Goal: Task Accomplishment & Management: Manage account settings

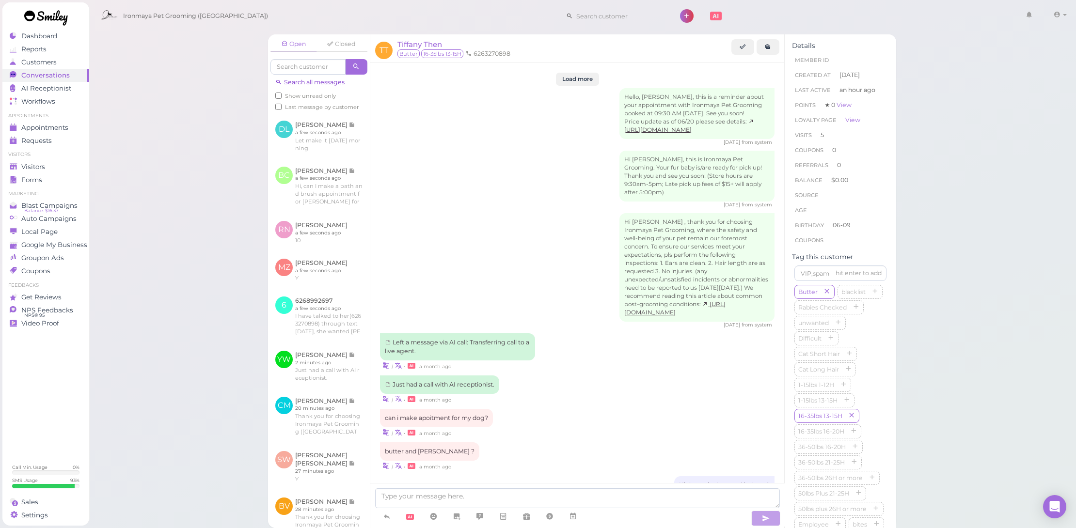
scroll to position [1054, 0]
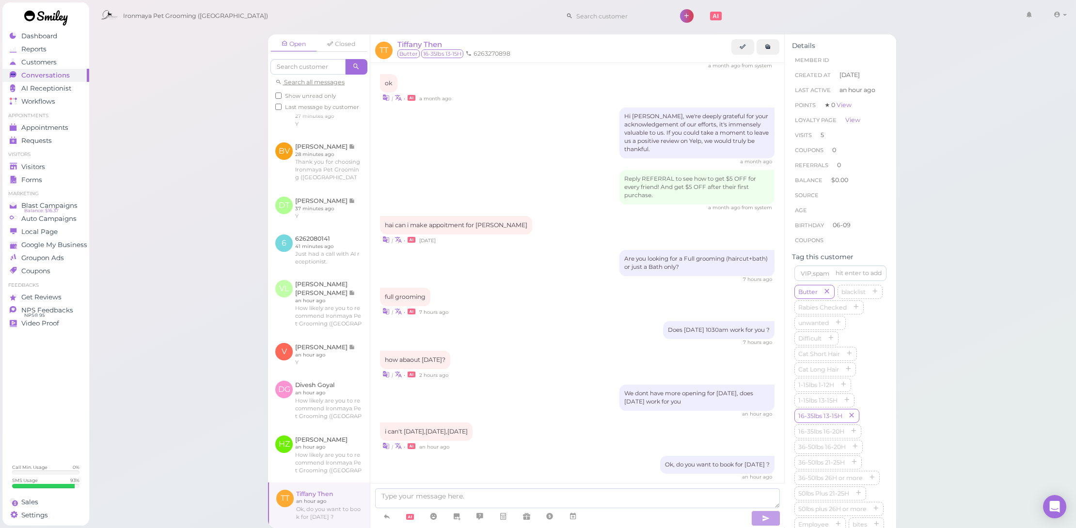
click at [319, 93] on span "Show unread only" at bounding box center [310, 96] width 51 height 7
click at [282, 93] on input "Show unread only" at bounding box center [278, 96] width 6 height 6
checkbox input "true"
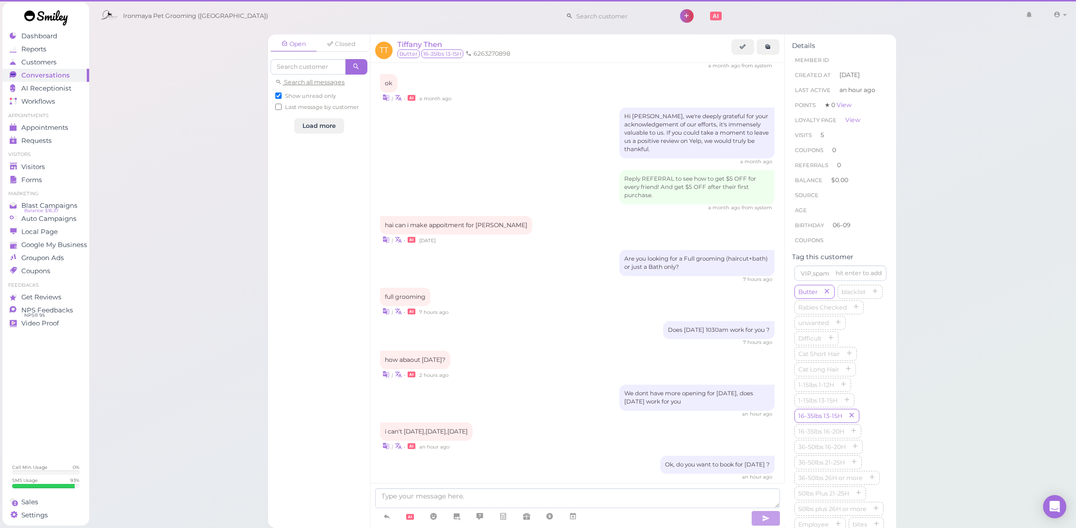
scroll to position [0, 0]
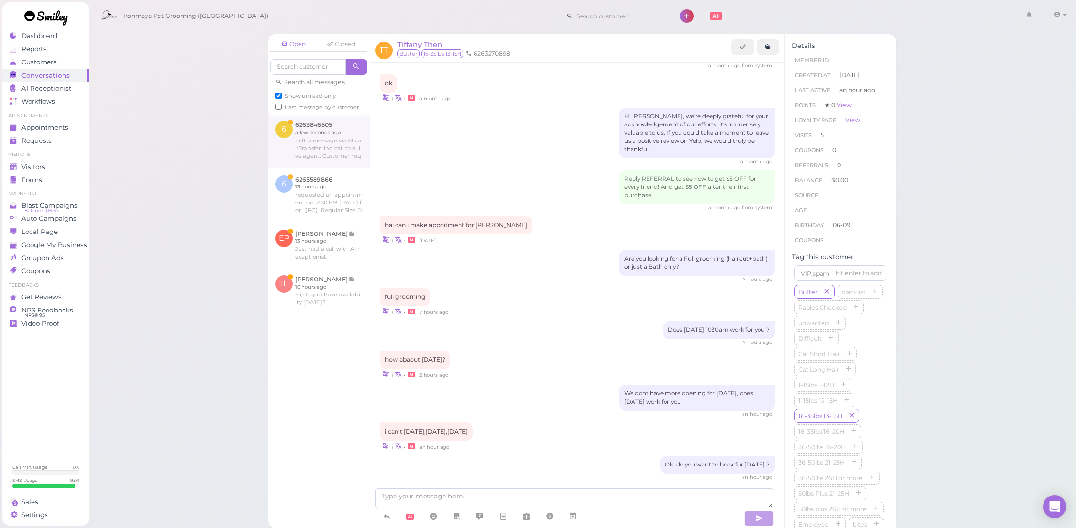
click at [317, 121] on link at bounding box center [319, 140] width 102 height 54
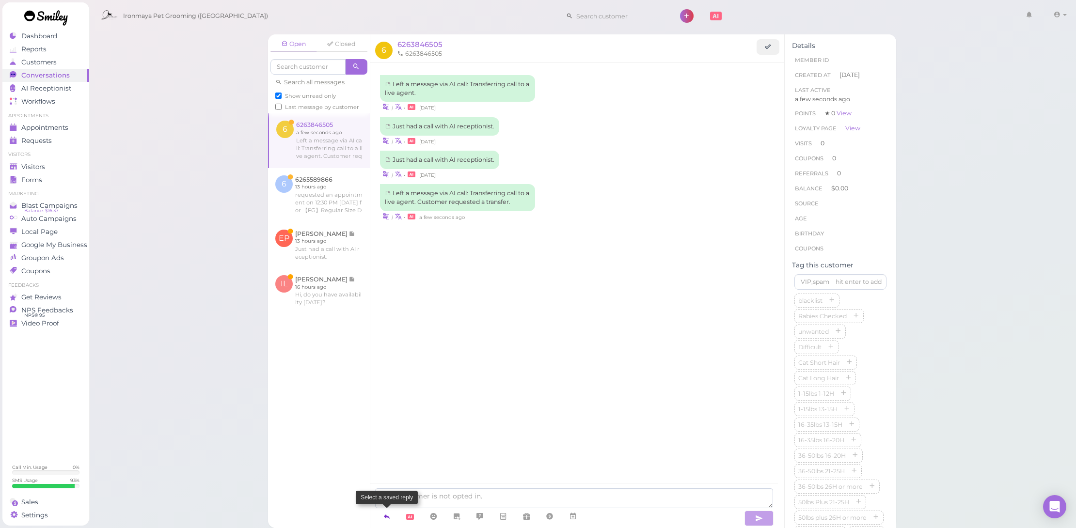
click at [385, 514] on icon at bounding box center [387, 517] width 8 height 10
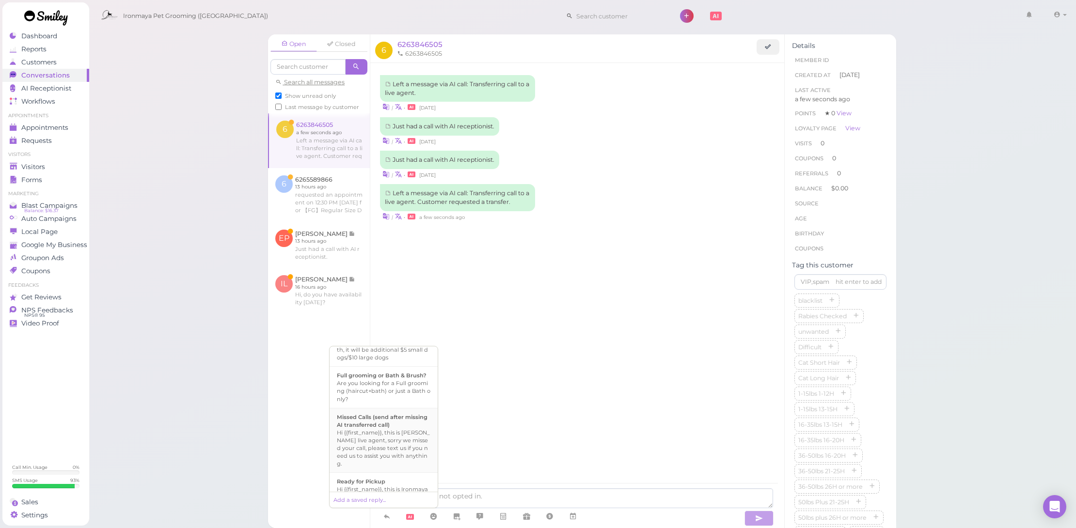
scroll to position [475, 0]
click at [404, 442] on div "Please refer to attached price chart. (all quotes before we see your fur baby i…" at bounding box center [384, 447] width 94 height 31
type textarea "Please refer to attached price chart. (all quotes before we see your fur baby i…"
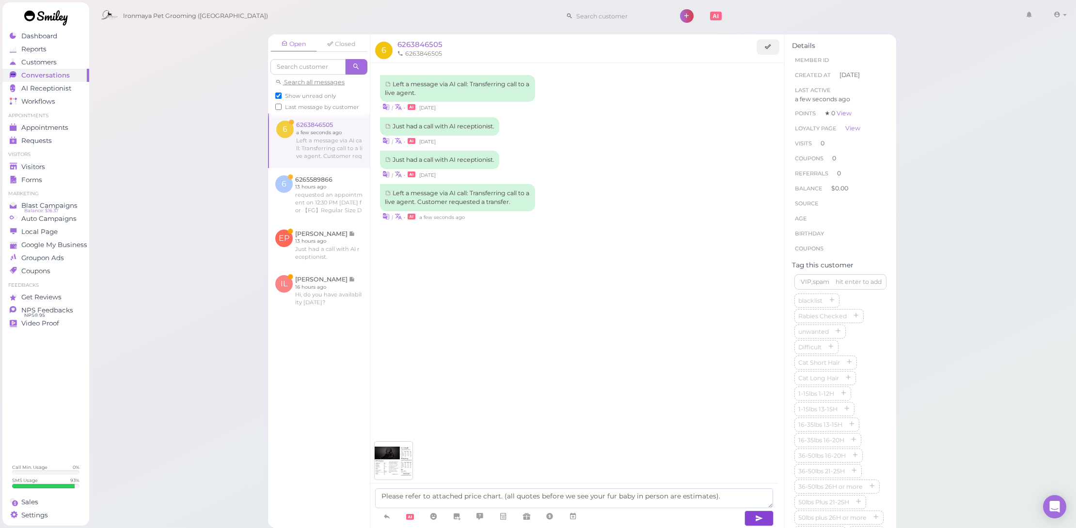
click at [766, 519] on button "button" at bounding box center [759, 519] width 29 height 16
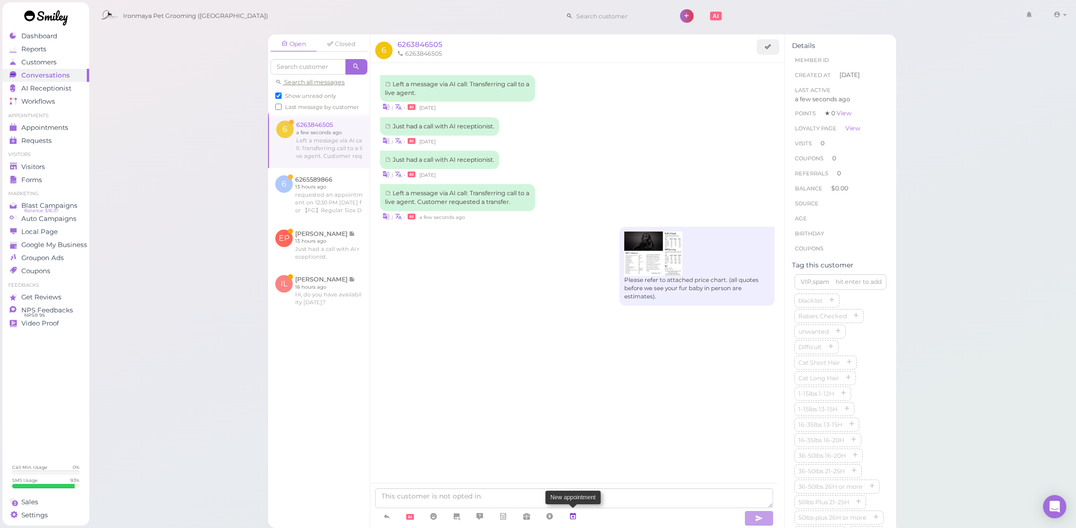
click at [578, 516] on link at bounding box center [572, 517] width 23 height 17
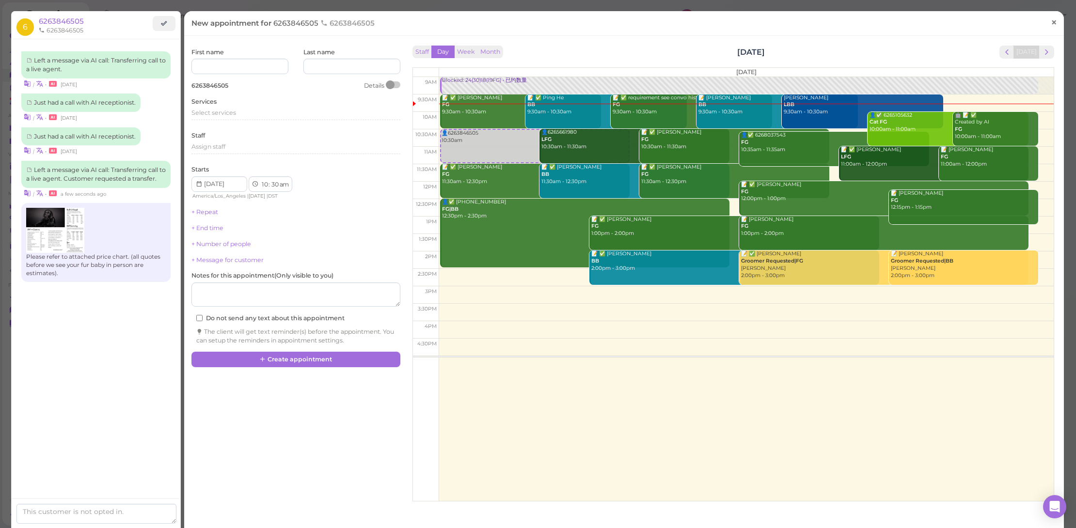
click at [1051, 24] on span "×" at bounding box center [1054, 23] width 6 height 14
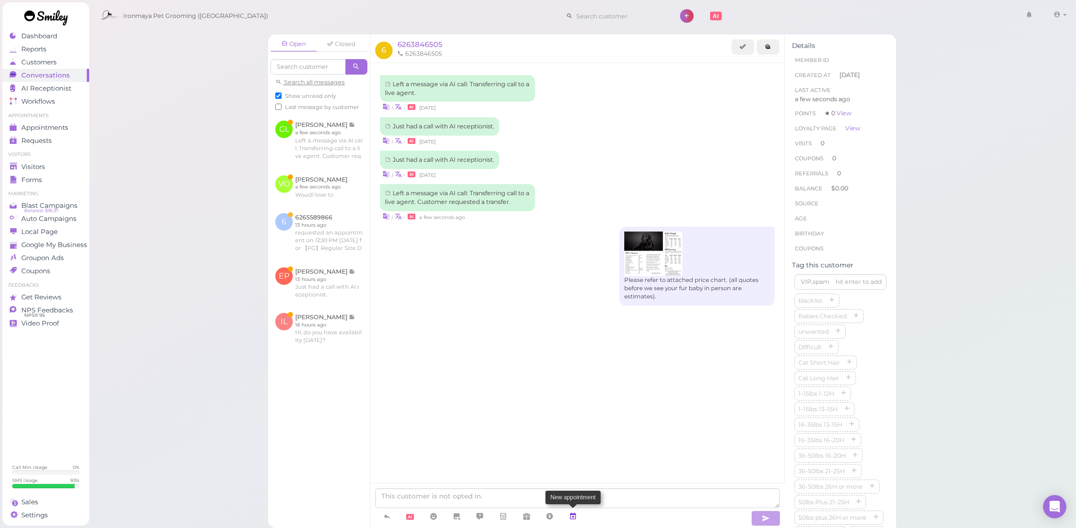
click at [577, 516] on icon at bounding box center [573, 517] width 8 height 10
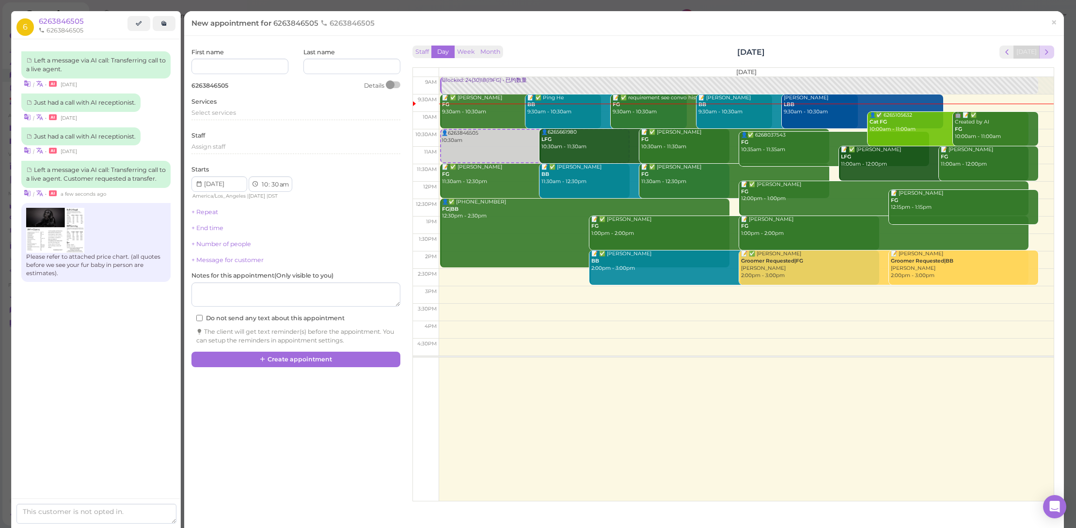
click at [1042, 48] on span "next" at bounding box center [1046, 52] width 9 height 9
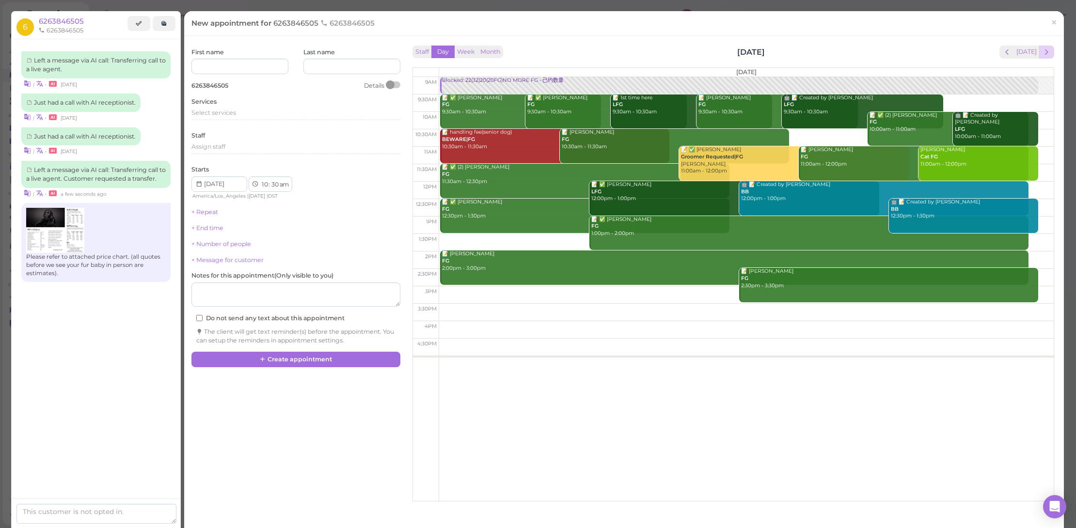
click at [1042, 48] on span "next" at bounding box center [1046, 52] width 9 height 9
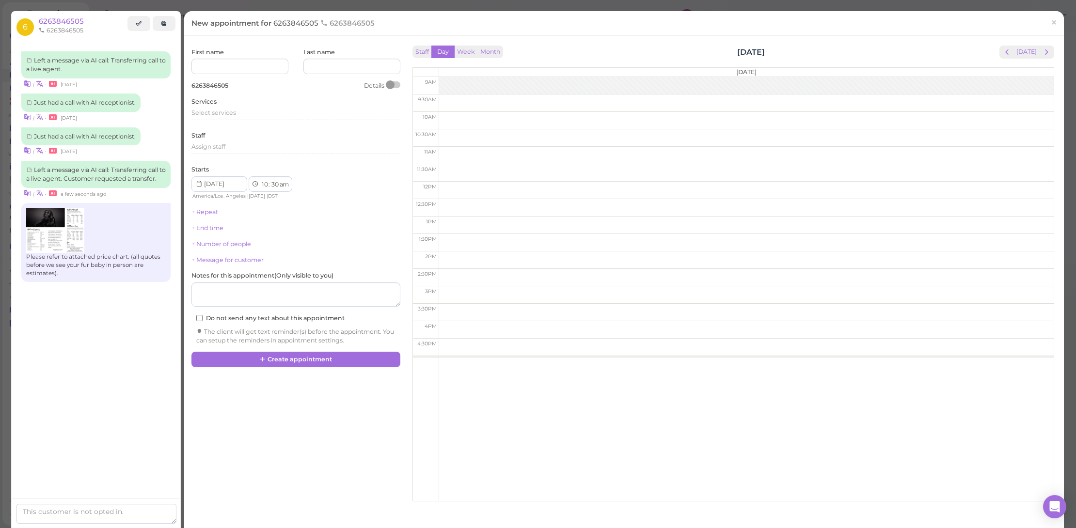
click at [1042, 48] on span "next" at bounding box center [1046, 52] width 9 height 9
click at [1003, 53] on span "prev" at bounding box center [1007, 52] width 9 height 9
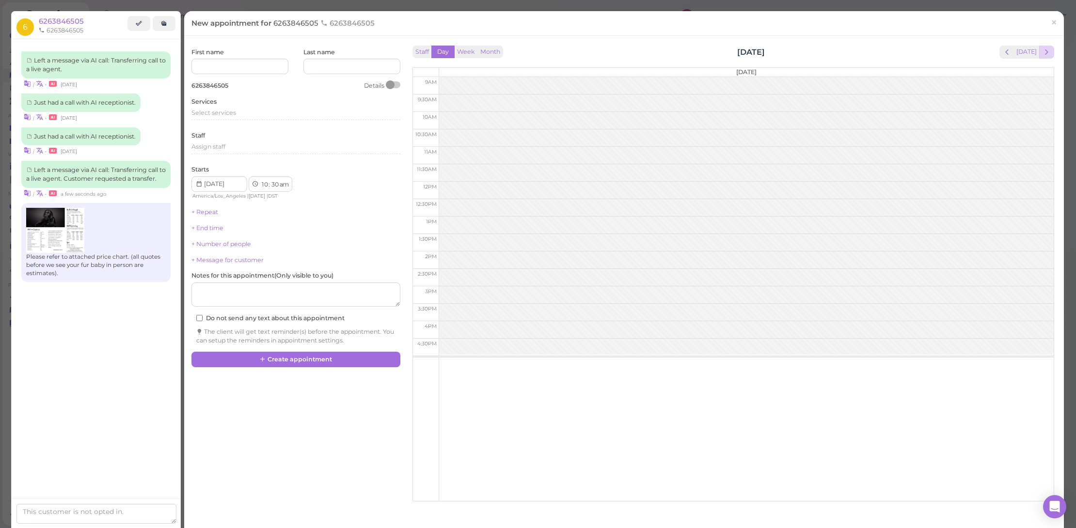
click at [1042, 53] on span "next" at bounding box center [1046, 52] width 9 height 9
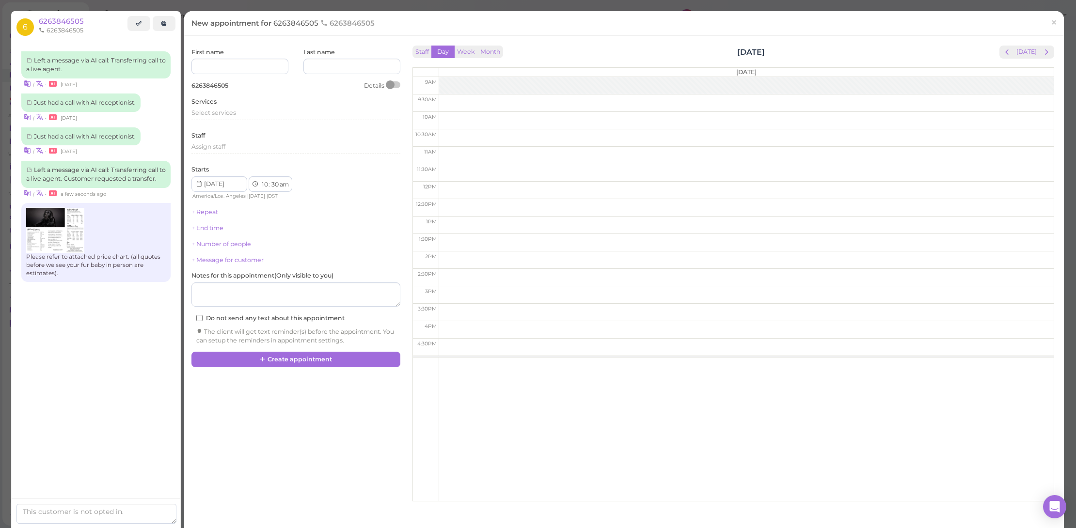
click at [1042, 53] on span "next" at bounding box center [1046, 52] width 9 height 9
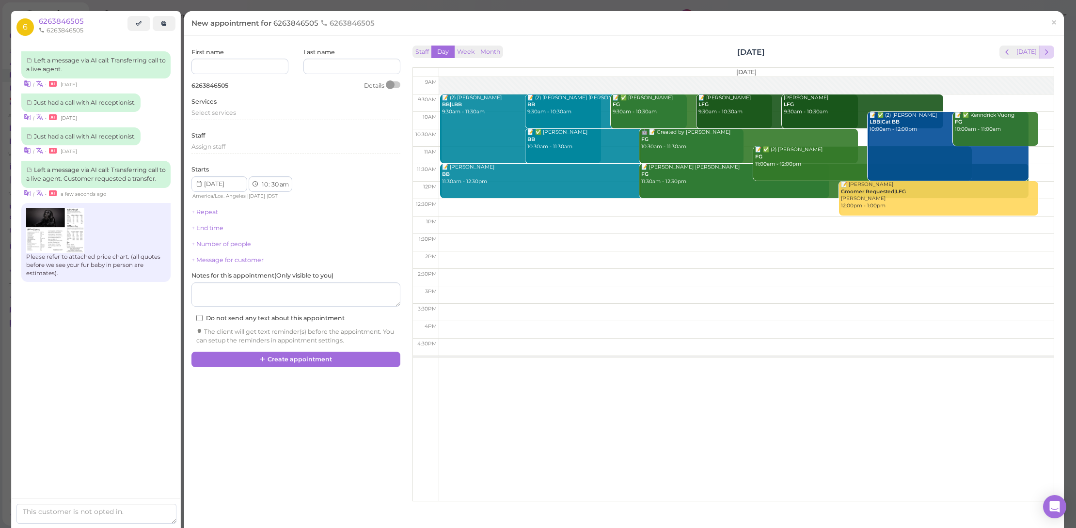
click at [1042, 53] on span "next" at bounding box center [1046, 52] width 9 height 9
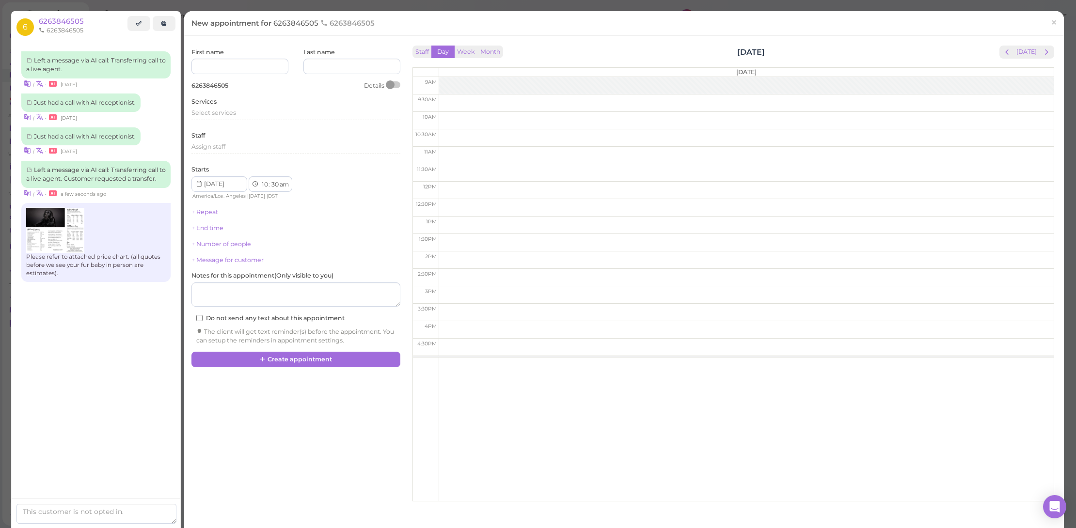
click at [1042, 53] on span "next" at bounding box center [1046, 52] width 9 height 9
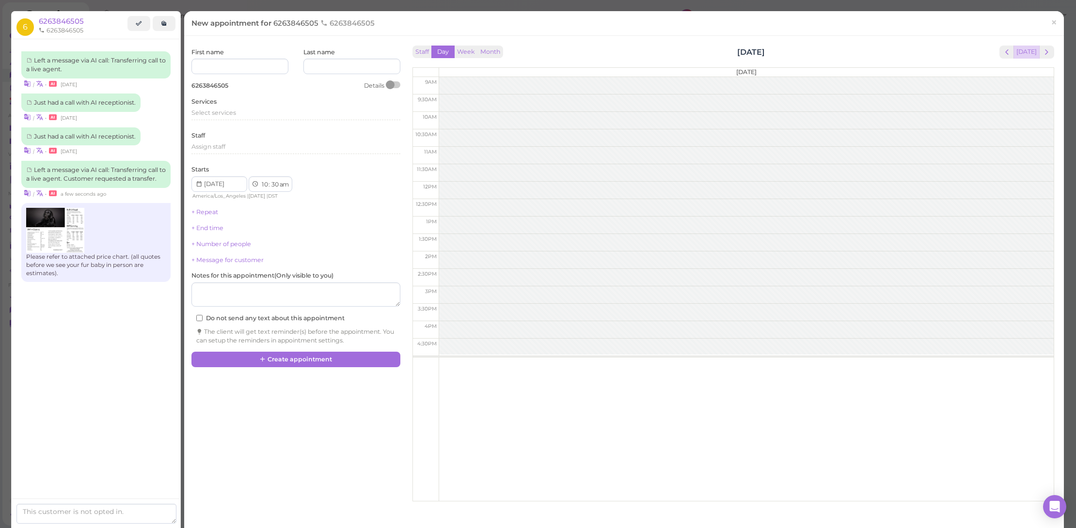
click at [1014, 56] on button "[DATE]" at bounding box center [1027, 52] width 26 height 13
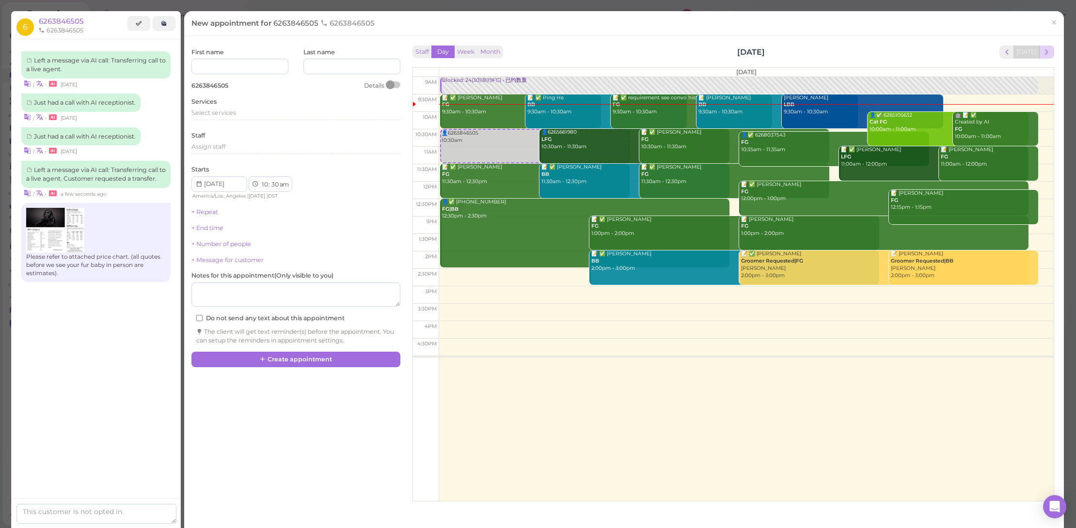
click at [1042, 55] on span "next" at bounding box center [1046, 52] width 9 height 9
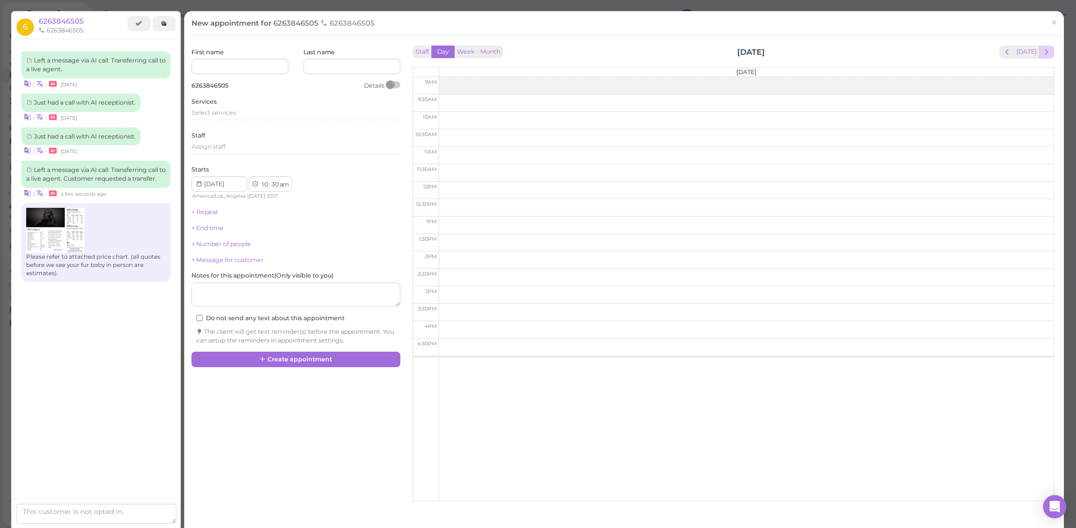
click at [1042, 54] on span "next" at bounding box center [1046, 52] width 9 height 9
click at [1042, 55] on span "next" at bounding box center [1046, 52] width 9 height 9
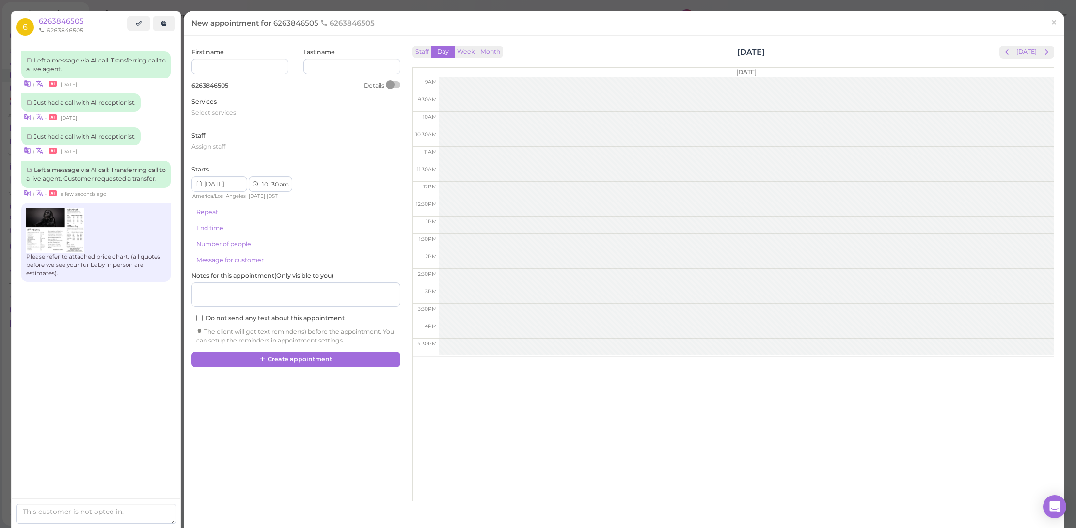
click at [1042, 55] on span "next" at bounding box center [1046, 52] width 9 height 9
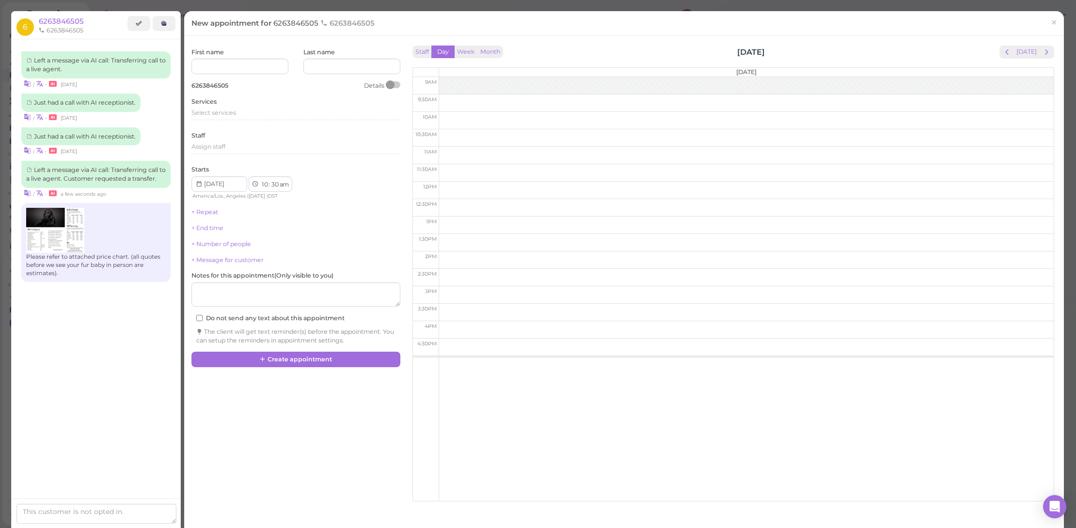
click at [1042, 55] on span "next" at bounding box center [1046, 52] width 9 height 9
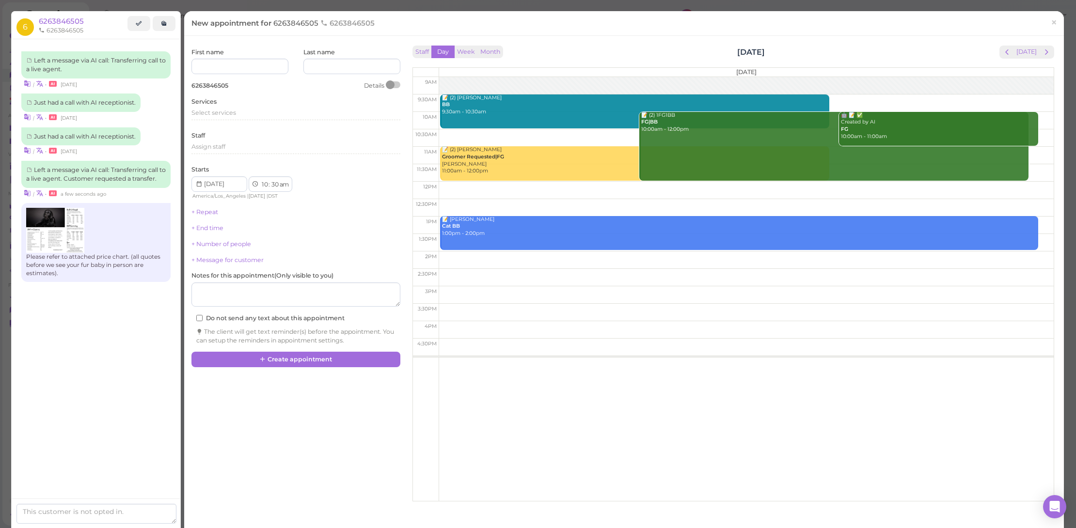
click at [1042, 55] on span "next" at bounding box center [1046, 52] width 9 height 9
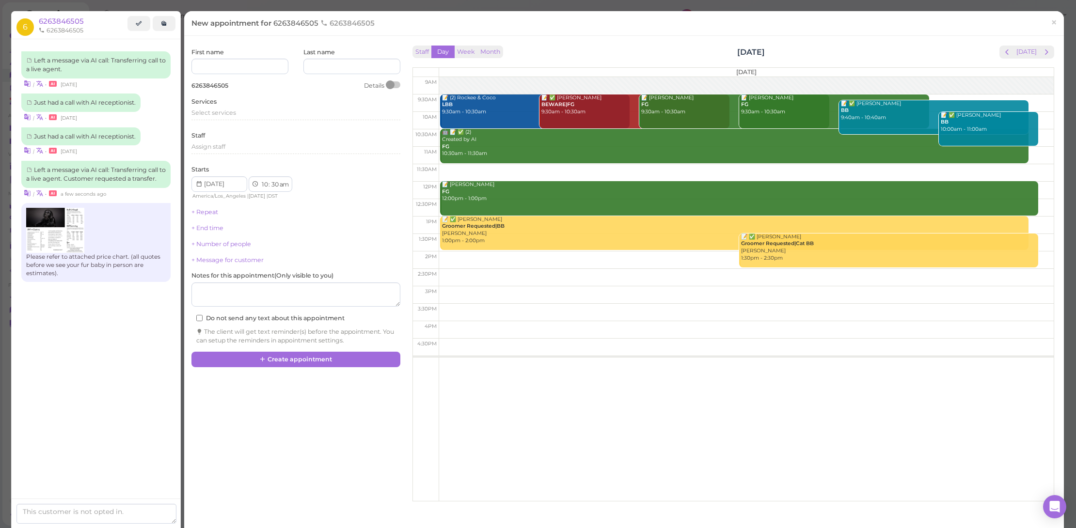
click at [604, 168] on td at bounding box center [746, 172] width 615 height 17
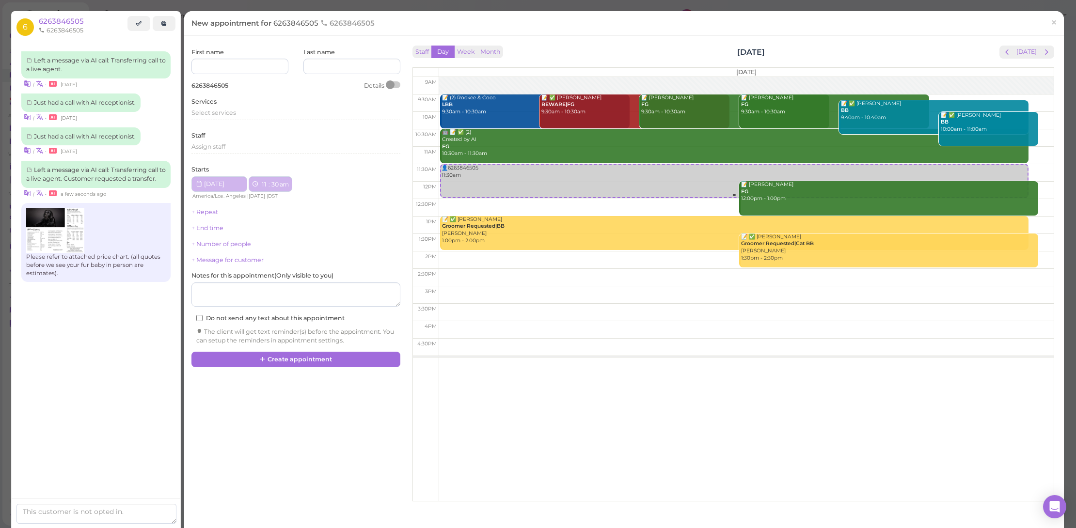
type input "[DATE]"
click at [223, 115] on span "Select services" at bounding box center [213, 112] width 45 height 7
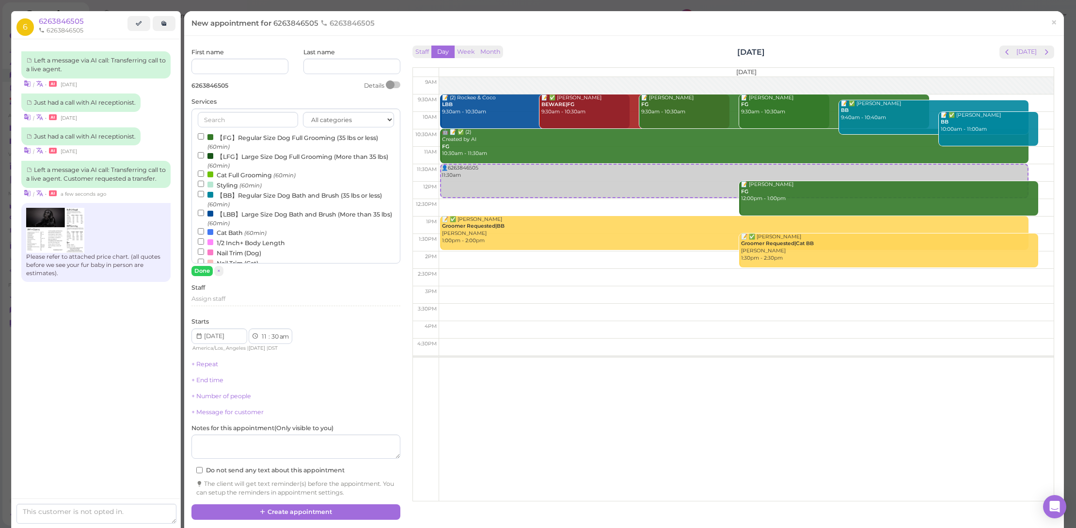
click at [231, 136] on label "【FG】Regular Size Dog Full Grooming (35 lbs or less) (60min)" at bounding box center [296, 141] width 196 height 19
click at [204, 136] on input "【FG】Regular Size Dog Full Grooming (35 lbs or less) (60min)" at bounding box center [201, 136] width 6 height 6
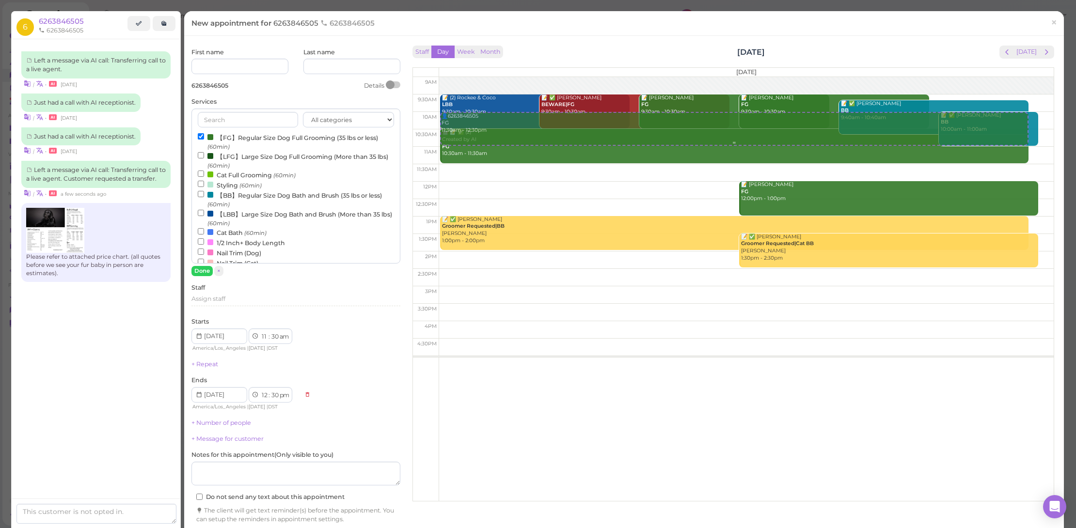
drag, startPoint x: 510, startPoint y: 183, endPoint x: 528, endPoint y: 129, distance: 57.5
click at [528, 77] on div "👤6263846505 FG 11:30am - 12:30pm 📝 (2) Rockee & [PERSON_NAME] LBB 9:30am - 10:3…" at bounding box center [746, 77] width 615 height 0
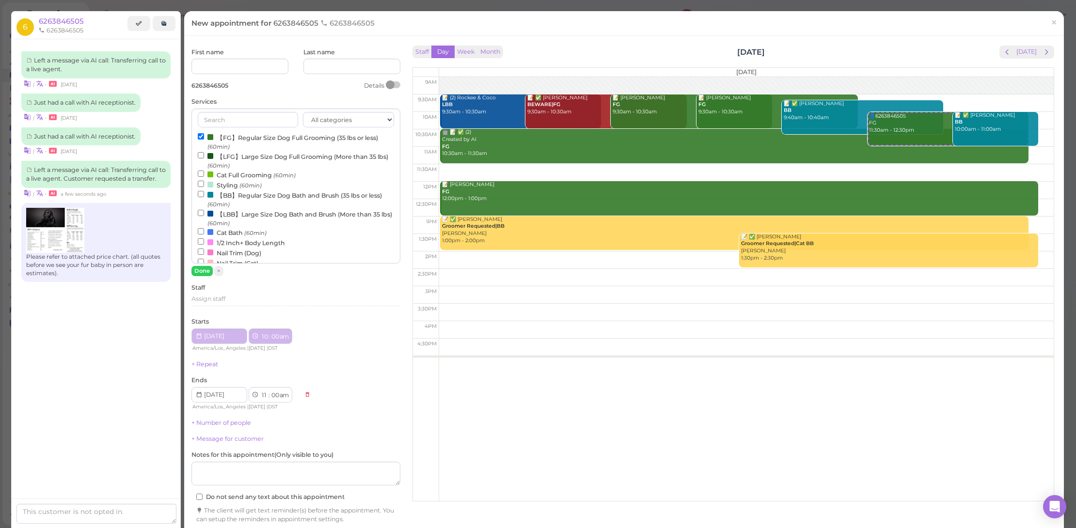
select select "10"
select select "00"
select select "11"
select select "00"
select select "am"
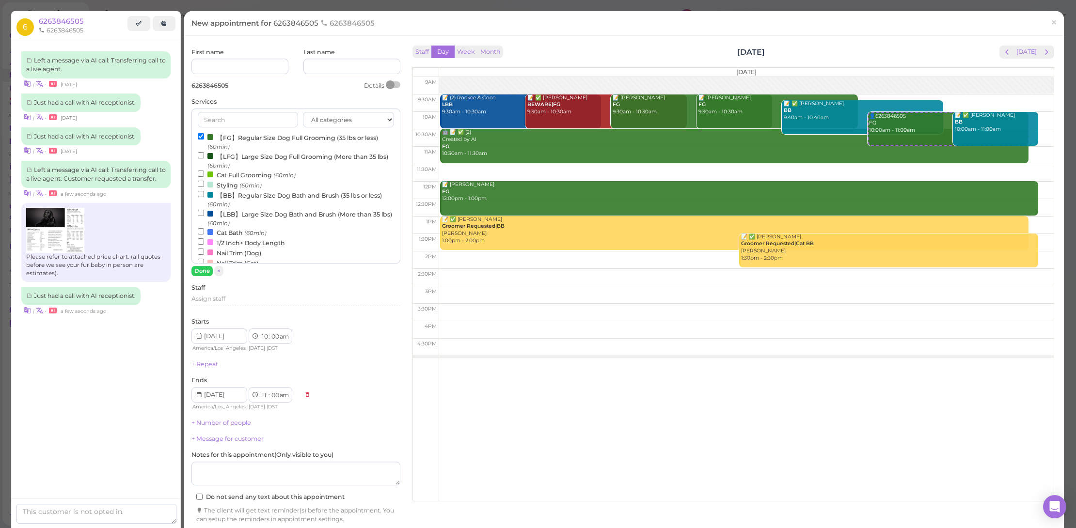
scroll to position [22, 0]
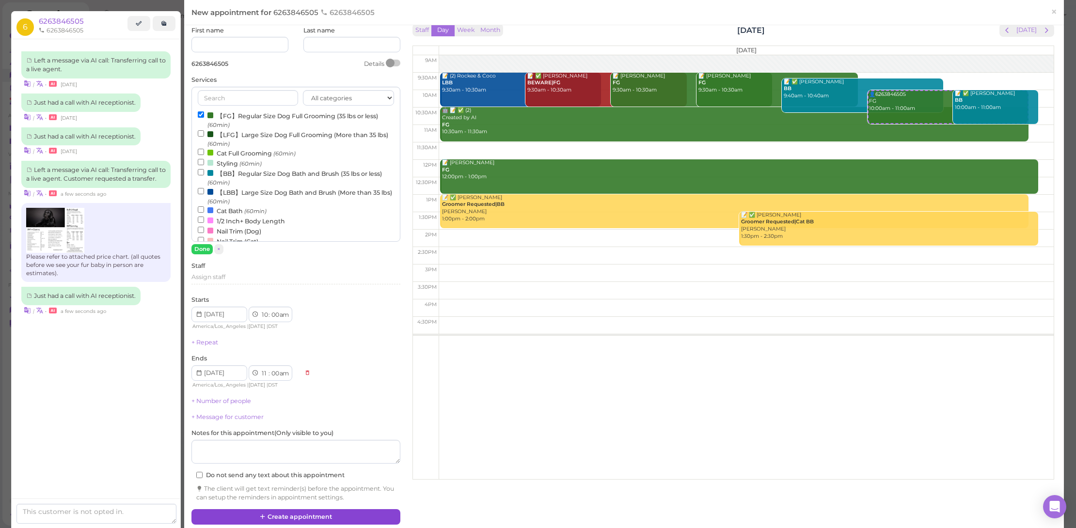
click at [339, 513] on button "Create appointment" at bounding box center [295, 518] width 209 height 16
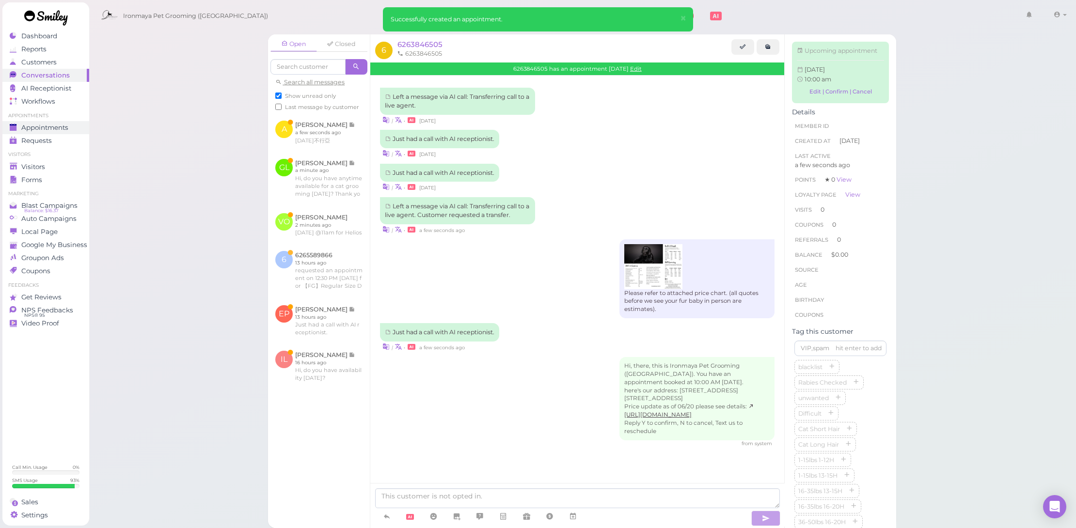
click at [62, 128] on span "Appointments" at bounding box center [44, 128] width 47 height 8
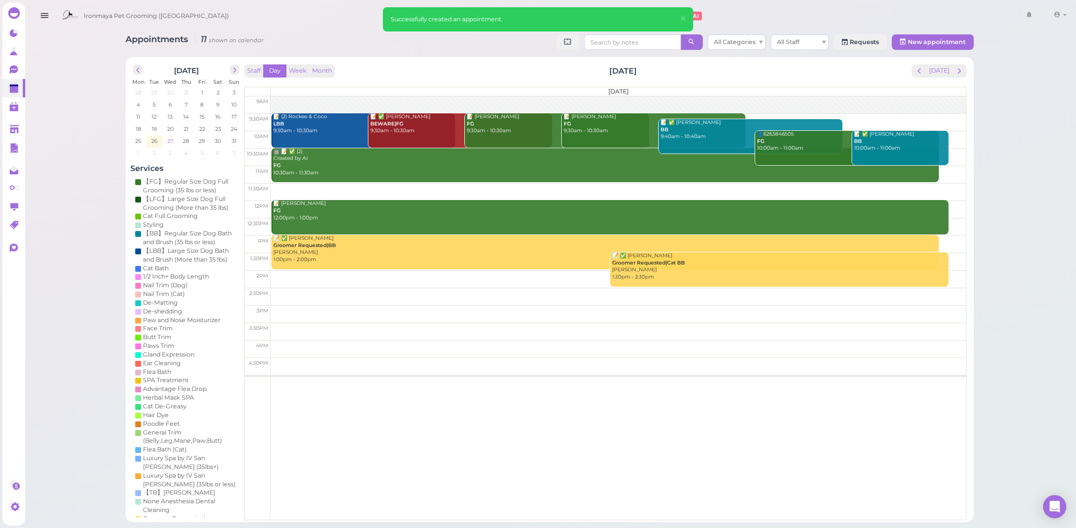
click at [166, 139] on span "27" at bounding box center [170, 141] width 8 height 9
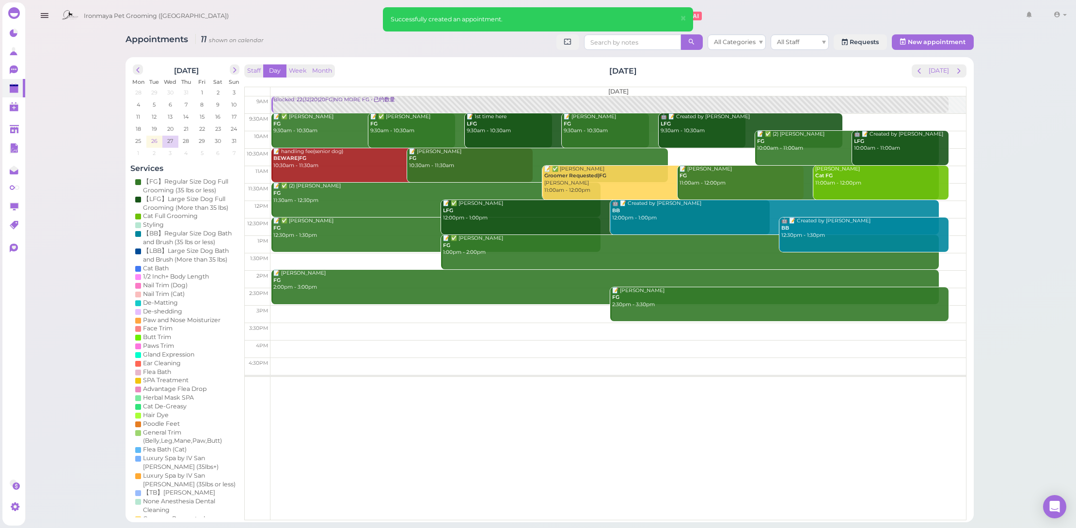
click at [147, 144] on td "26" at bounding box center [154, 141] width 16 height 10
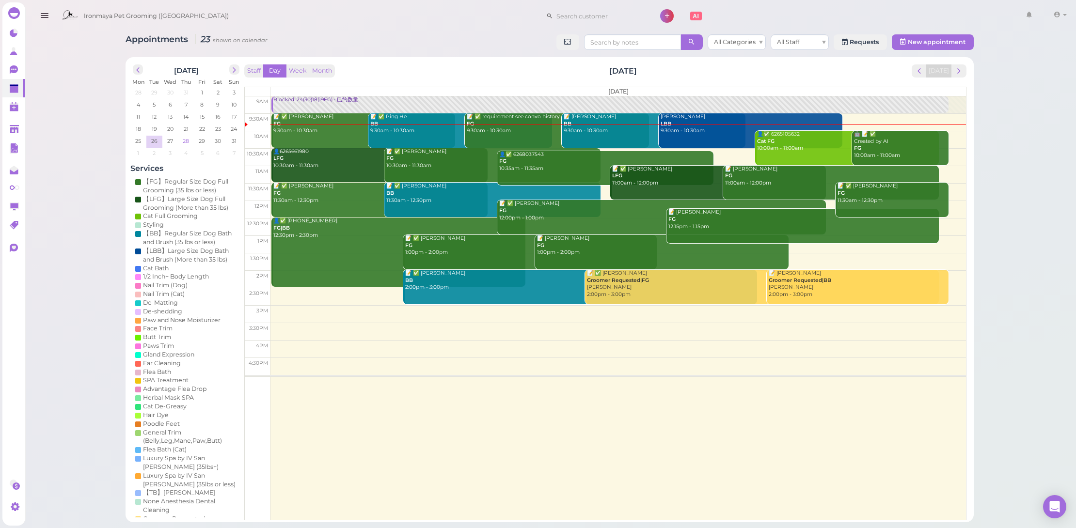
click at [183, 137] on span "28" at bounding box center [186, 141] width 8 height 9
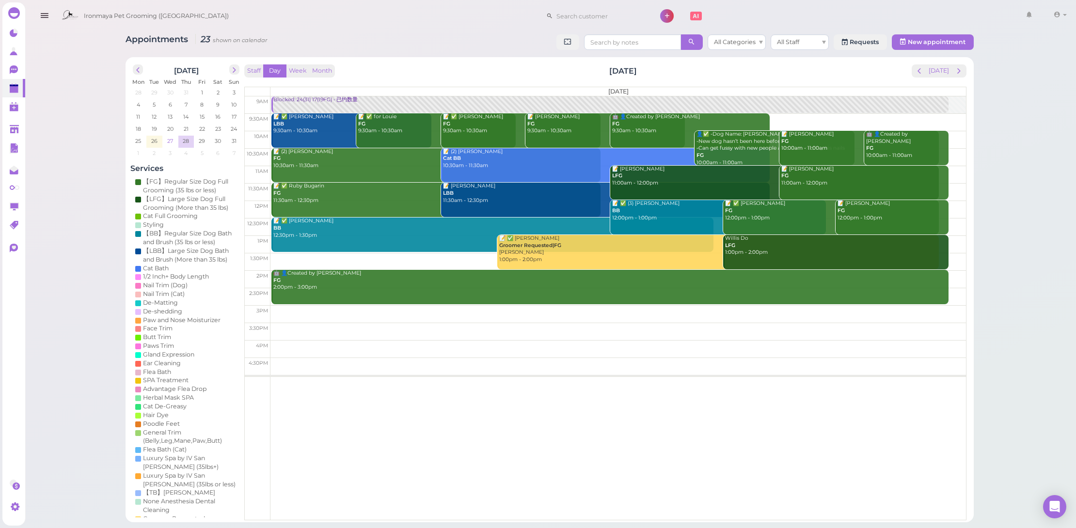
click at [168, 142] on span "27" at bounding box center [170, 141] width 8 height 9
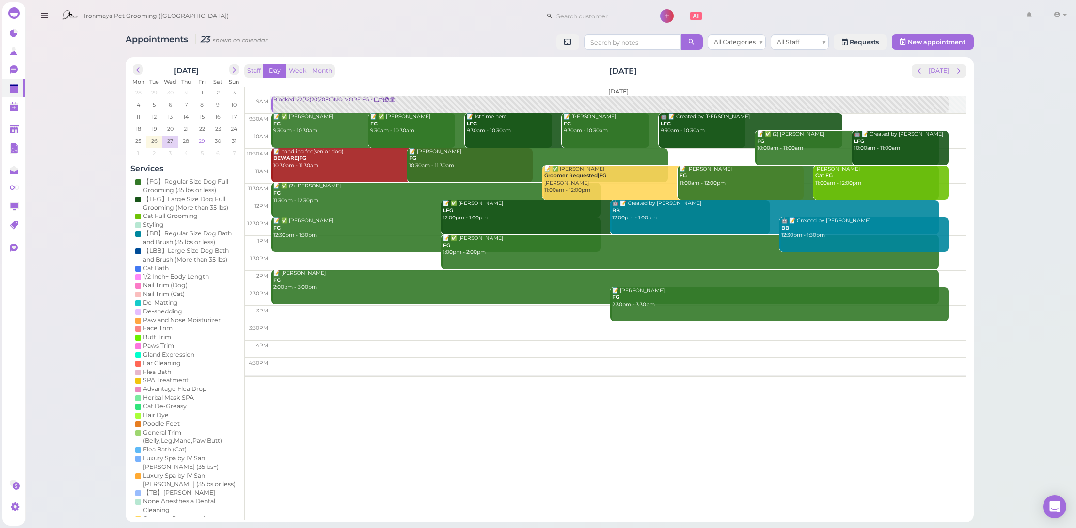
click at [194, 142] on td "29" at bounding box center [202, 141] width 16 height 10
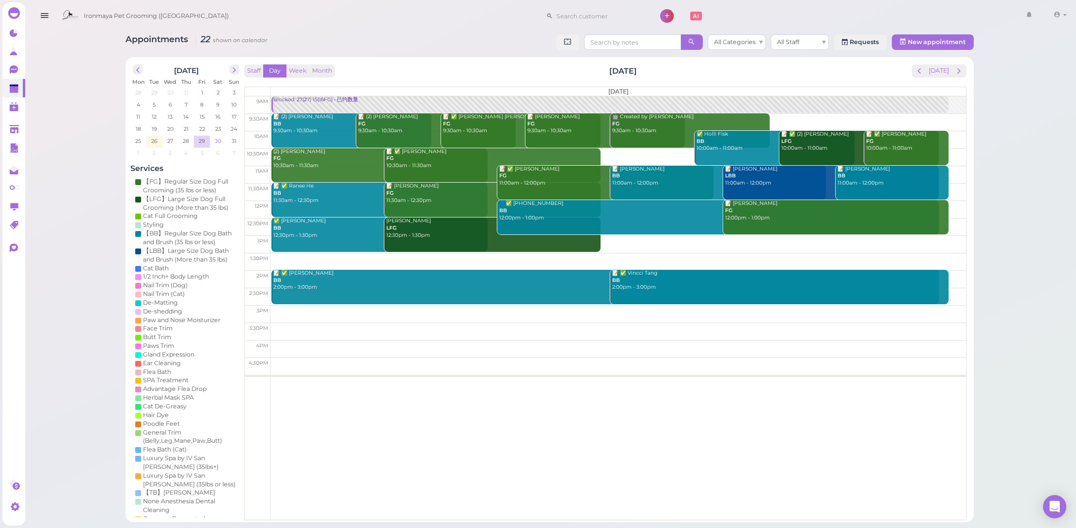
click at [220, 136] on td "30" at bounding box center [218, 141] width 16 height 10
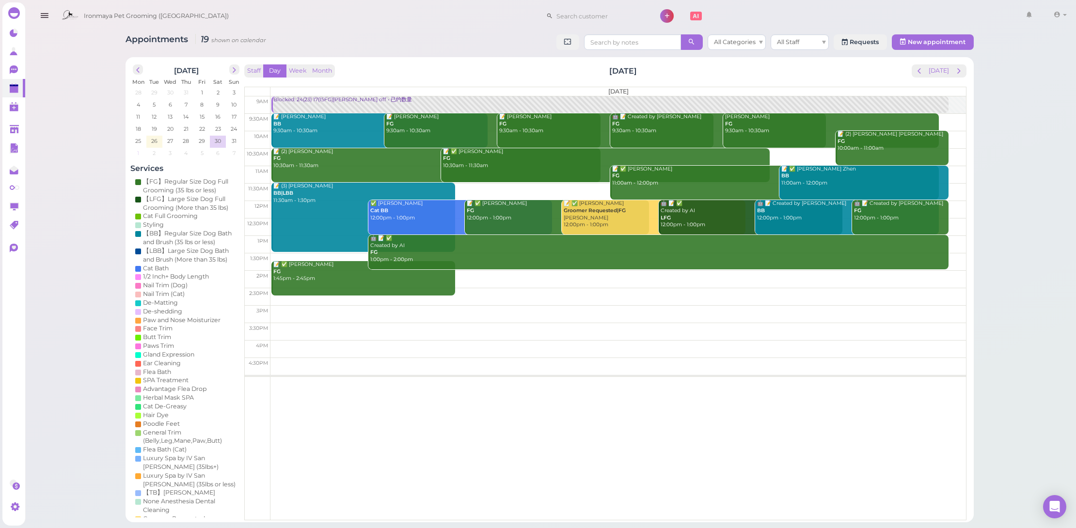
click at [142, 154] on td "1" at bounding box center [138, 153] width 16 height 10
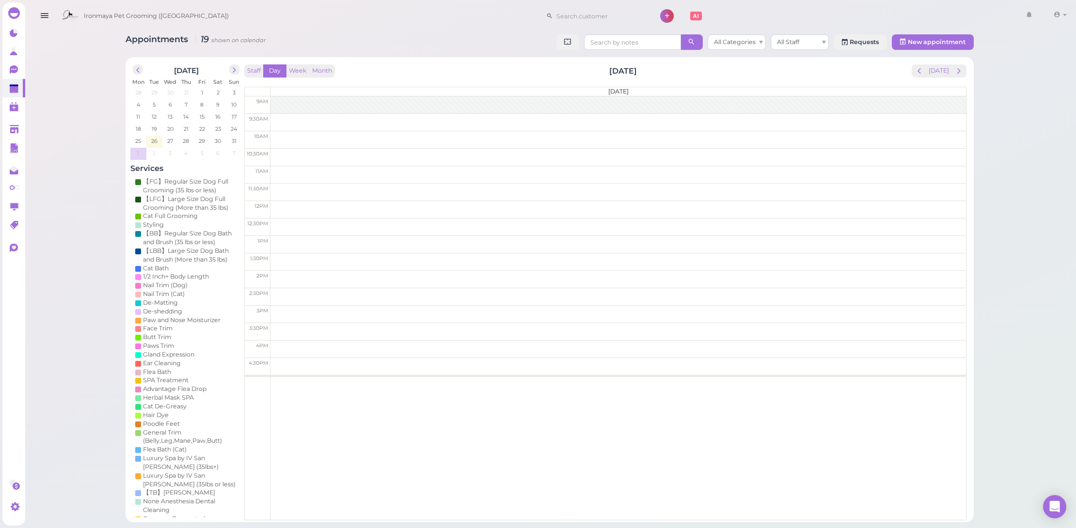
click at [158, 153] on td "2" at bounding box center [154, 153] width 16 height 10
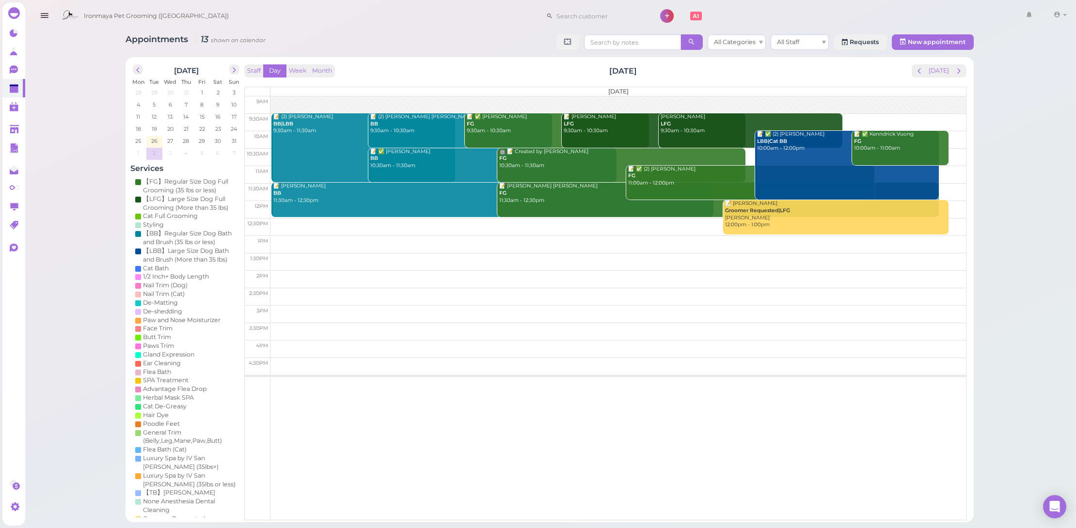
click at [169, 152] on span "3" at bounding box center [170, 153] width 5 height 9
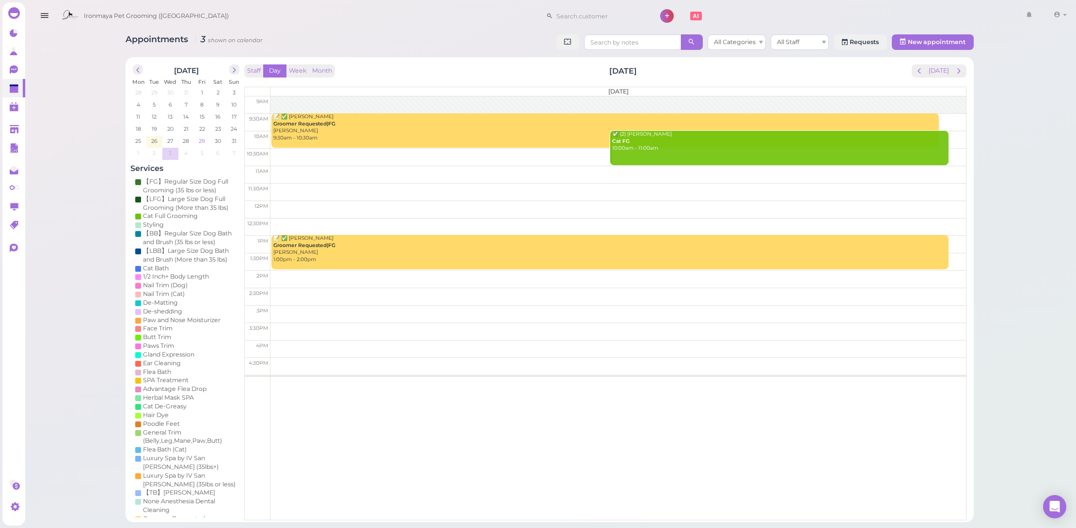
click at [200, 139] on span "29" at bounding box center [202, 141] width 8 height 9
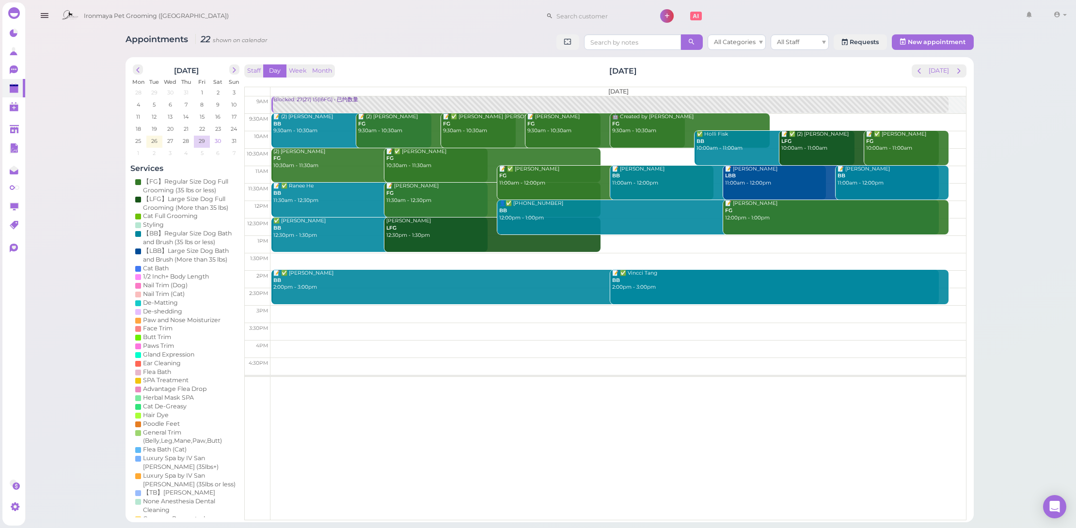
click at [214, 140] on span "30" at bounding box center [218, 141] width 8 height 9
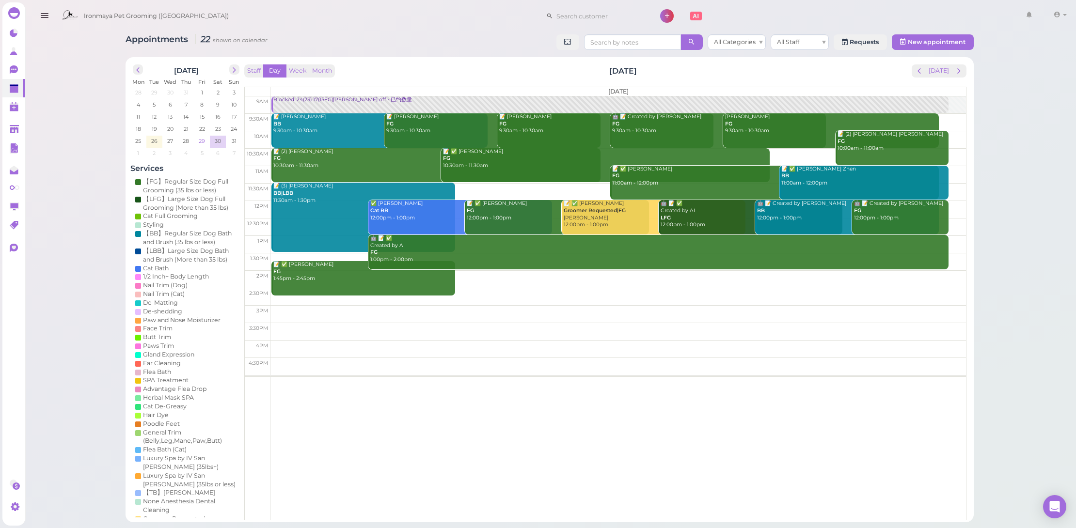
click at [203, 140] on td "29" at bounding box center [202, 141] width 16 height 10
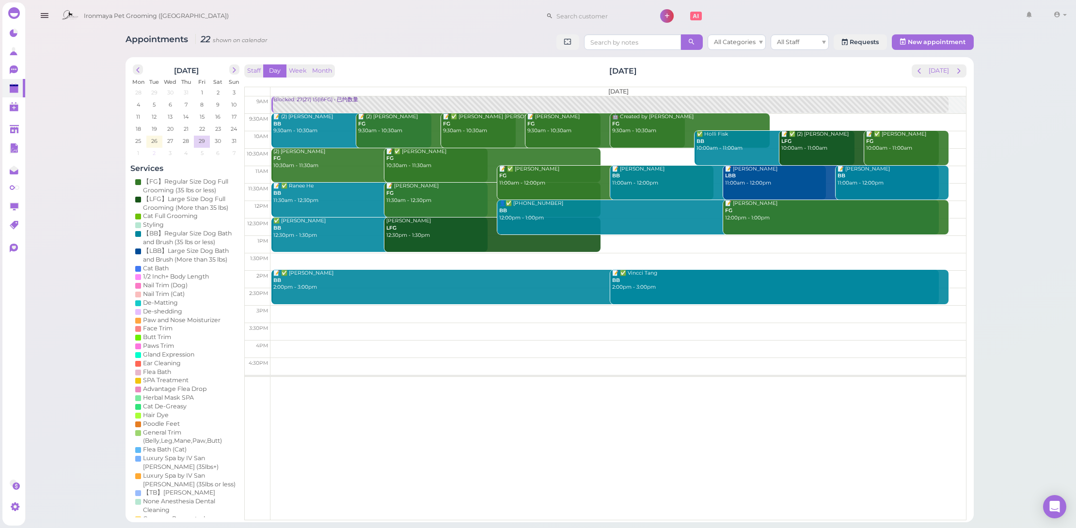
click at [152, 151] on span "2" at bounding box center [154, 153] width 5 height 9
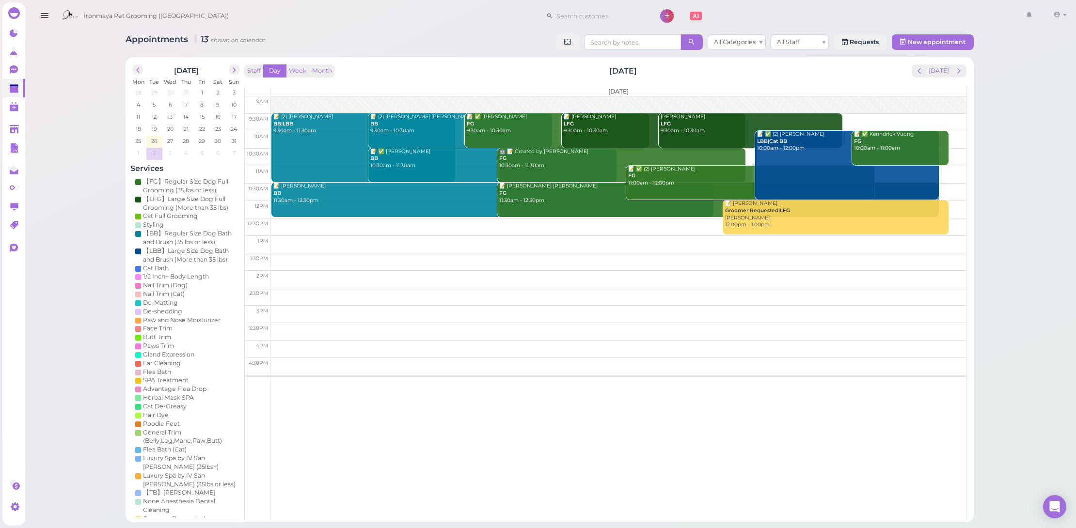
click at [165, 153] on td "3" at bounding box center [170, 153] width 16 height 10
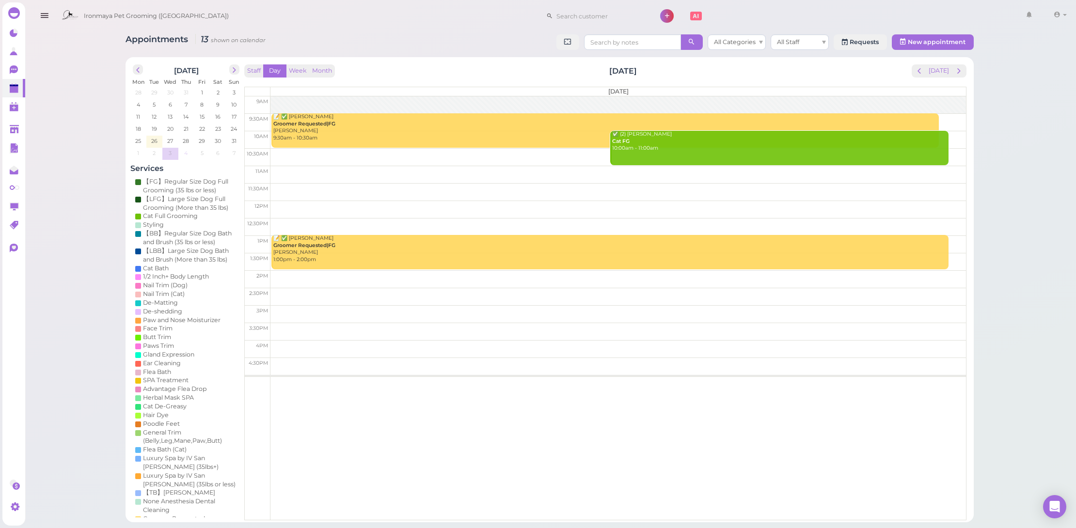
click at [178, 154] on td "4" at bounding box center [186, 153] width 16 height 10
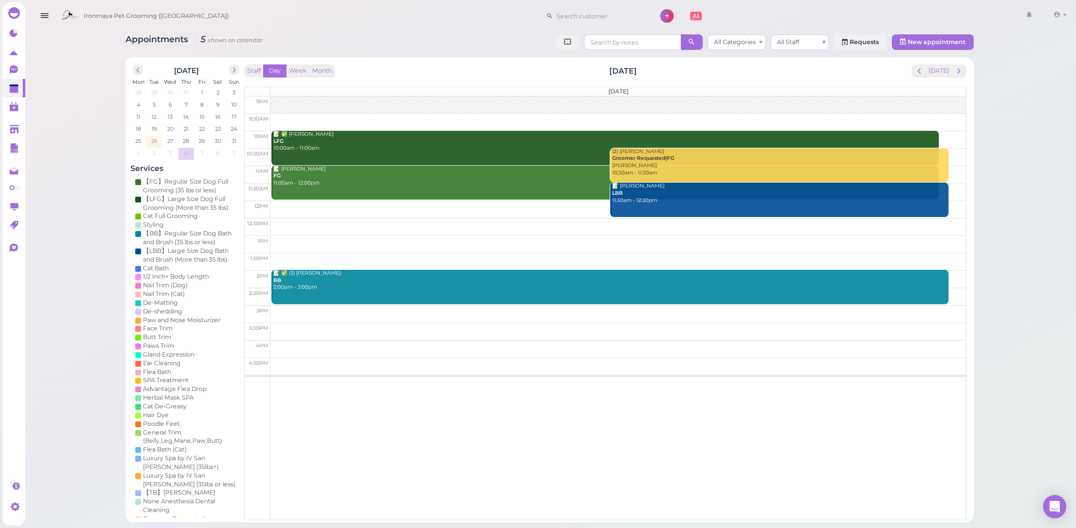
click at [156, 139] on span "26" at bounding box center [154, 141] width 8 height 9
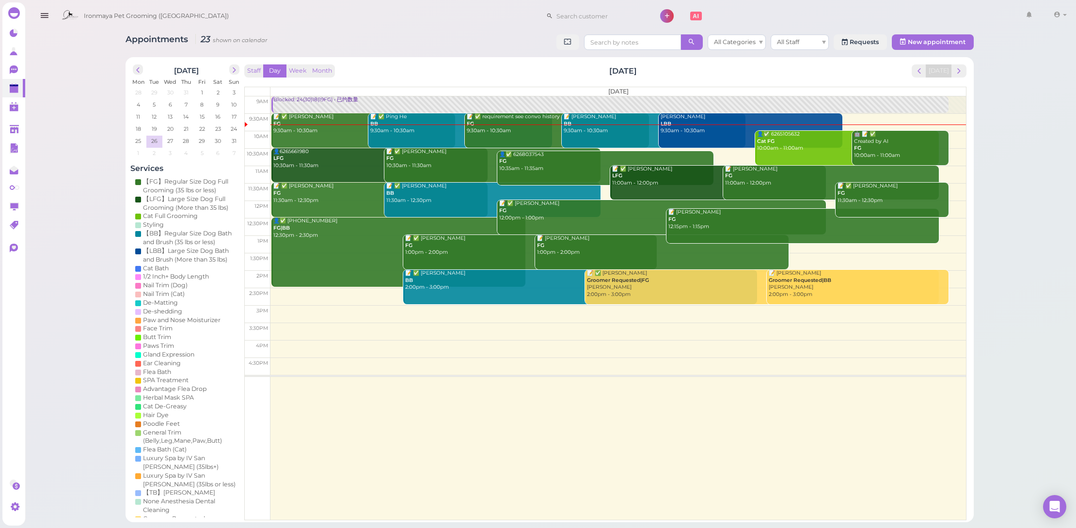
click at [305, 96] on div "Blocked: 24(30)18(19FG) • 已约数量 📝 ✅ Mayra Siegrist FG 9:30am - 10:30am 📝 ✅ Ping …" at bounding box center [619, 96] width 696 height 0
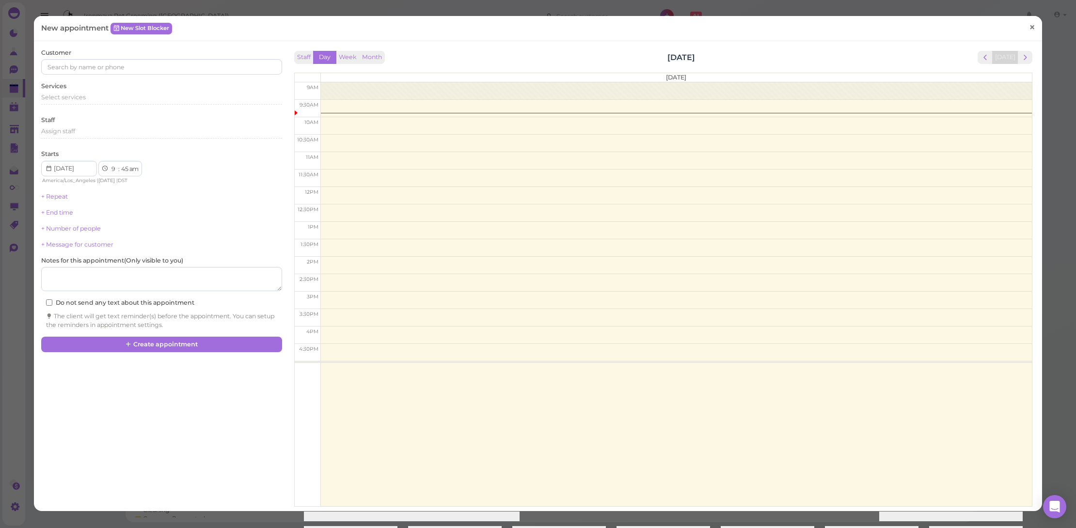
click at [1029, 30] on span "×" at bounding box center [1032, 27] width 6 height 14
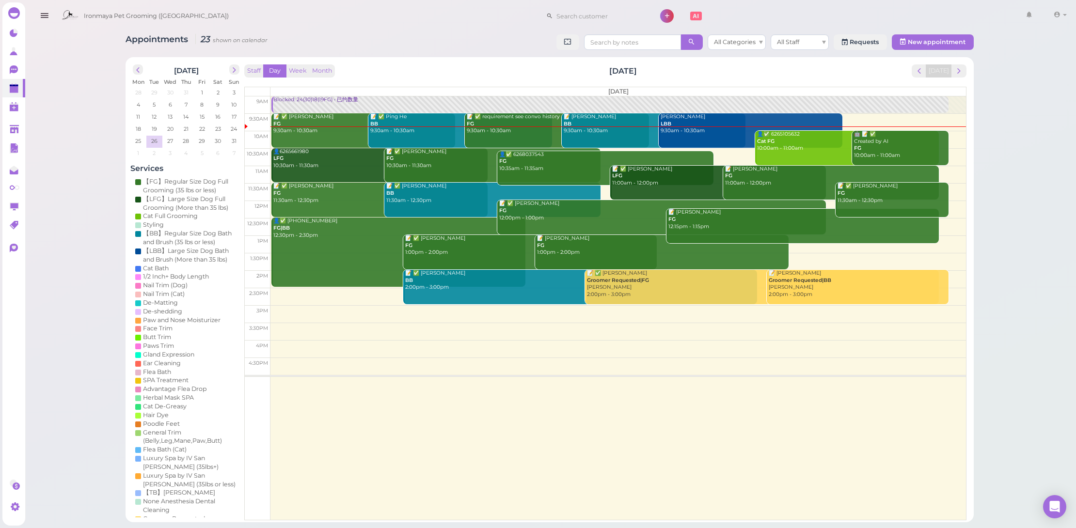
click at [345, 131] on div "📝 ✅ [PERSON_NAME] FG 9:30am - 10:30am" at bounding box center [364, 123] width 182 height 21
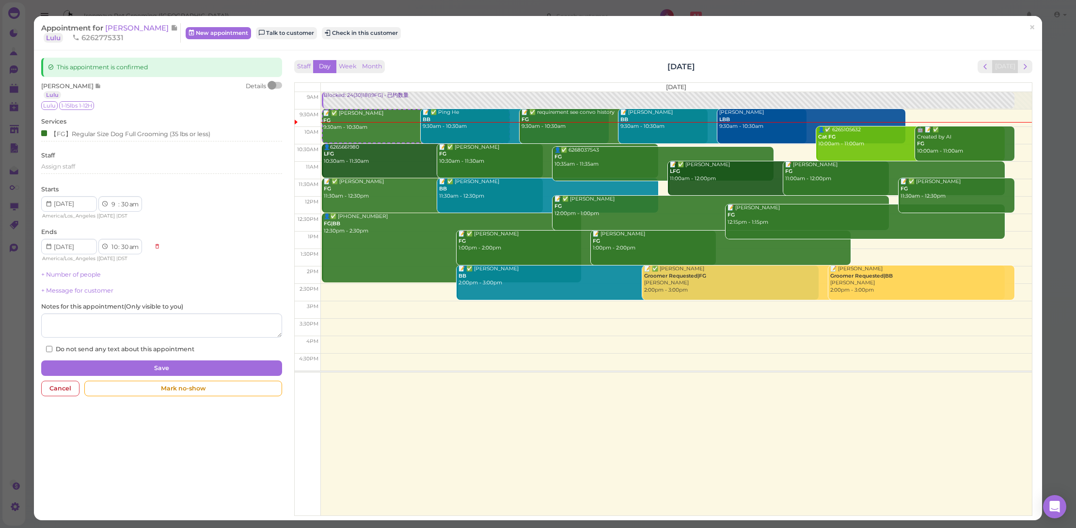
click at [271, 83] on div at bounding box center [272, 85] width 9 height 9
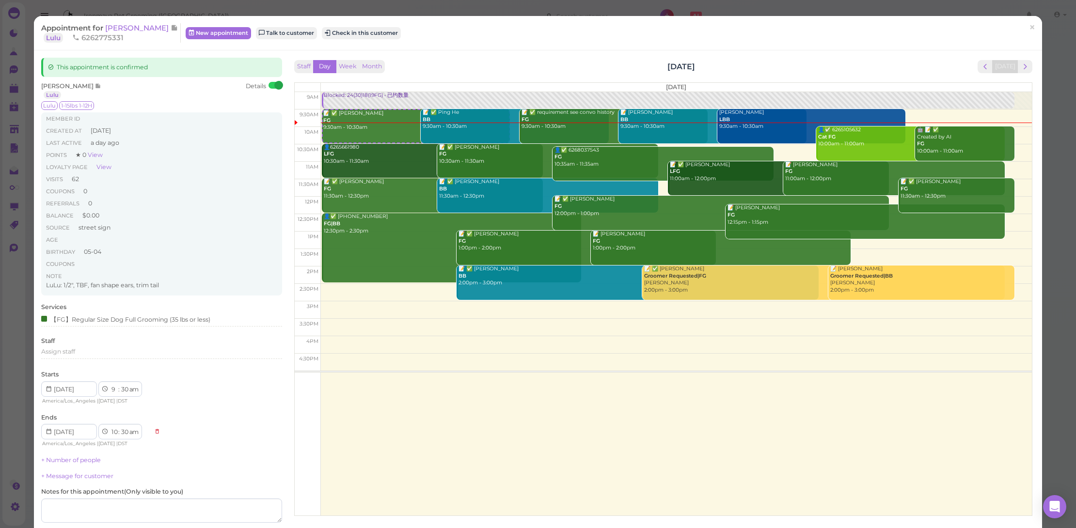
click at [361, 47] on div "Appointment for [PERSON_NAME] Lulu 6262775331 New appointment Talk to customer …" at bounding box center [538, 33] width 1009 height 34
click at [367, 37] on button "Check in this customer" at bounding box center [361, 33] width 79 height 12
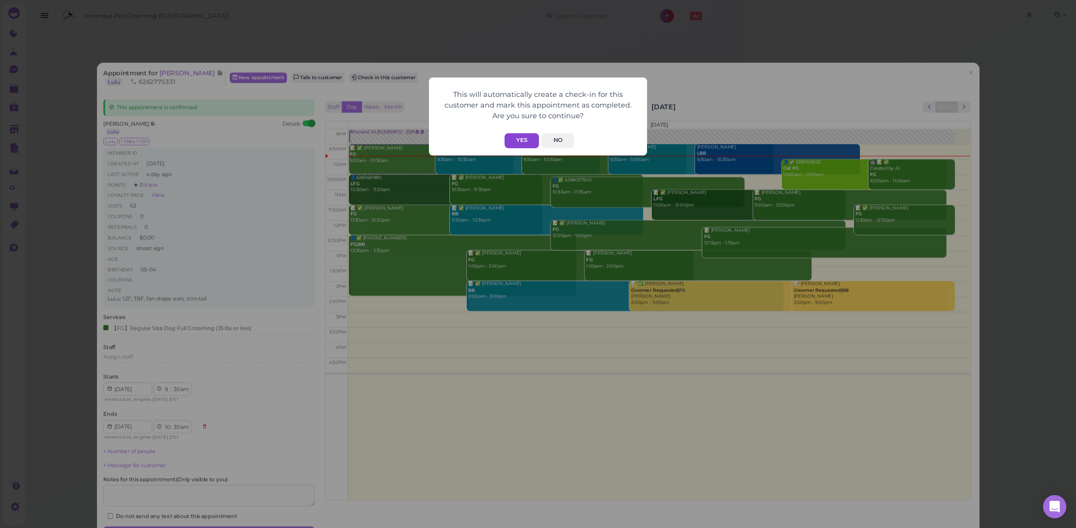
click at [530, 134] on button "Yes" at bounding box center [522, 140] width 34 height 15
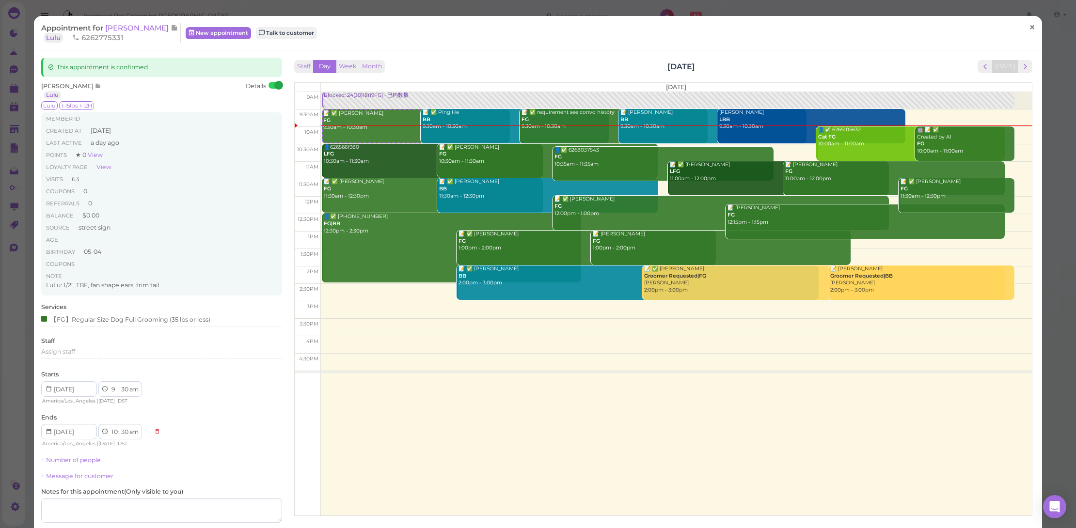
click at [1029, 23] on span "×" at bounding box center [1032, 27] width 6 height 14
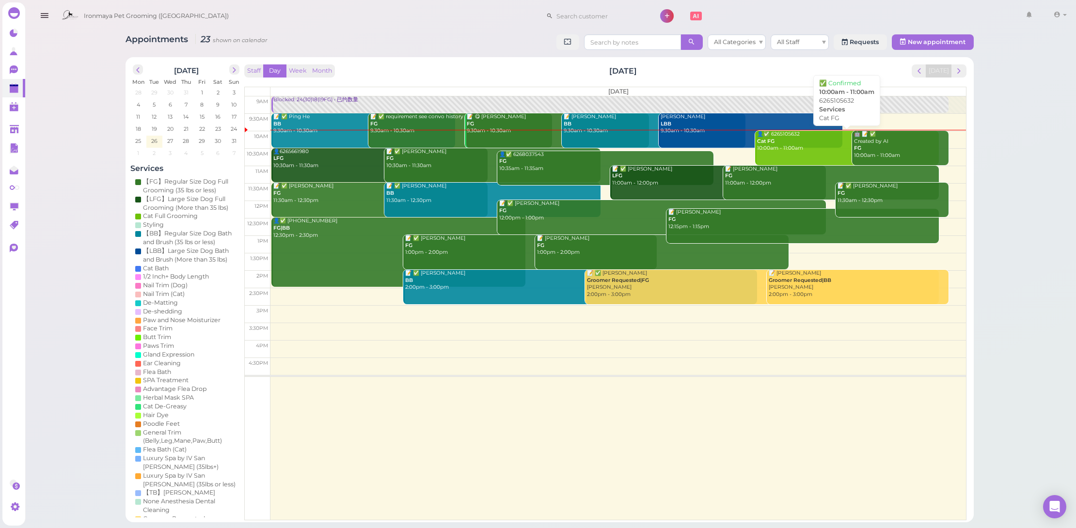
click at [792, 152] on link "👤✅ 6265105632 Cat FG 10:00am - 11:00am" at bounding box center [847, 148] width 184 height 34
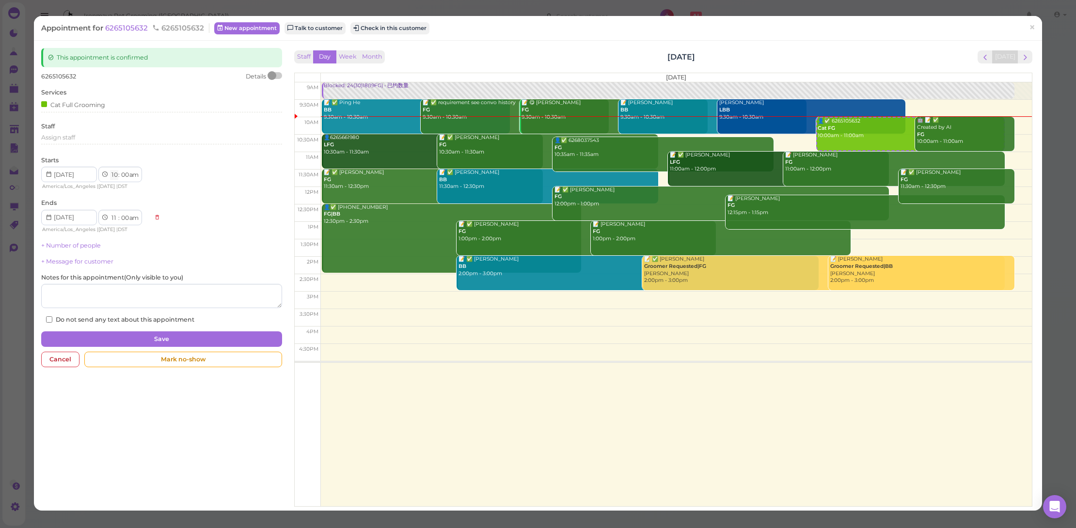
select select "12"
select select "1"
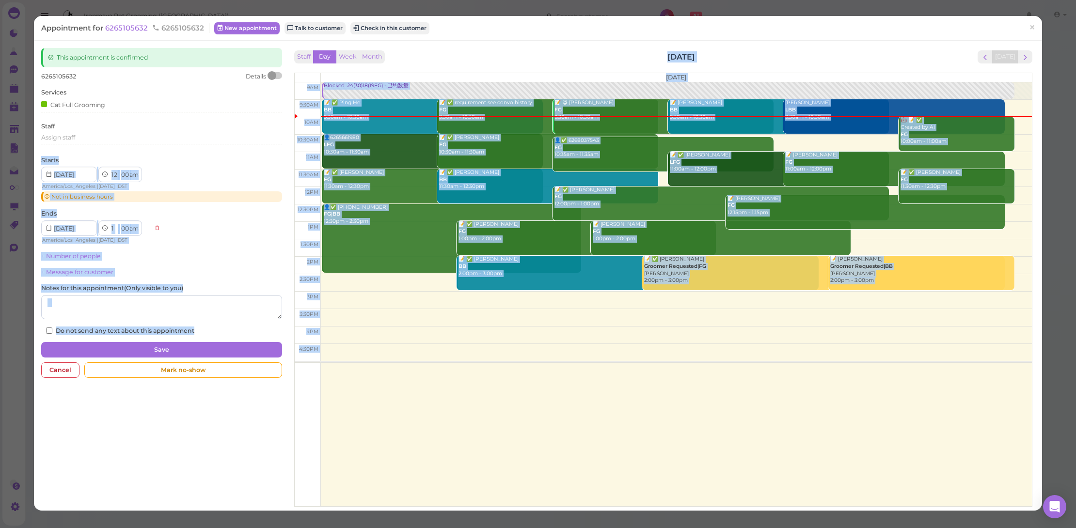
click at [185, 161] on div "Starts 1 2 3 4 5 6 7 8 9 10 11 12 : 00 05 10 15 20 25 30 35 40 45 50 55 am pm A…" at bounding box center [161, 179] width 241 height 47
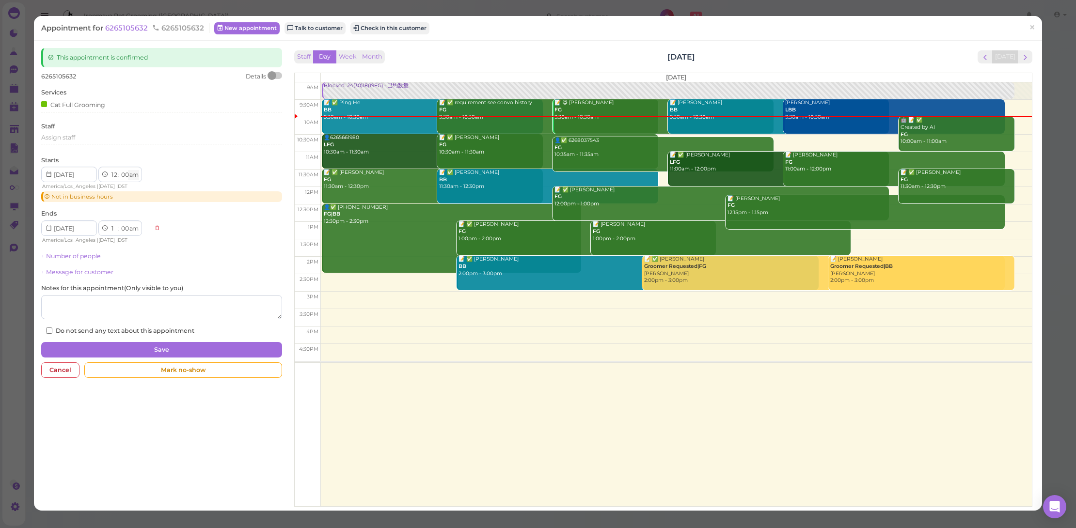
select select "pm"
click at [218, 167] on div "Starts 1 2 3 4 5 6 7 8 9 10 11 12 : 00 05 10 15 20 25 30 35 40 45 50 55 am pm A…" at bounding box center [161, 179] width 241 height 47
select select "pm"
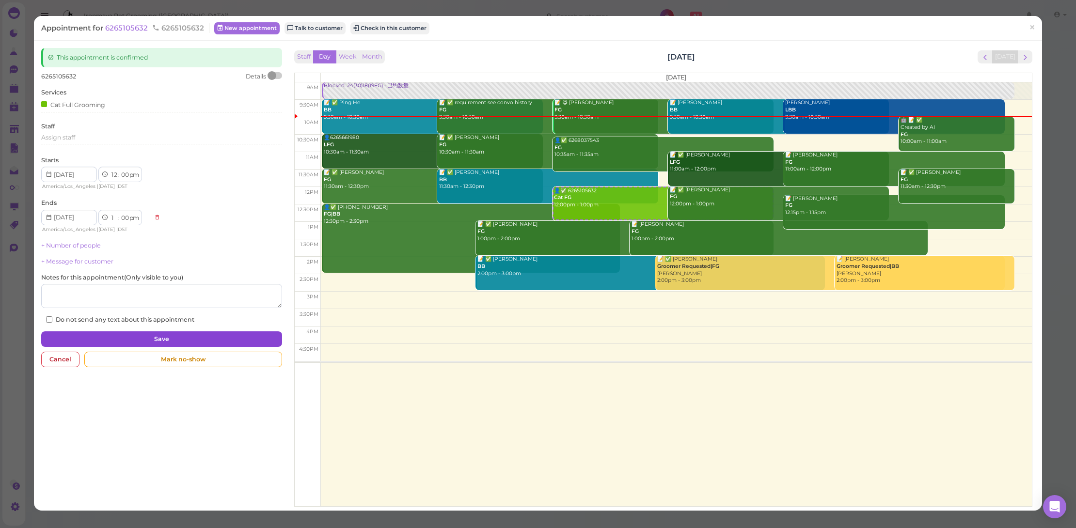
click at [247, 332] on button "Save" at bounding box center [161, 340] width 241 height 16
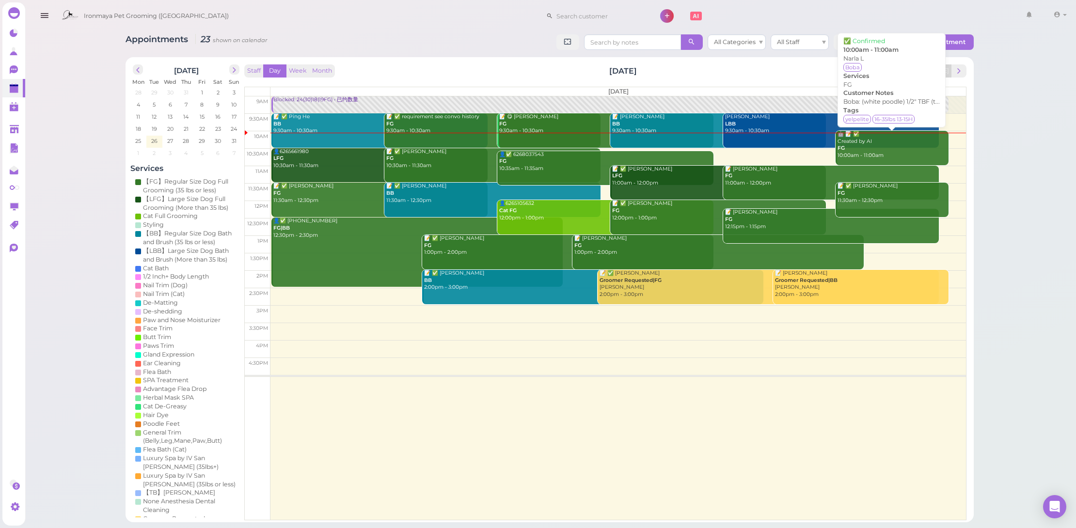
click at [886, 148] on div "🤖 📝 ✅ Created by AI FG 10:00am - 11:00am" at bounding box center [893, 145] width 112 height 29
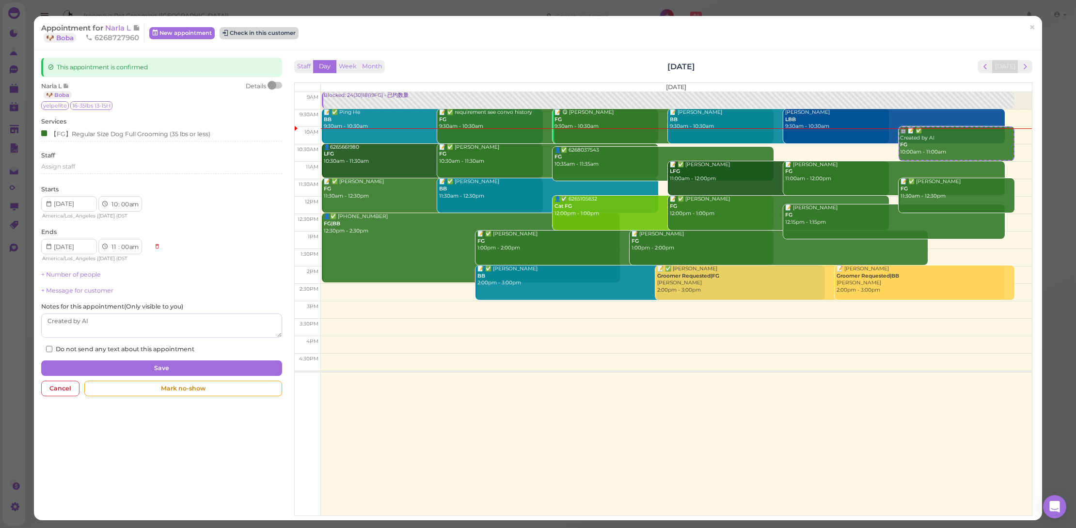
click at [271, 32] on button "Check in this customer" at bounding box center [259, 33] width 79 height 12
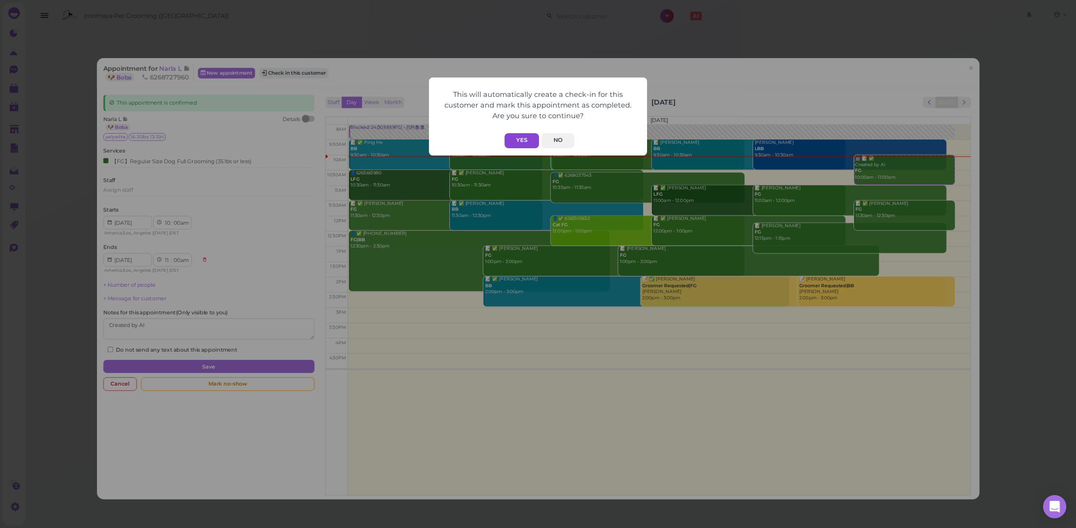
click at [526, 139] on button "Yes" at bounding box center [522, 140] width 34 height 15
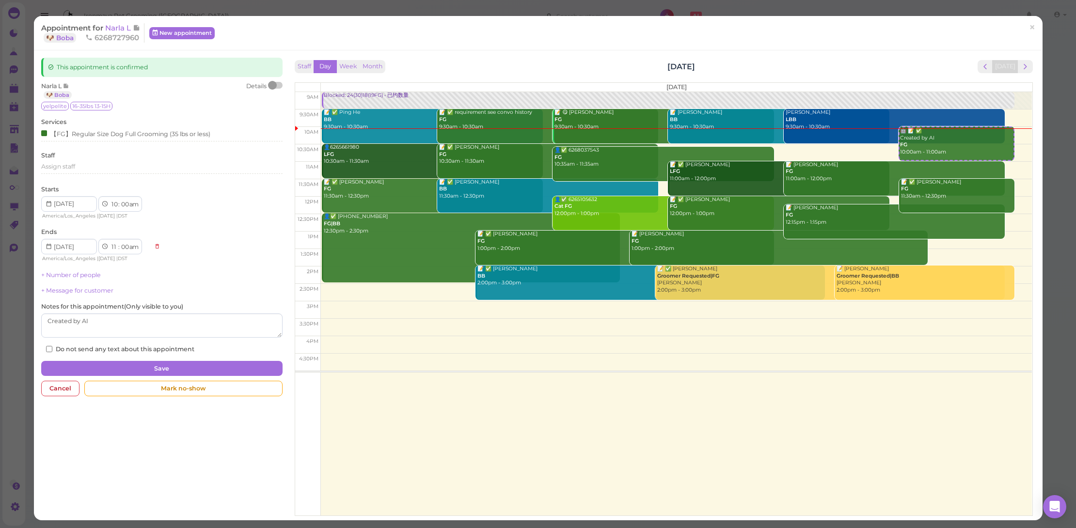
click at [276, 83] on div at bounding box center [276, 85] width 14 height 7
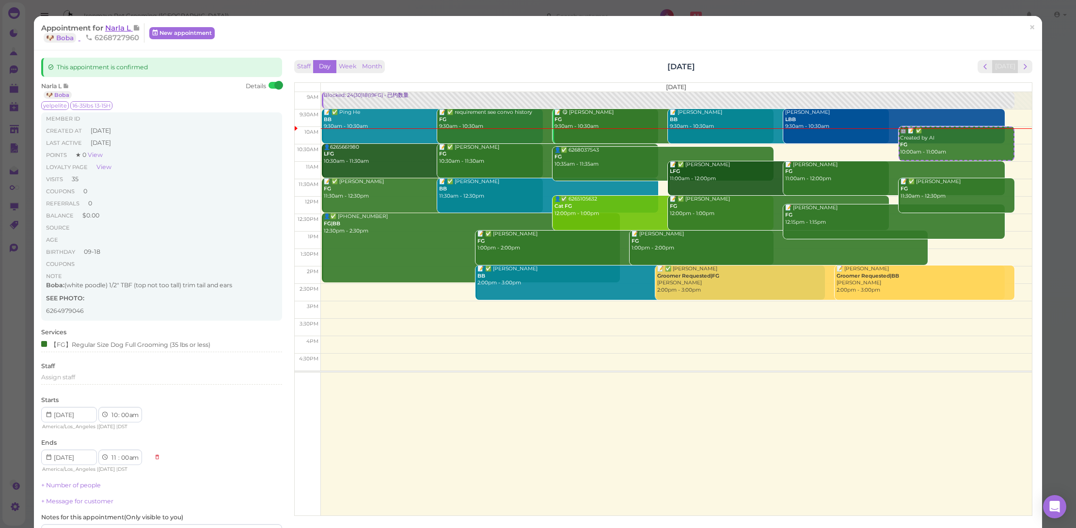
click at [123, 29] on span "Narla L" at bounding box center [119, 27] width 28 height 9
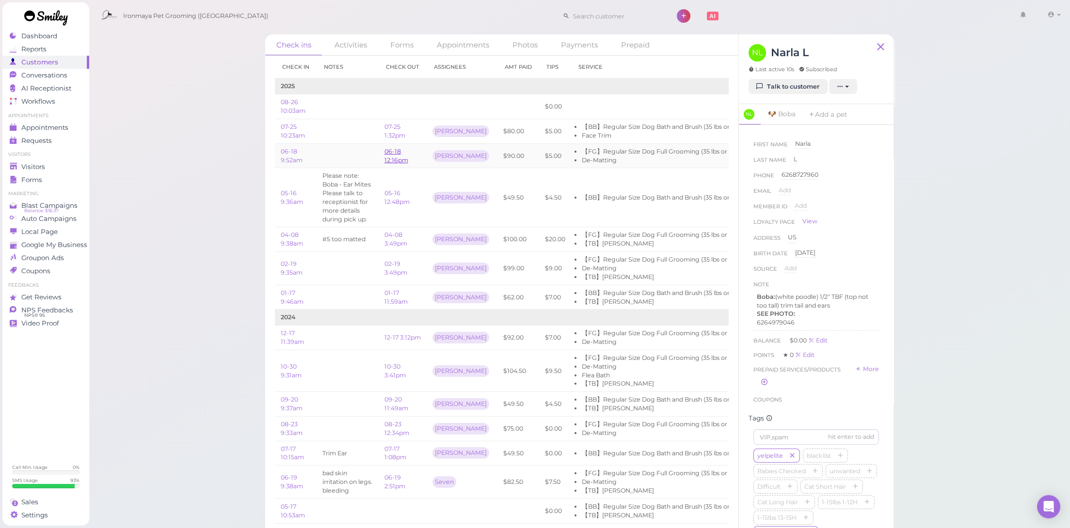
click at [393, 155] on link "06-18 12:16pm" at bounding box center [396, 156] width 24 height 16
click at [61, 119] on ul "Appointments Appointments Requests 0" at bounding box center [45, 129] width 87 height 35
click at [63, 125] on span "Appointments" at bounding box center [44, 128] width 47 height 8
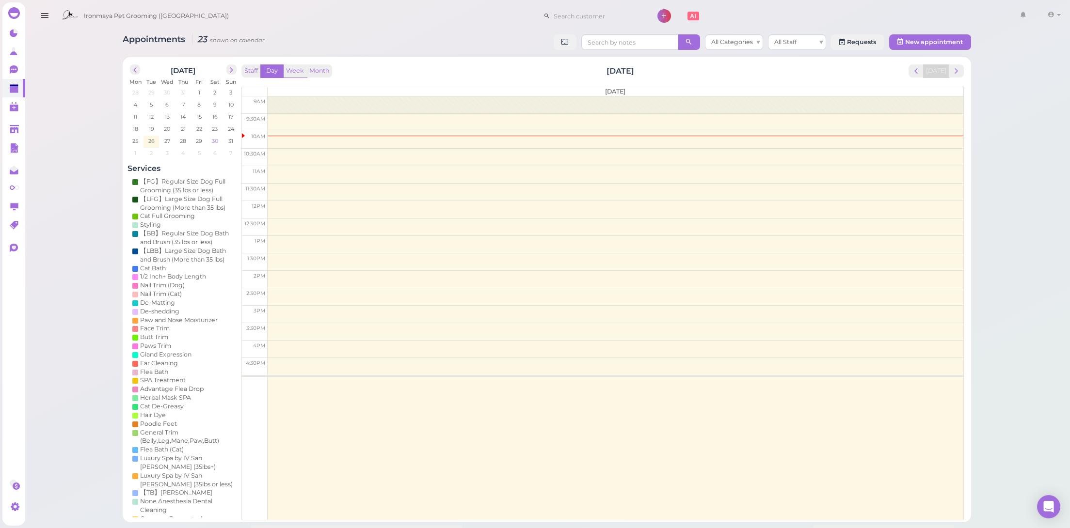
click at [191, 139] on td "29" at bounding box center [199, 141] width 16 height 10
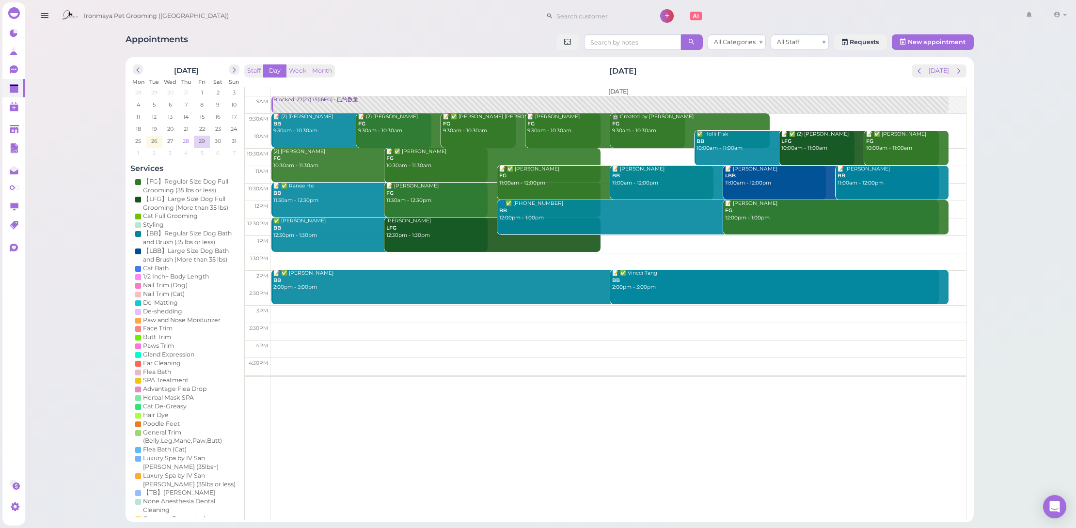
click at [182, 139] on span "28" at bounding box center [186, 141] width 8 height 9
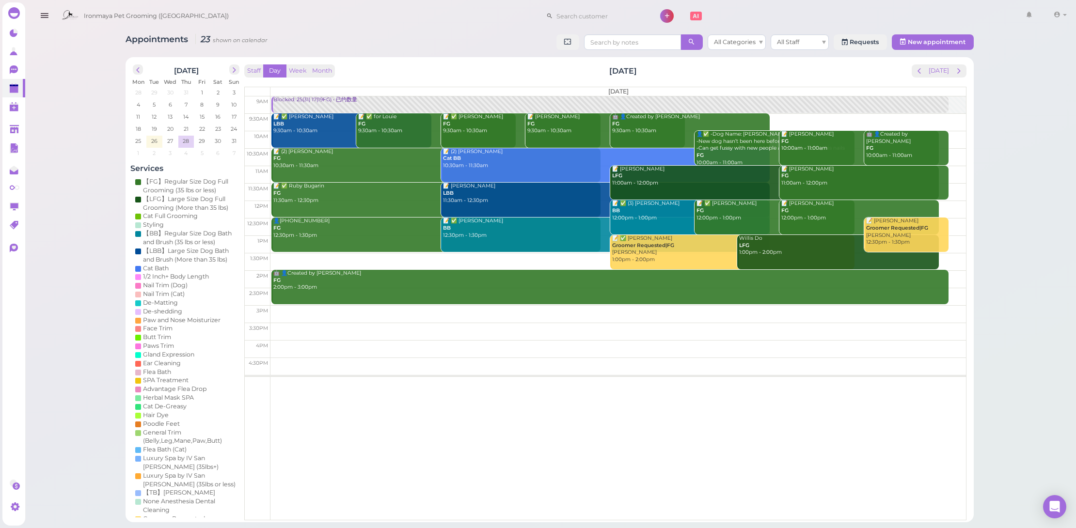
click at [325, 101] on div "Blocked: 25(31) 17(19FG) • 已约数量" at bounding box center [611, 99] width 676 height 7
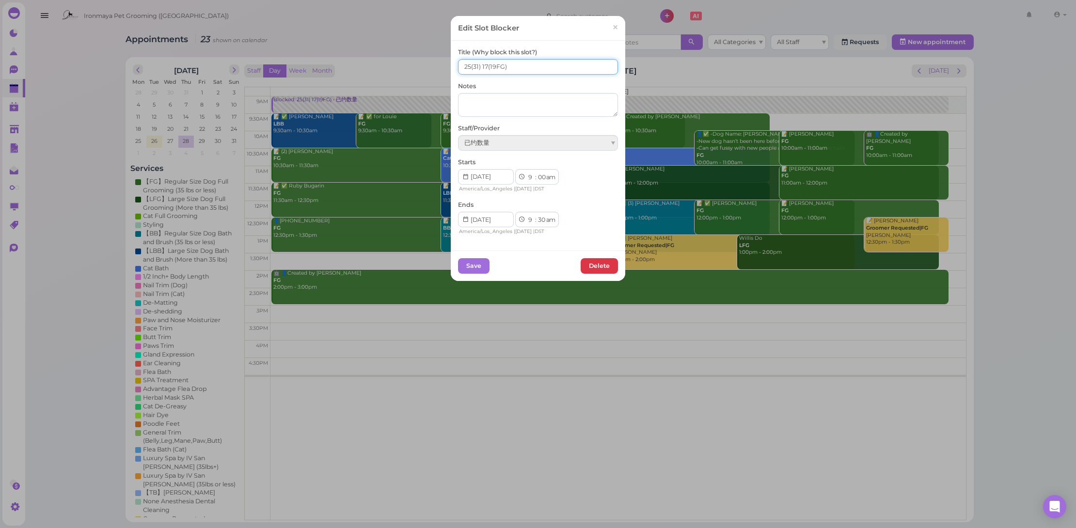
click at [482, 65] on input "25(31) 17(19FG)" at bounding box center [538, 67] width 160 height 16
click at [466, 64] on input "25(31) 18(19FG)" at bounding box center [538, 67] width 160 height 16
type input "26(31) 18(19FG)"
click at [474, 263] on button "Save" at bounding box center [474, 266] width 32 height 16
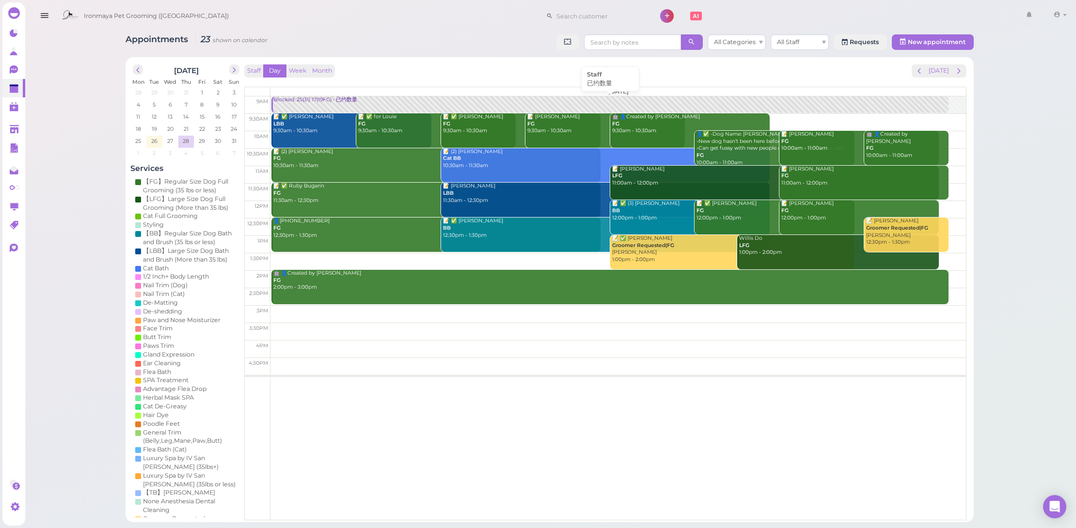
click at [391, 99] on div "Blocked: 25(31) 17(19FG) • 已约数量" at bounding box center [611, 99] width 676 height 7
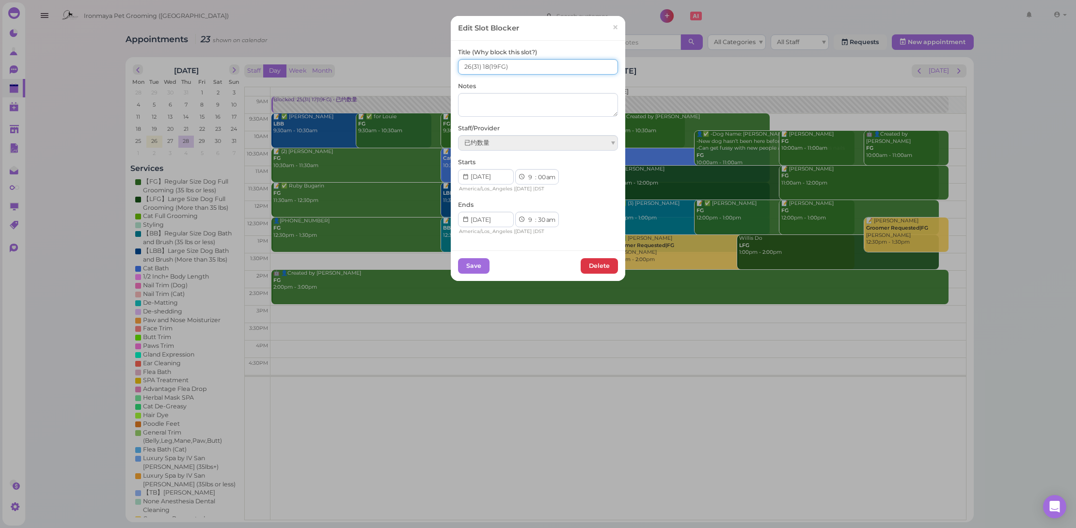
click at [484, 68] on input "26(31) 18(19FG)" at bounding box center [538, 67] width 160 height 16
drag, startPoint x: 485, startPoint y: 66, endPoint x: 478, endPoint y: 67, distance: 6.9
click at [478, 67] on input "26(31) 18(19FG)" at bounding box center [538, 67] width 160 height 16
type input "26(31)20(19FG)"
click at [467, 269] on button "Save" at bounding box center [474, 266] width 32 height 16
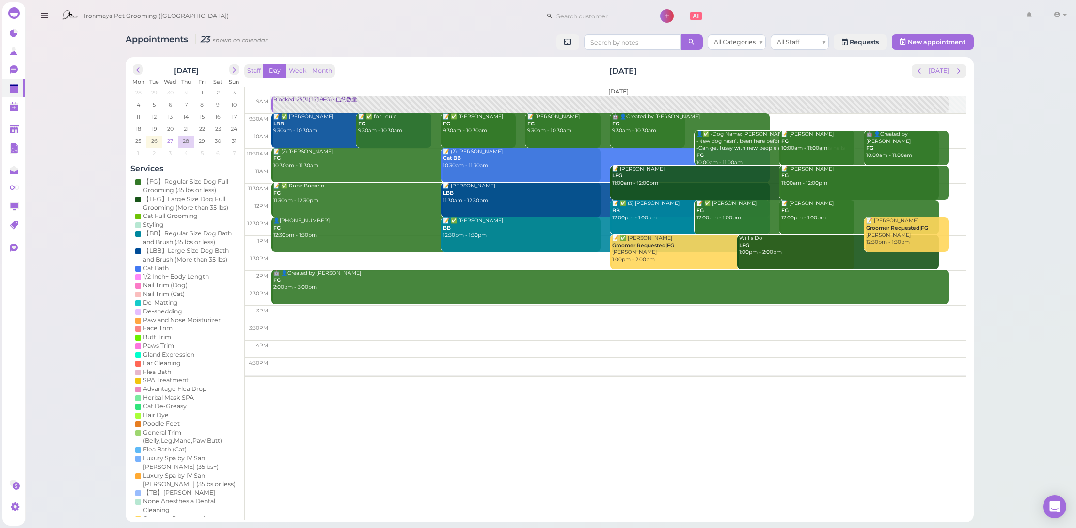
click at [170, 142] on span "27" at bounding box center [170, 141] width 8 height 9
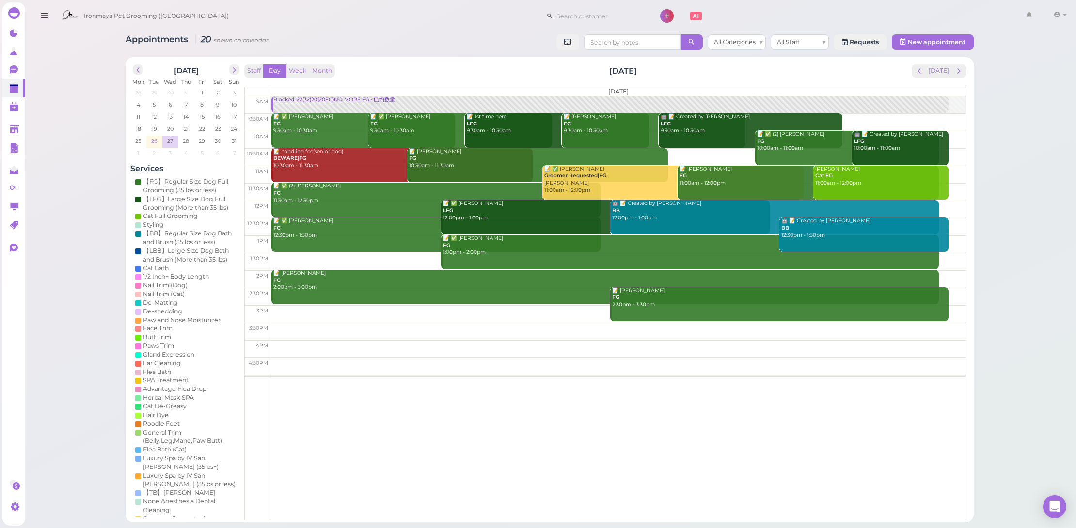
click at [157, 141] on td "26" at bounding box center [154, 141] width 16 height 10
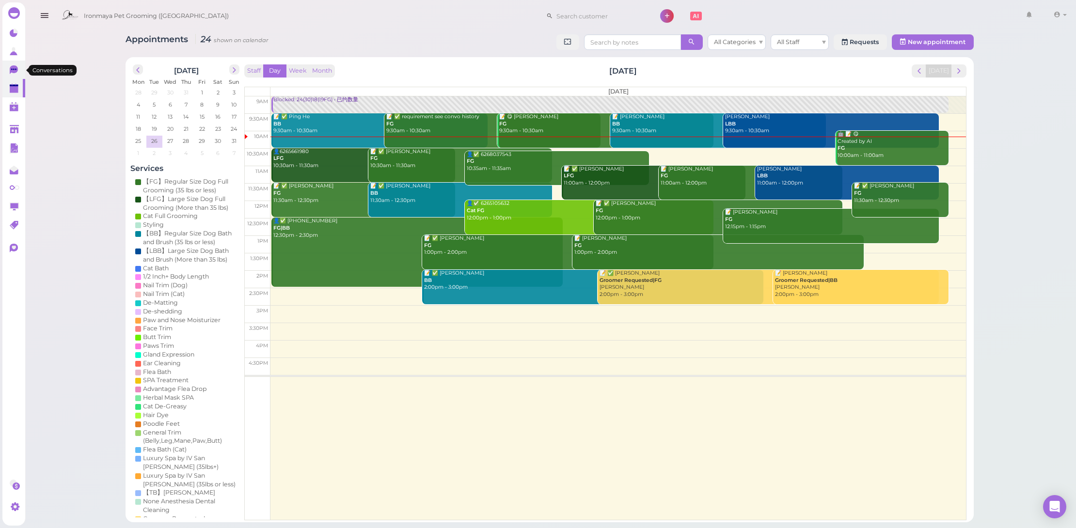
click at [18, 70] on icon at bounding box center [15, 70] width 10 height 10
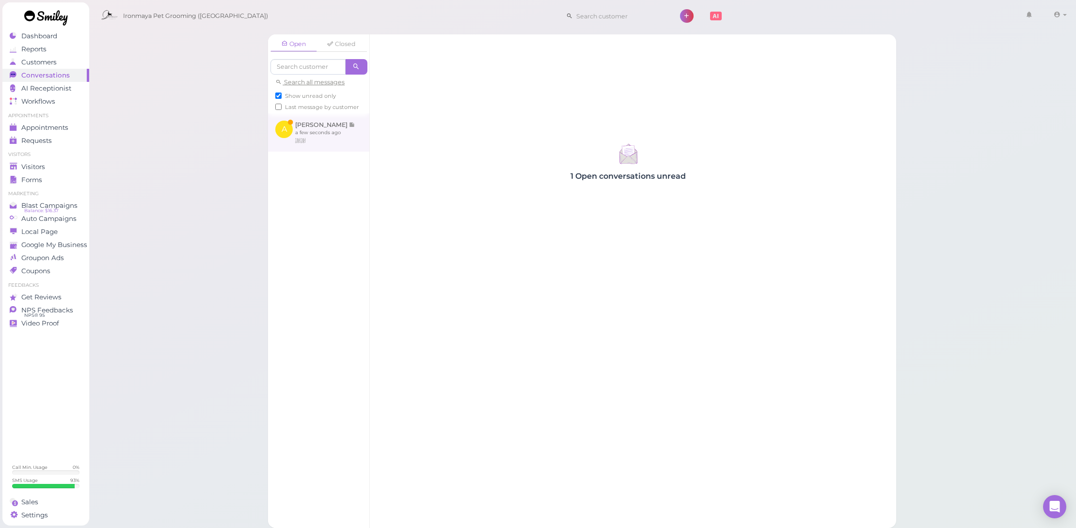
click at [318, 144] on link at bounding box center [318, 132] width 101 height 38
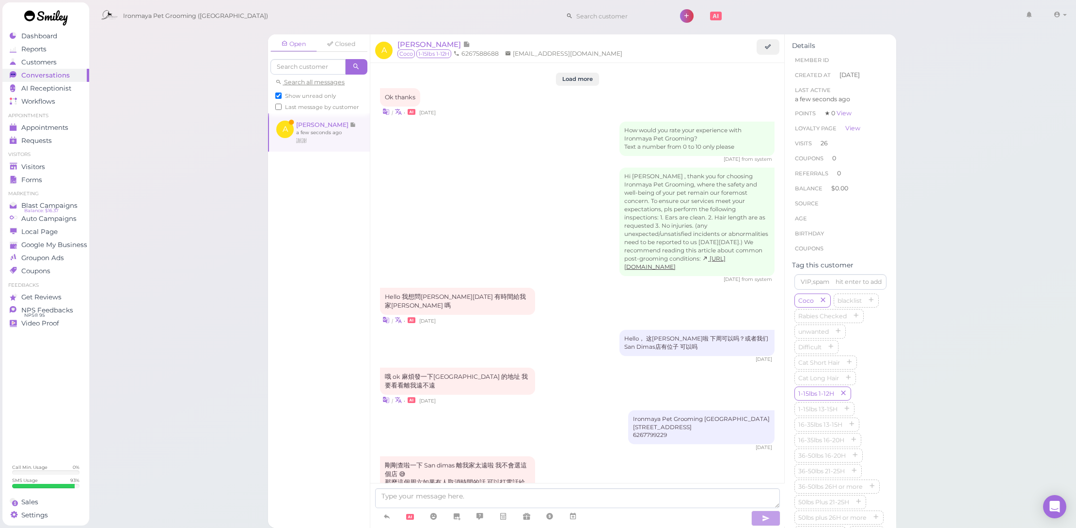
scroll to position [983, 0]
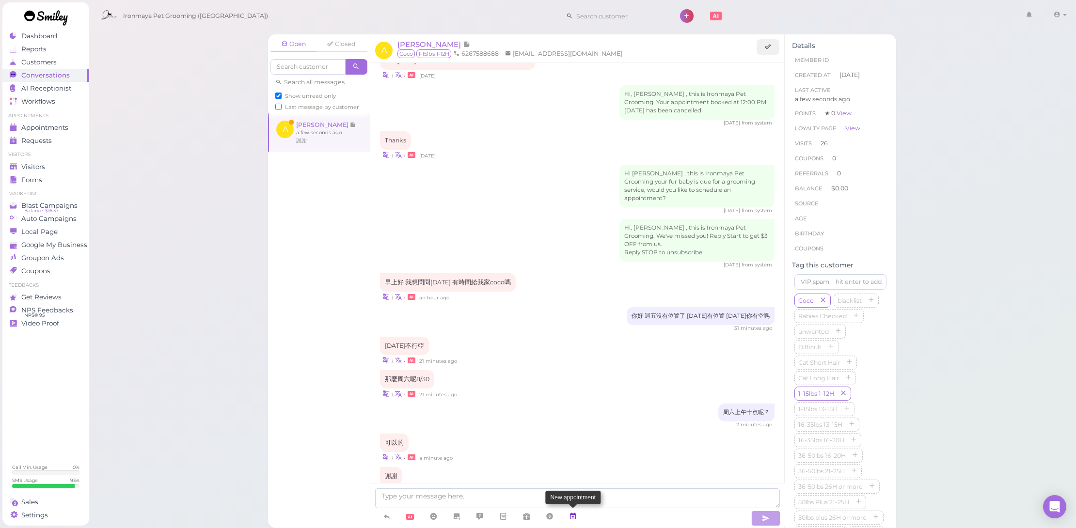
click at [580, 519] on link at bounding box center [572, 517] width 23 height 17
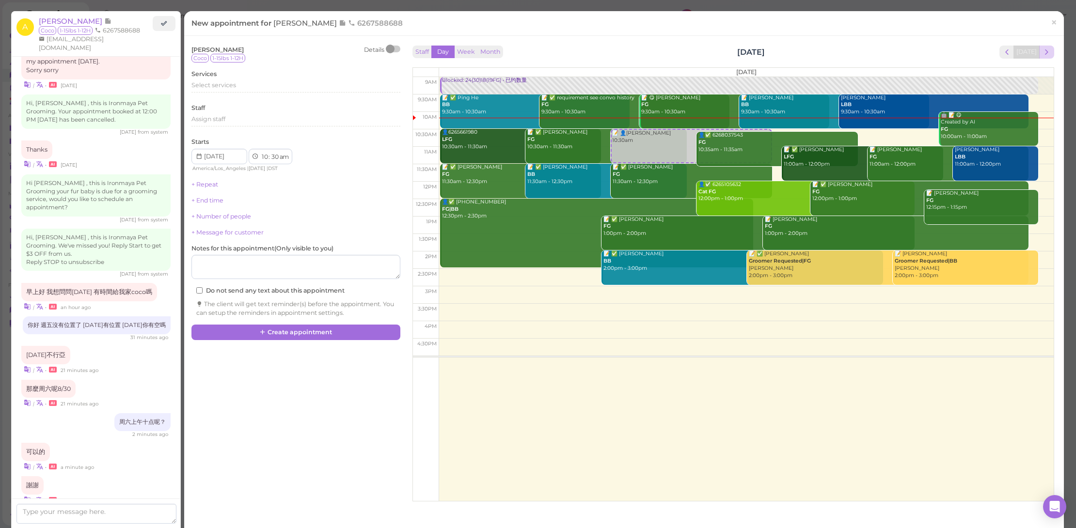
click at [1044, 51] on span "next" at bounding box center [1046, 52] width 9 height 9
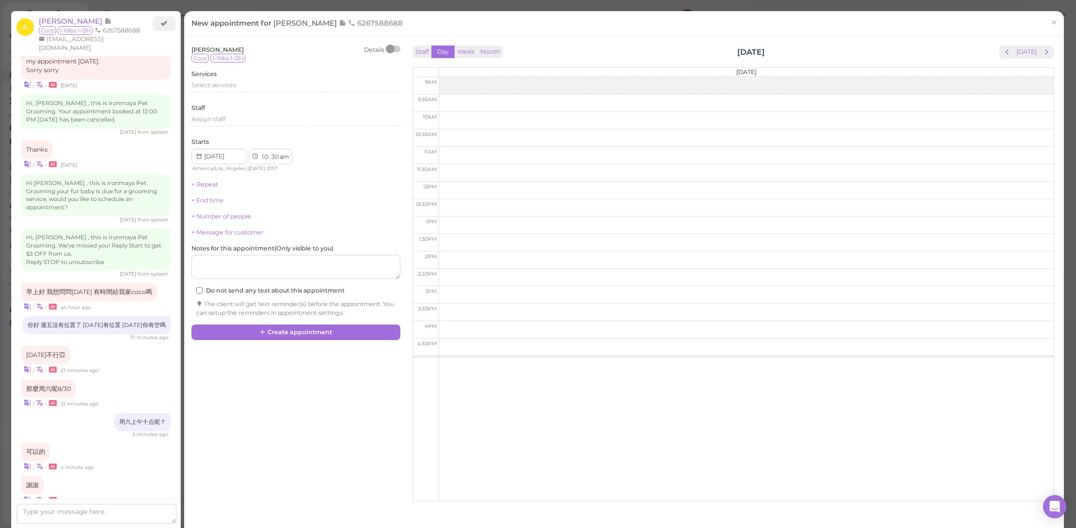
click at [1044, 51] on span "next" at bounding box center [1046, 52] width 9 height 9
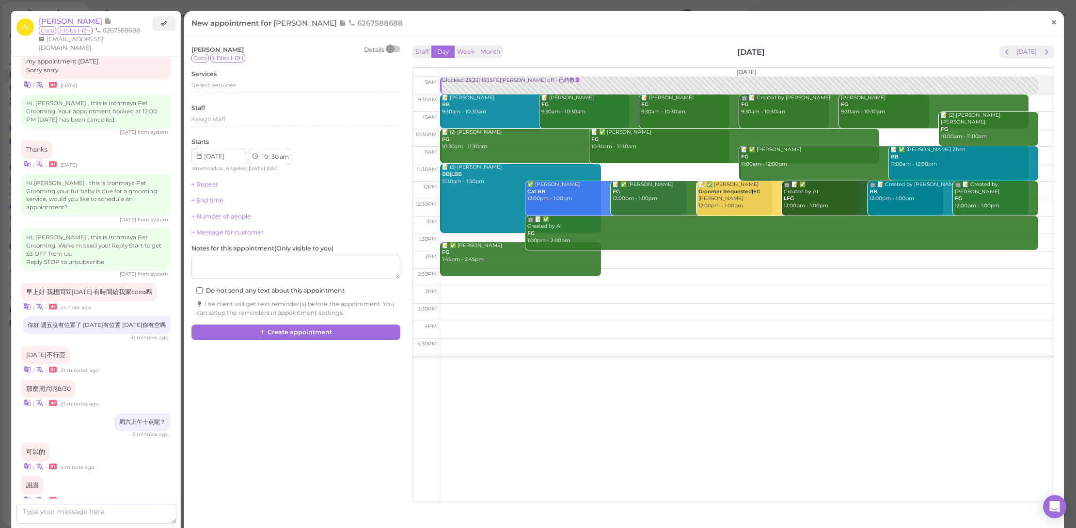
click at [1051, 19] on span "×" at bounding box center [1054, 23] width 6 height 14
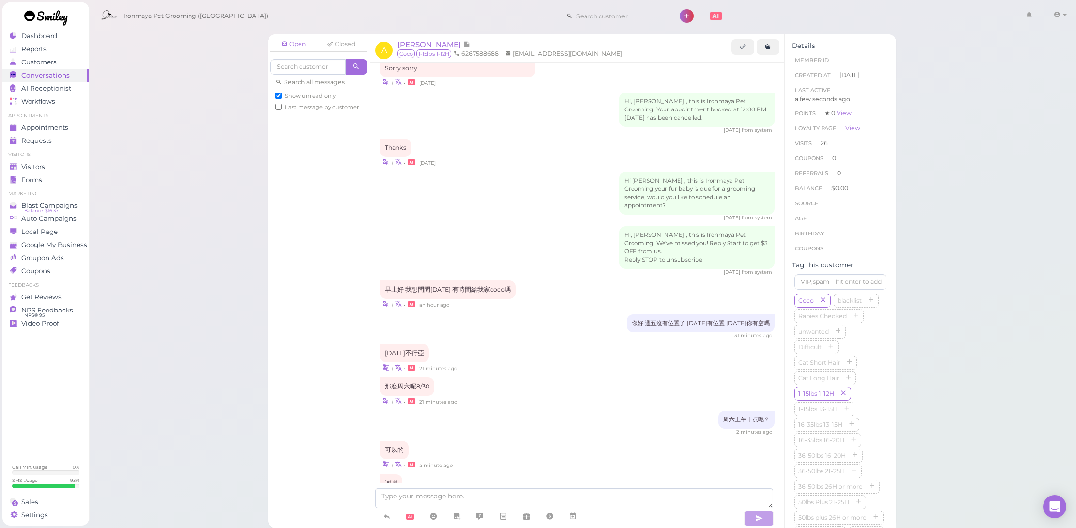
click at [300, 93] on span "Show unread only" at bounding box center [310, 96] width 51 height 7
click at [282, 93] on input "Show unread only" at bounding box center [278, 96] width 6 height 6
checkbox input "false"
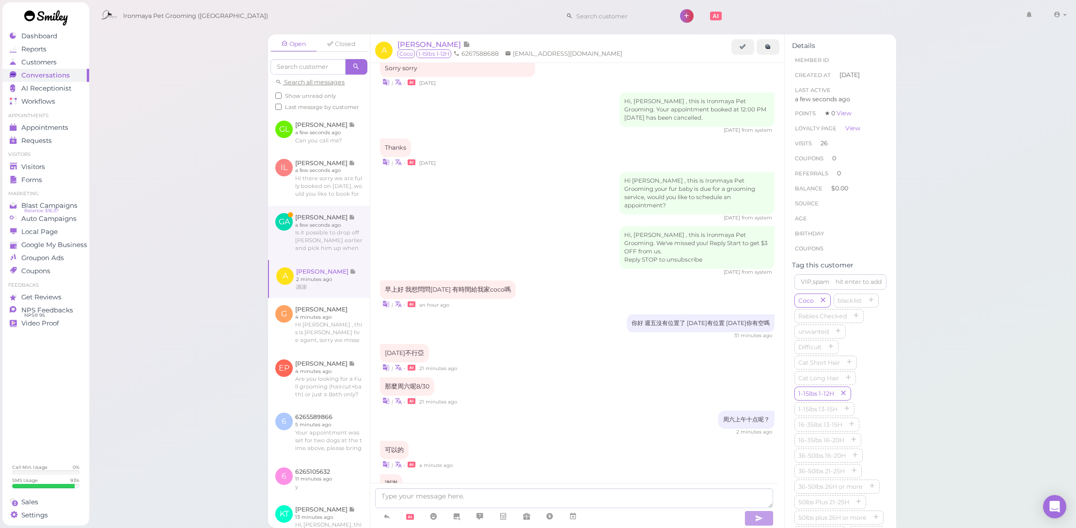
click at [338, 244] on link at bounding box center [319, 233] width 102 height 54
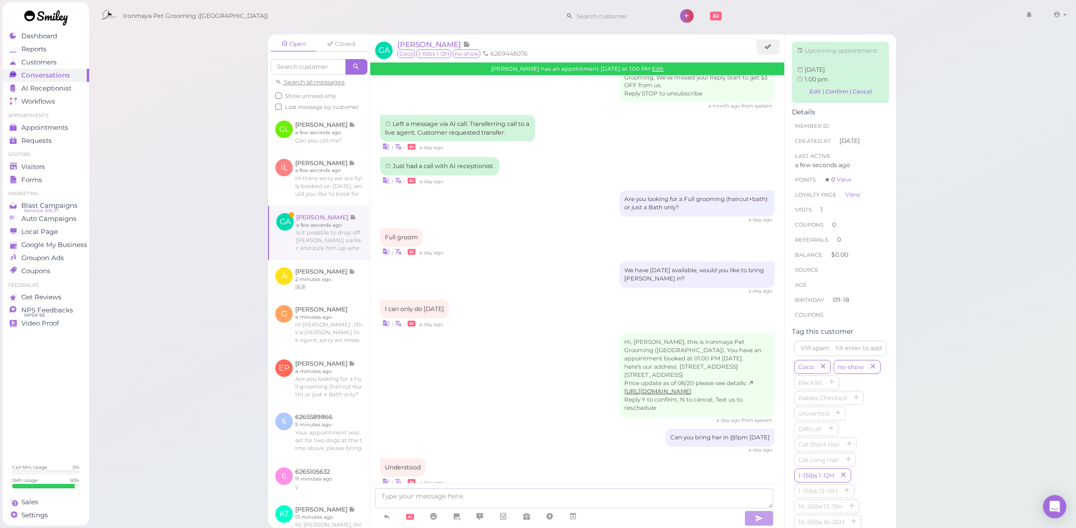
scroll to position [1076, 0]
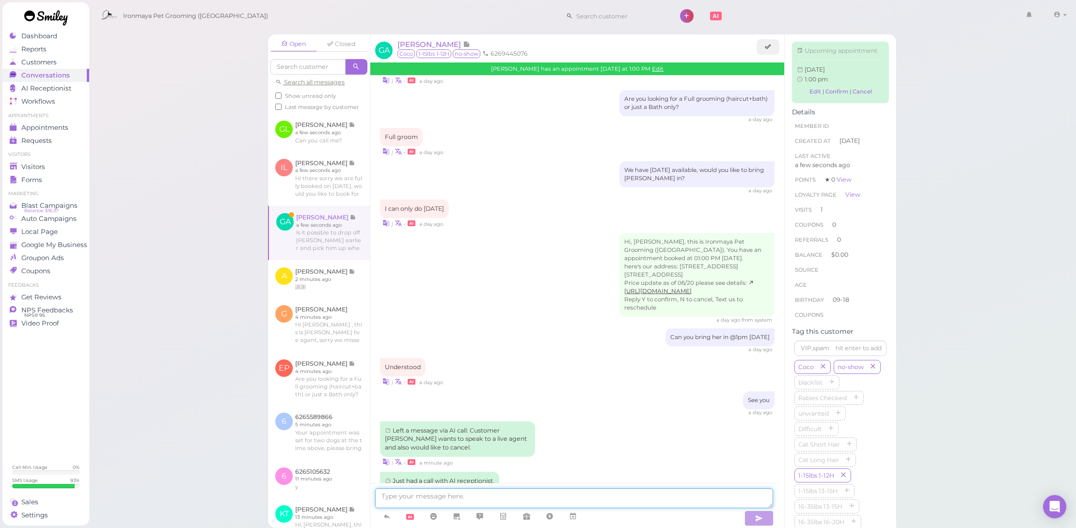
click at [538, 499] on textarea at bounding box center [574, 499] width 398 height 20
type textarea "Sure you can drop her off earlier"
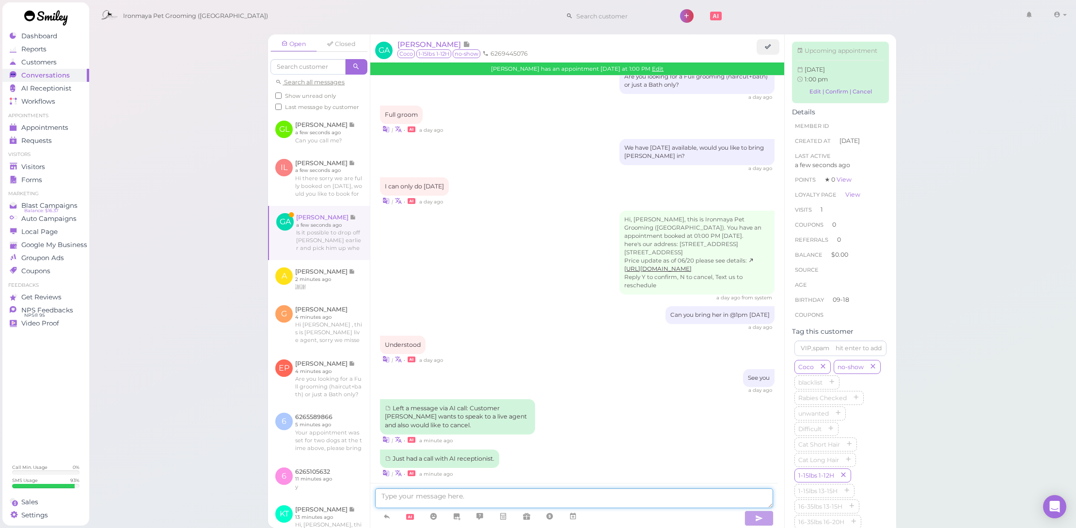
scroll to position [1132, 0]
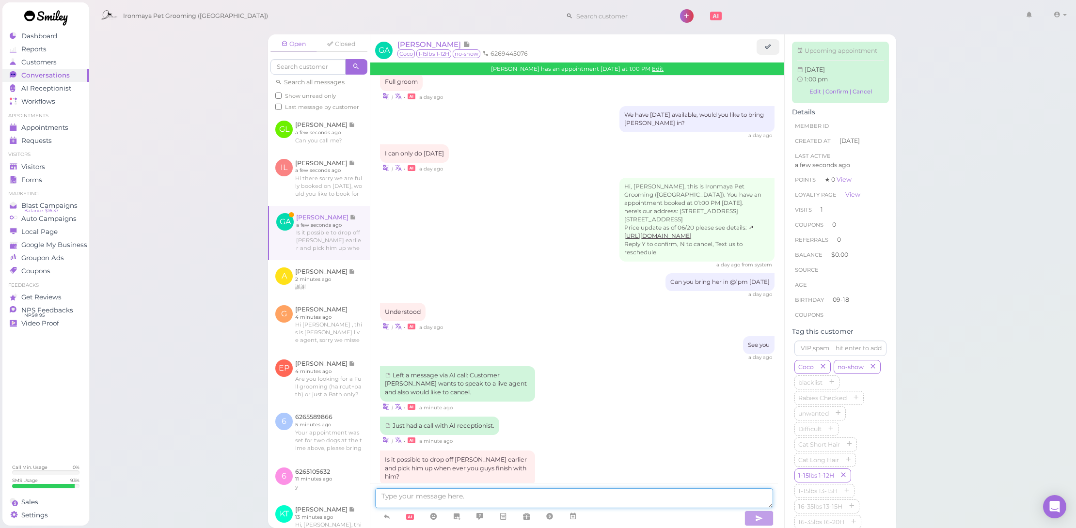
click at [477, 503] on textarea at bounding box center [574, 499] width 398 height 20
type textarea "Sure"
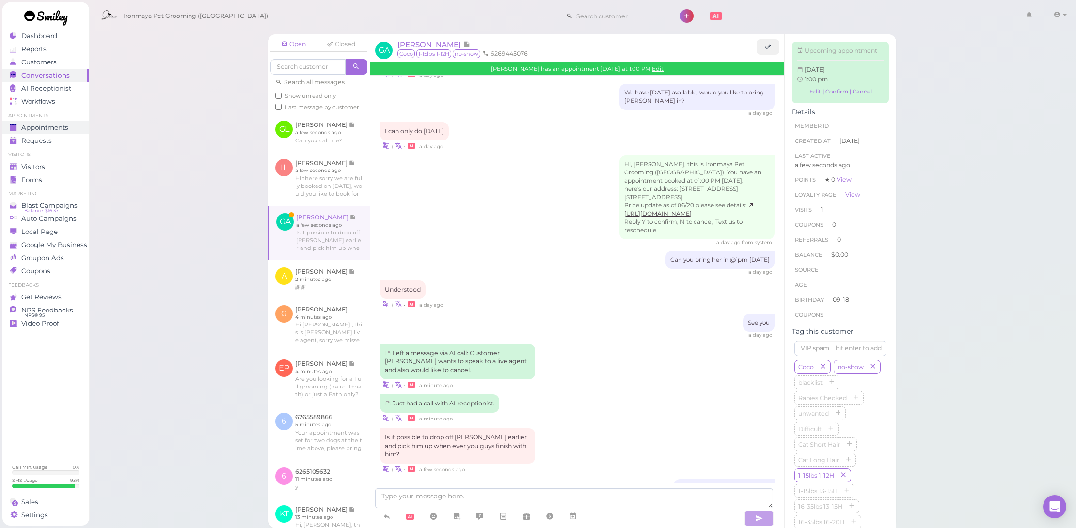
click at [75, 123] on link "Appointments" at bounding box center [45, 127] width 87 height 13
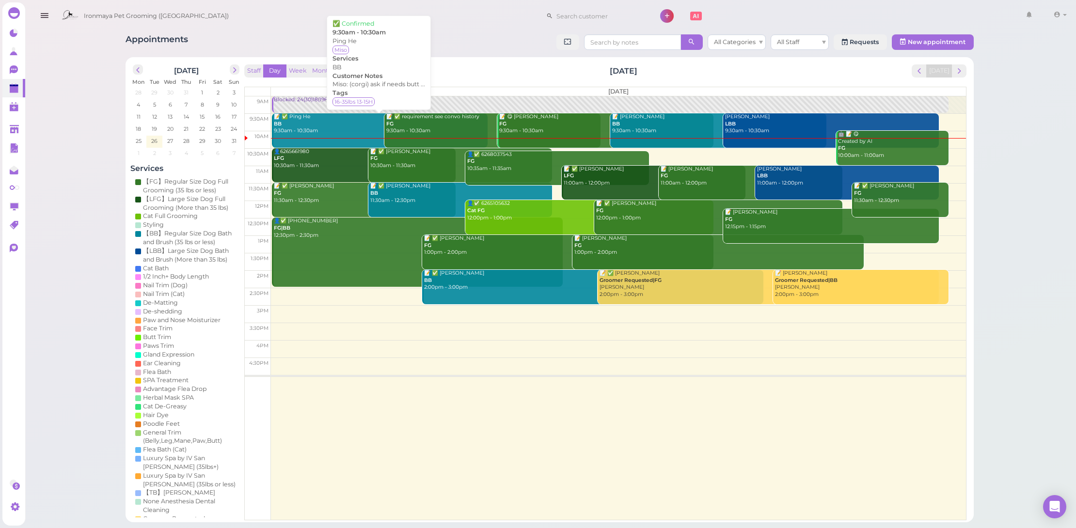
click at [343, 131] on div "📝 ✅ Ping He BB 9:30am - 10:30am" at bounding box center [380, 123] width 215 height 21
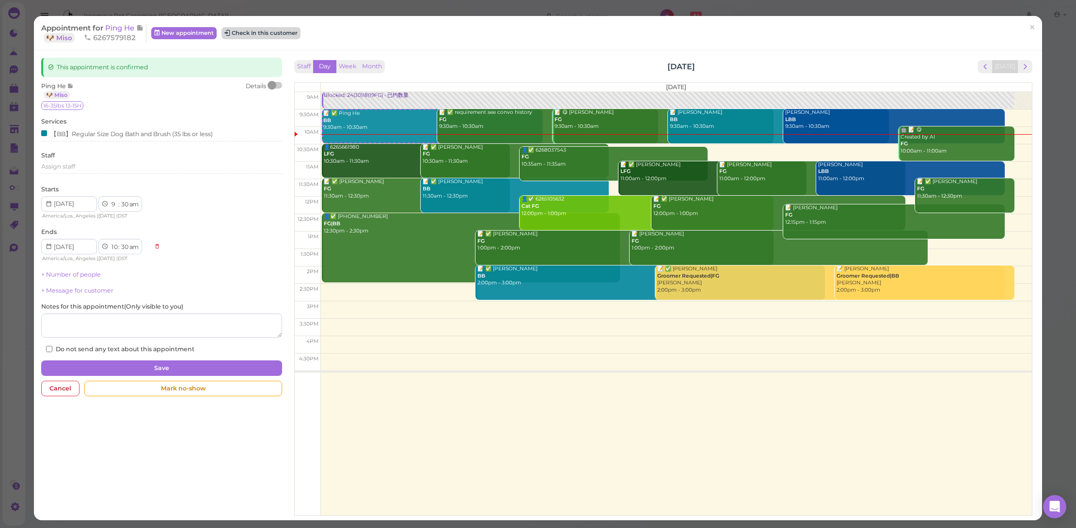
click at [293, 31] on button "Check in this customer" at bounding box center [261, 33] width 79 height 12
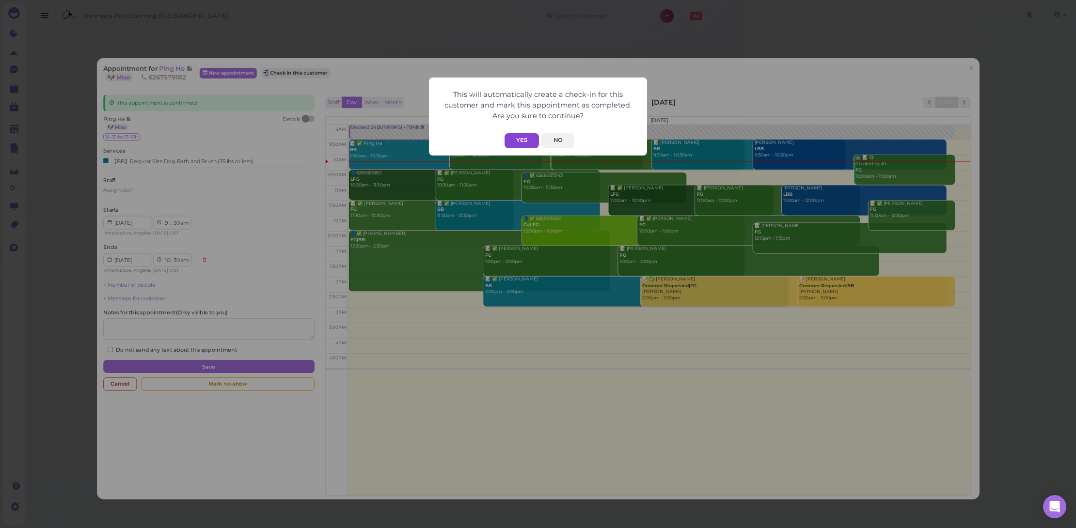
click at [510, 136] on button "Yes" at bounding box center [522, 140] width 34 height 15
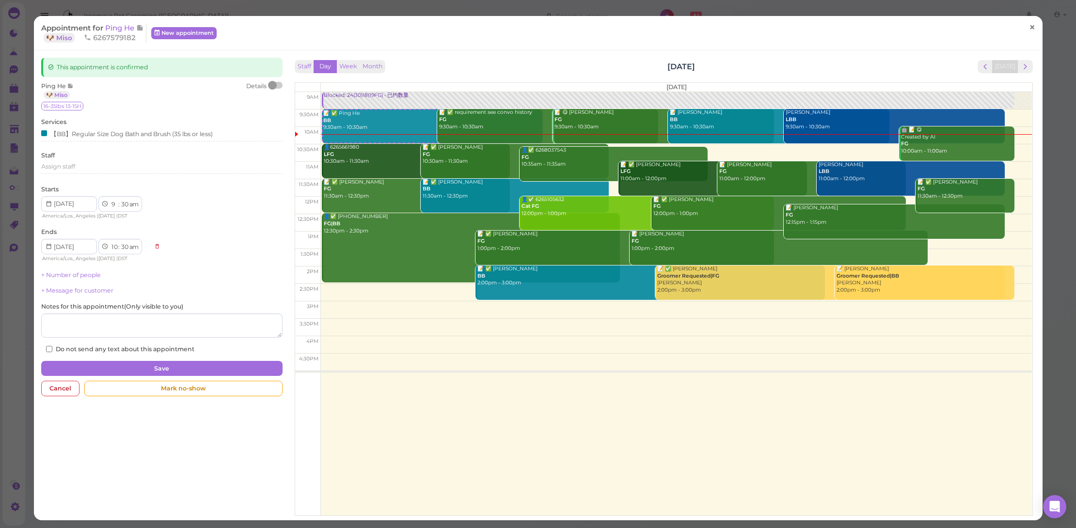
click at [1029, 26] on span "×" at bounding box center [1032, 27] width 6 height 14
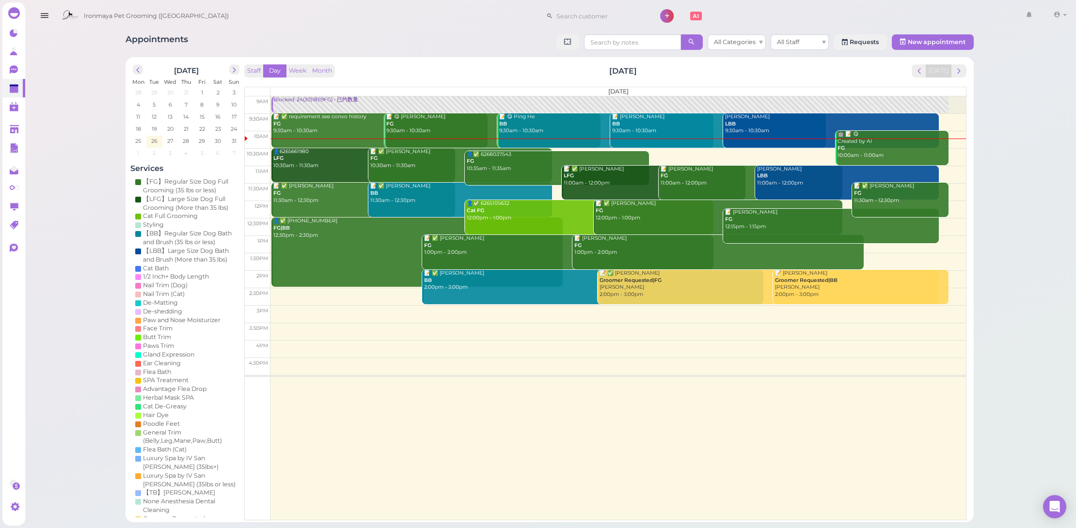
click at [747, 121] on div "[PERSON_NAME] LBB 9:30am - 10:30am" at bounding box center [832, 123] width 215 height 21
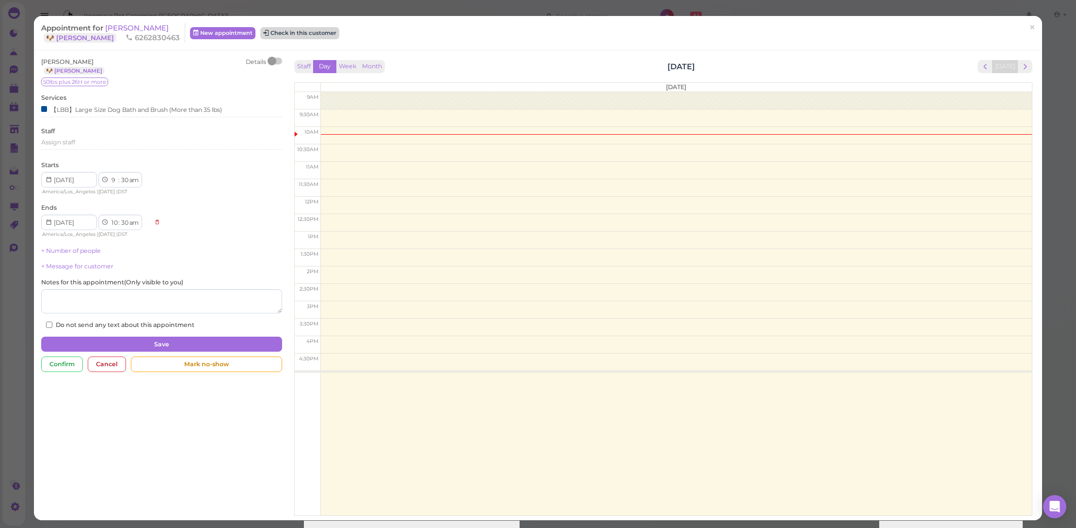
click at [274, 34] on button "Check in this customer" at bounding box center [299, 33] width 79 height 12
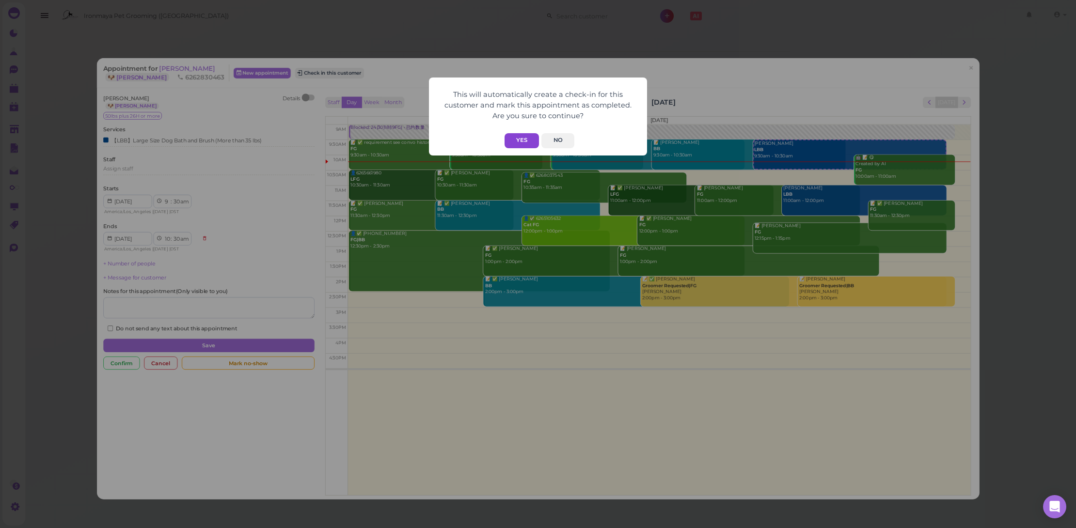
click at [536, 141] on button "Yes" at bounding box center [522, 140] width 34 height 15
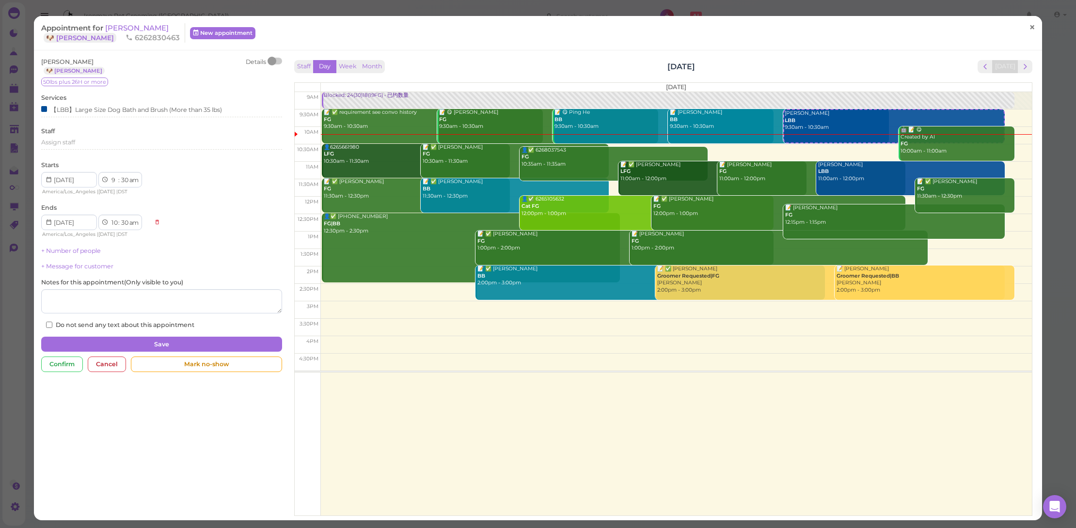
click at [1029, 27] on span "×" at bounding box center [1032, 27] width 6 height 14
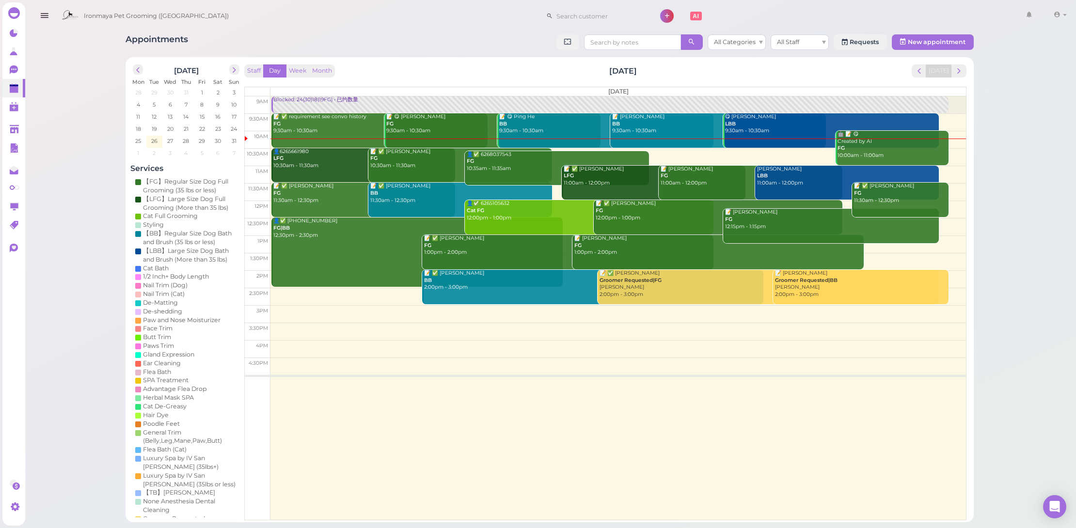
click at [350, 125] on div "📝 ✅ requirement see convo history FG 9:30am - 10:30am" at bounding box center [380, 123] width 215 height 21
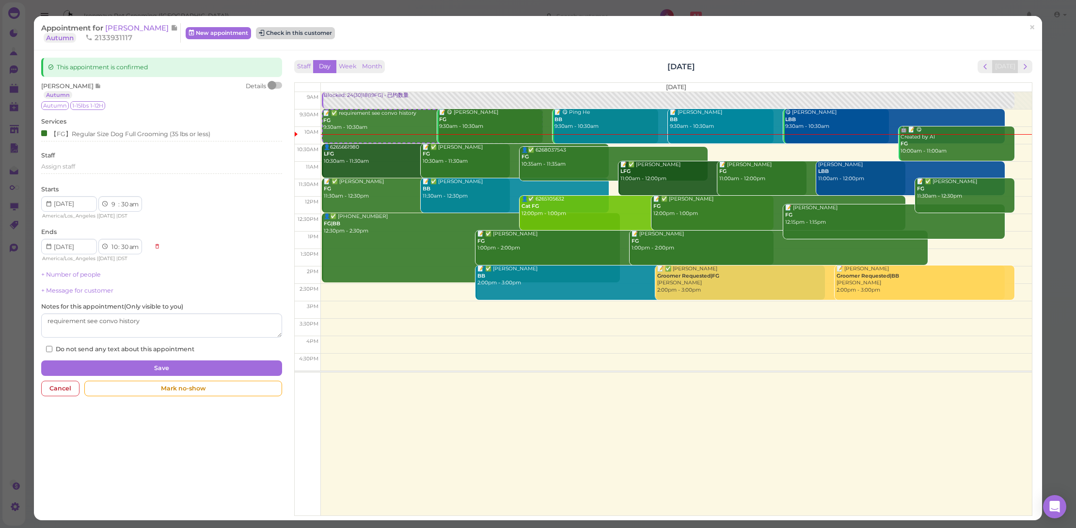
click at [285, 32] on button "Check in this customer" at bounding box center [295, 33] width 79 height 12
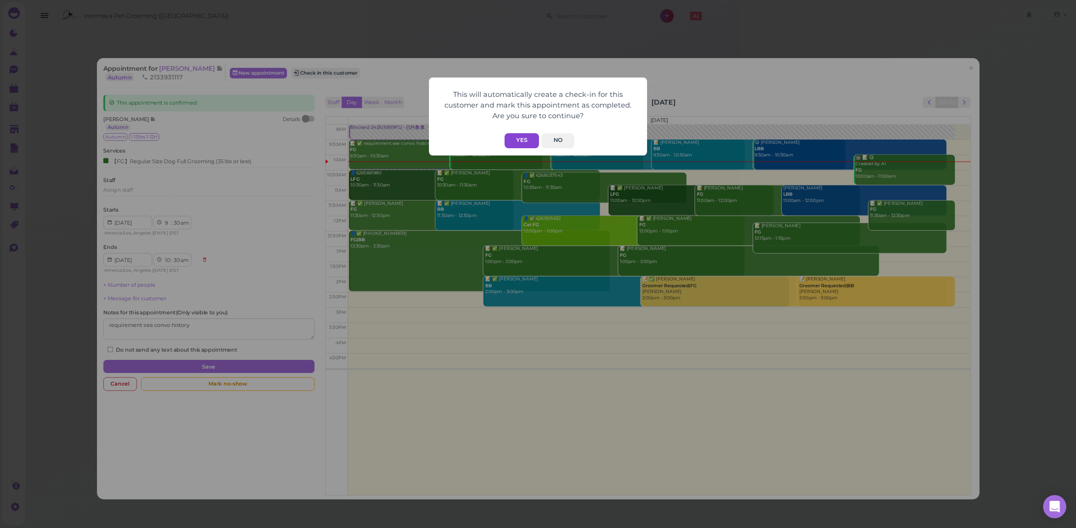
click at [527, 139] on button "Yes" at bounding box center [522, 140] width 34 height 15
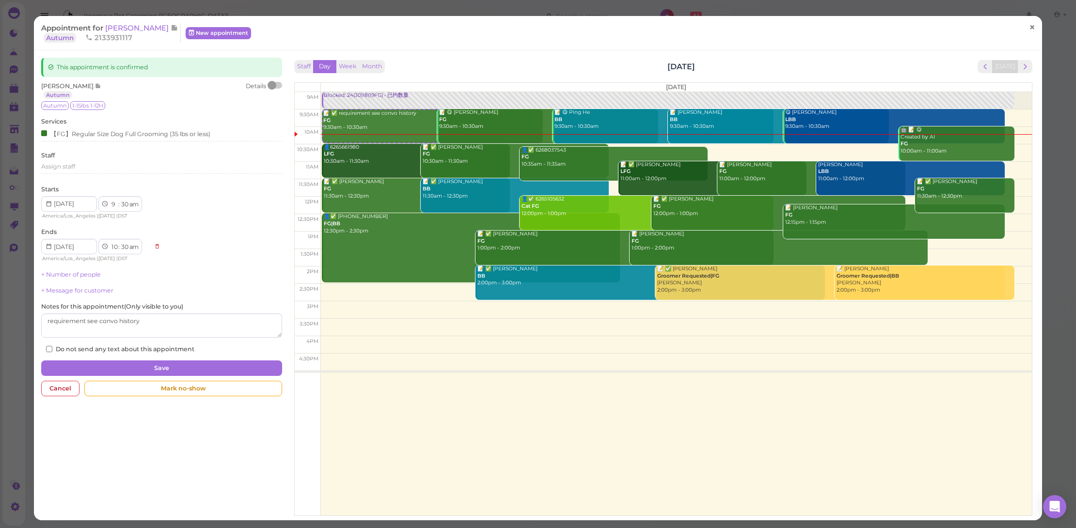
click at [1029, 24] on span "×" at bounding box center [1032, 27] width 6 height 14
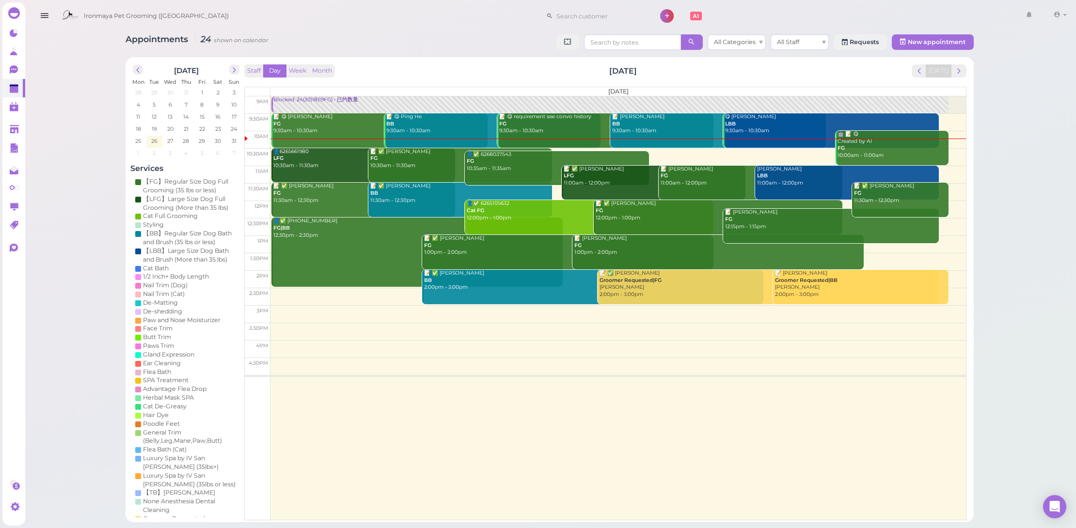
click at [666, 122] on div "📝 [PERSON_NAME] BB 9:30am - 10:30am" at bounding box center [719, 123] width 215 height 21
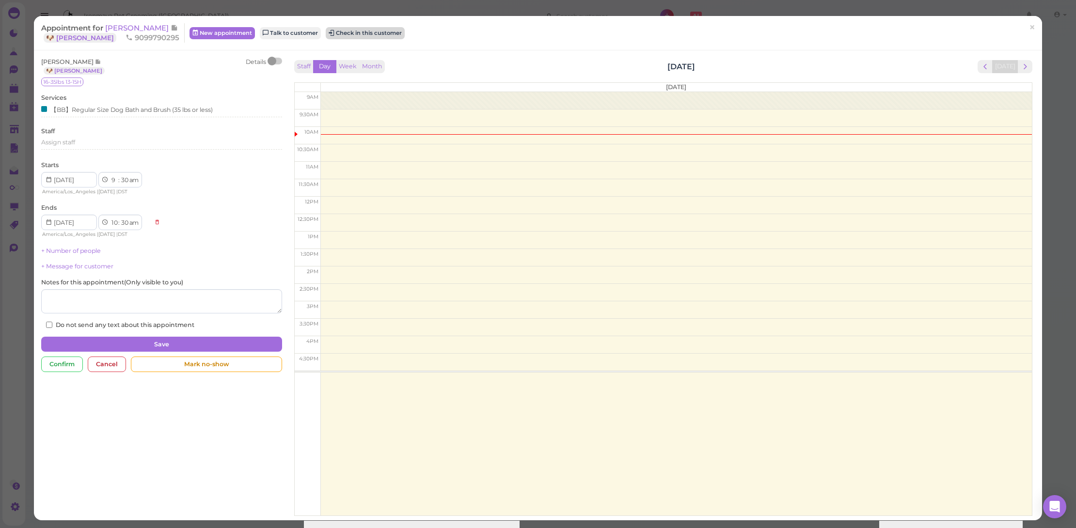
click at [343, 32] on button "Check in this customer" at bounding box center [365, 33] width 79 height 12
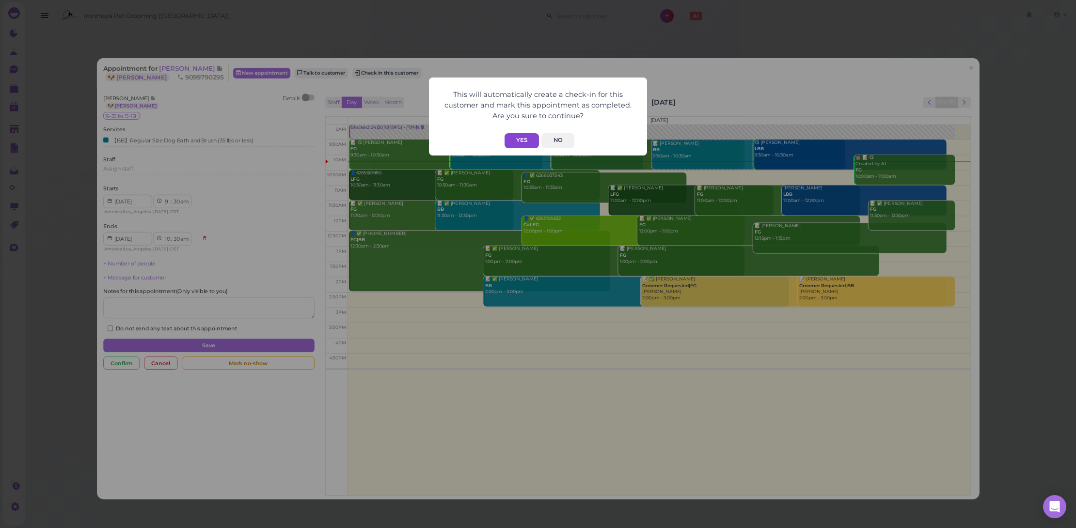
click at [526, 139] on button "Yes" at bounding box center [522, 140] width 34 height 15
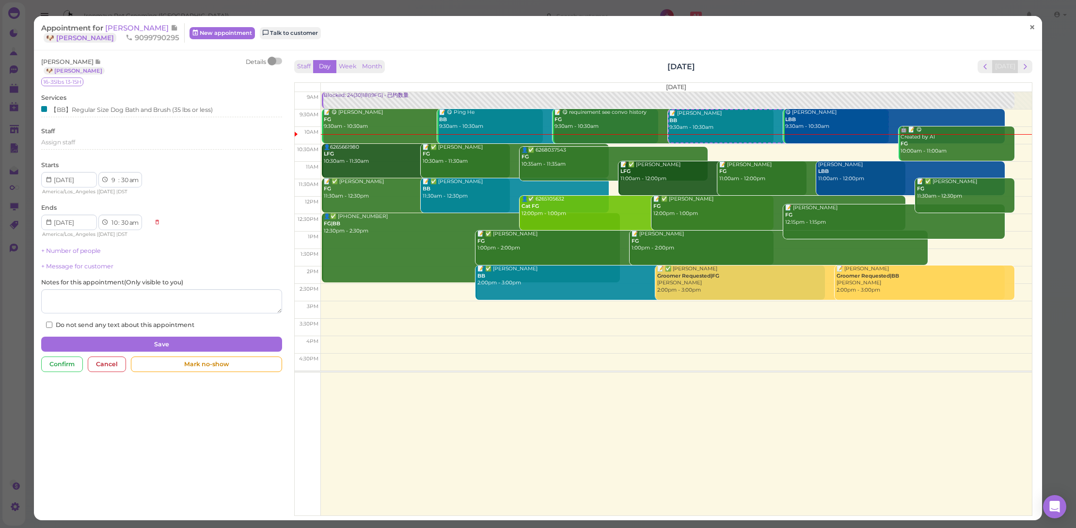
click at [1023, 27] on link "×" at bounding box center [1032, 27] width 18 height 23
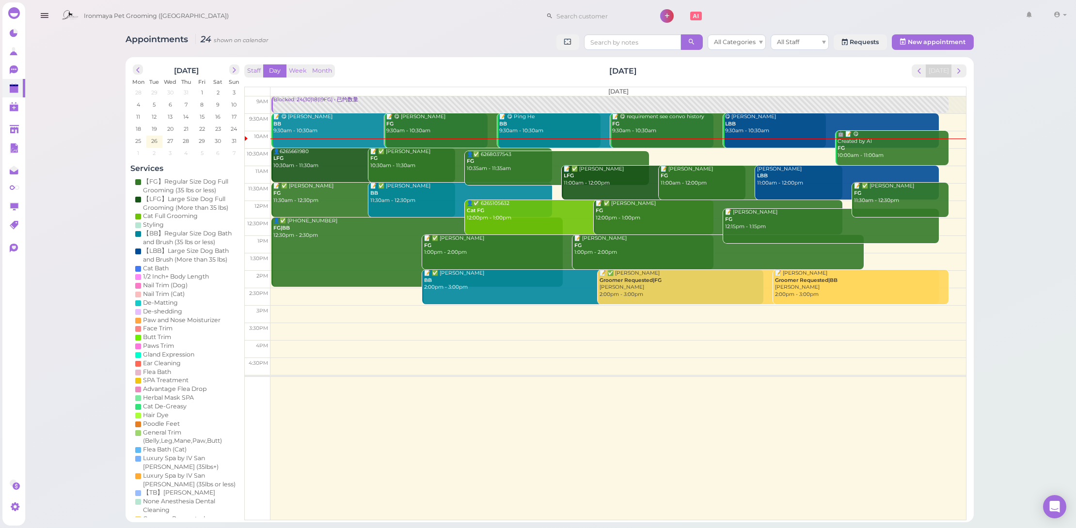
click at [439, 68] on div "Staff Day Week Month [DATE] [DATE]" at bounding box center [605, 70] width 722 height 13
click at [342, 97] on div "Blocked: 24(30)18(19FG) • 已约数量" at bounding box center [611, 99] width 676 height 7
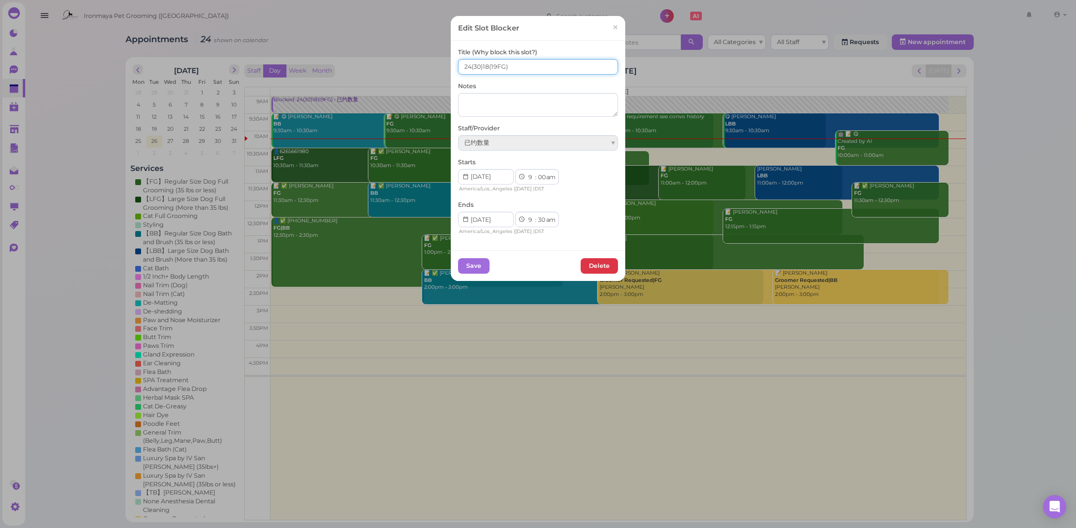
click at [465, 65] on input "24(30)18(19FG)" at bounding box center [538, 67] width 160 height 16
type input "25(30)18(19FG)"
click at [470, 260] on button "Save" at bounding box center [474, 266] width 32 height 16
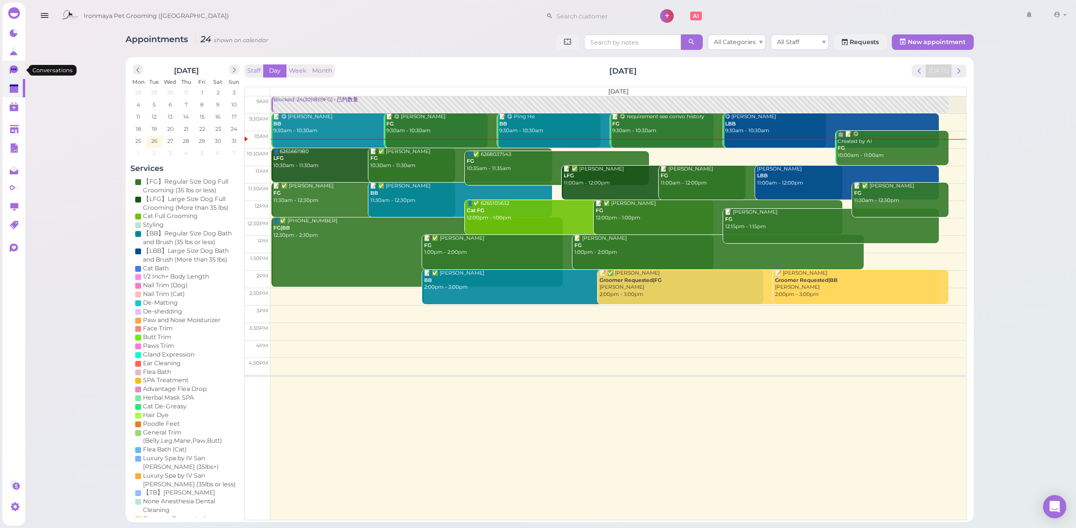
click at [20, 68] on link "0" at bounding box center [13, 70] width 23 height 18
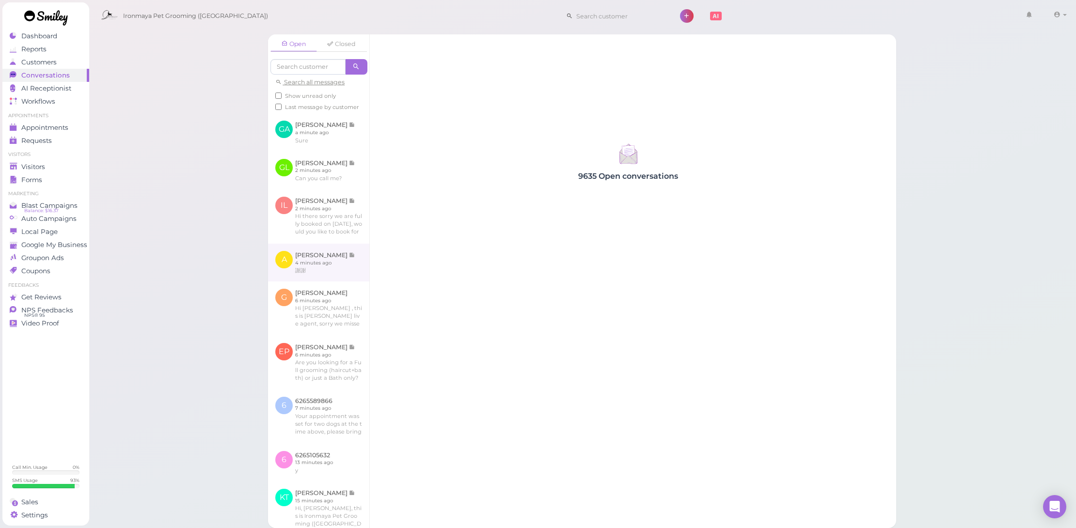
click at [324, 279] on link at bounding box center [318, 263] width 101 height 38
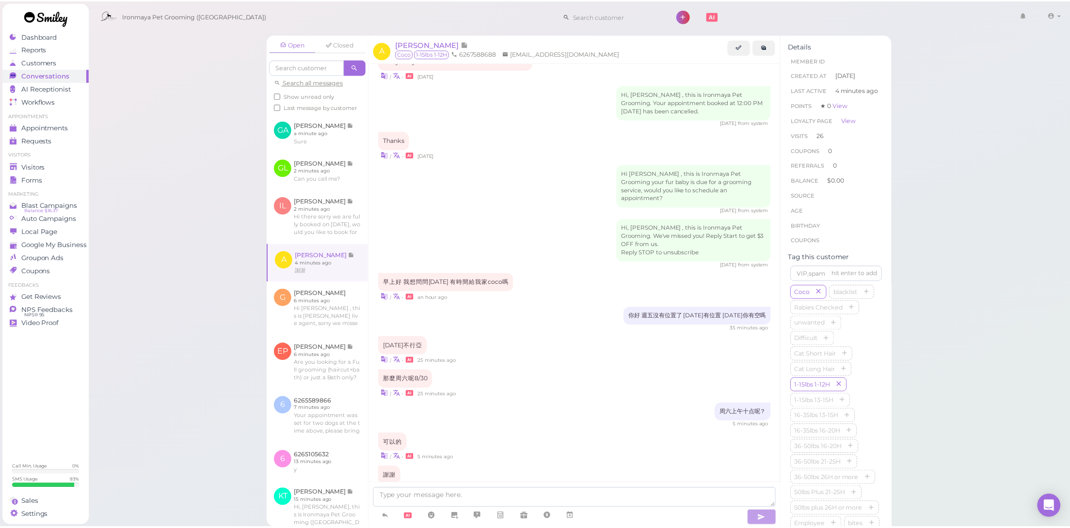
scroll to position [1005, 0]
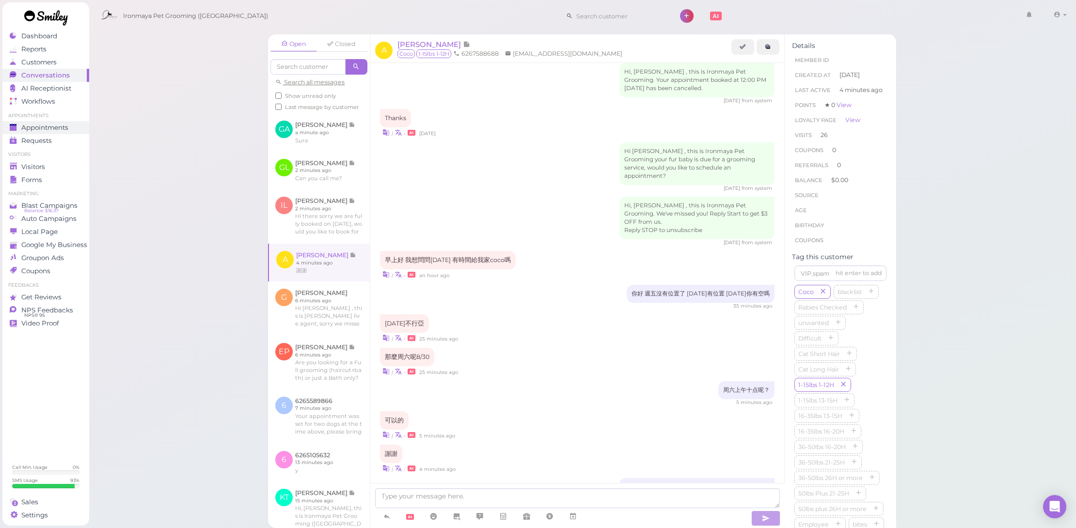
click at [78, 129] on div "Appointments" at bounding box center [45, 128] width 70 height 8
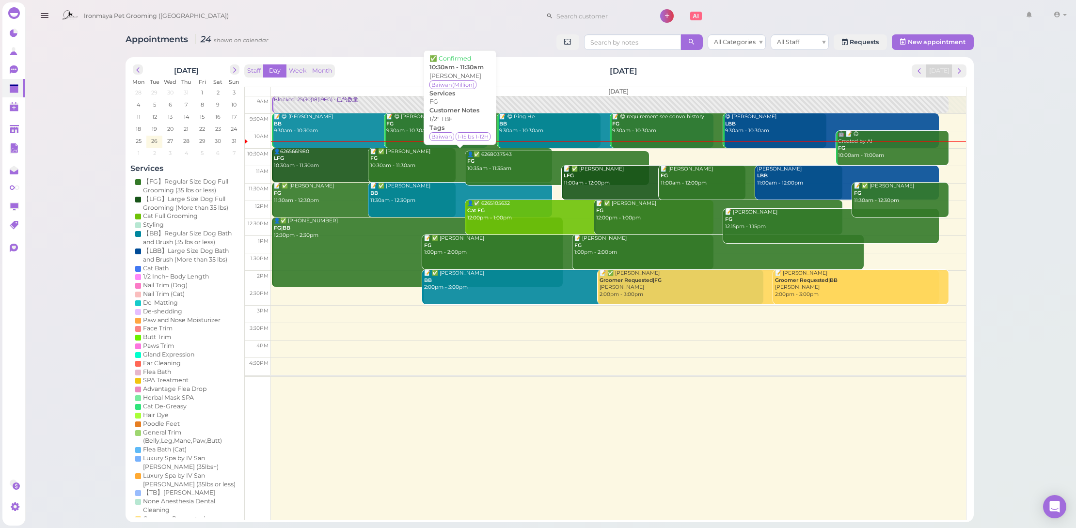
click at [435, 165] on div "📝 ✅ Yunbing Li FG 10:30am - 11:30am" at bounding box center [461, 158] width 182 height 21
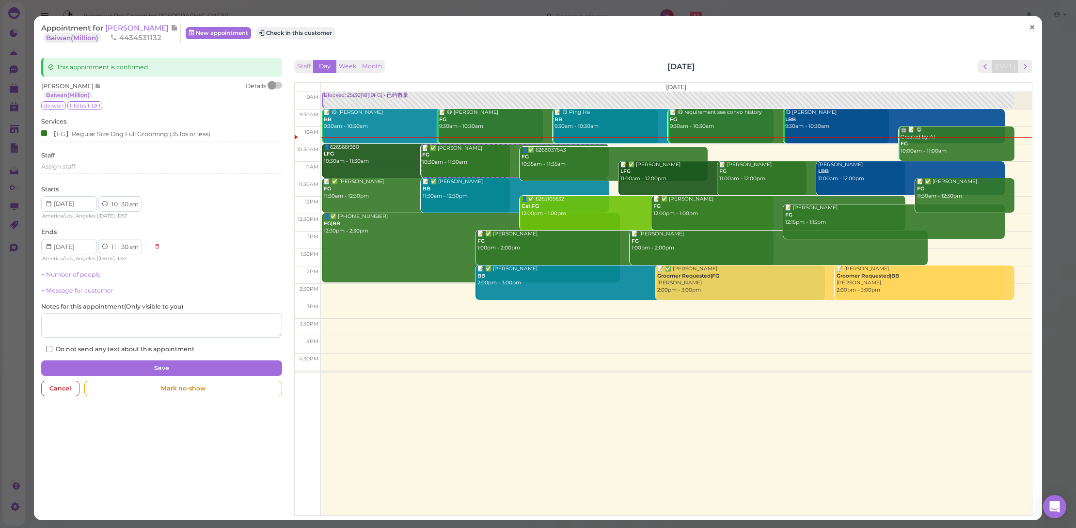
click at [1029, 26] on span "×" at bounding box center [1032, 27] width 6 height 14
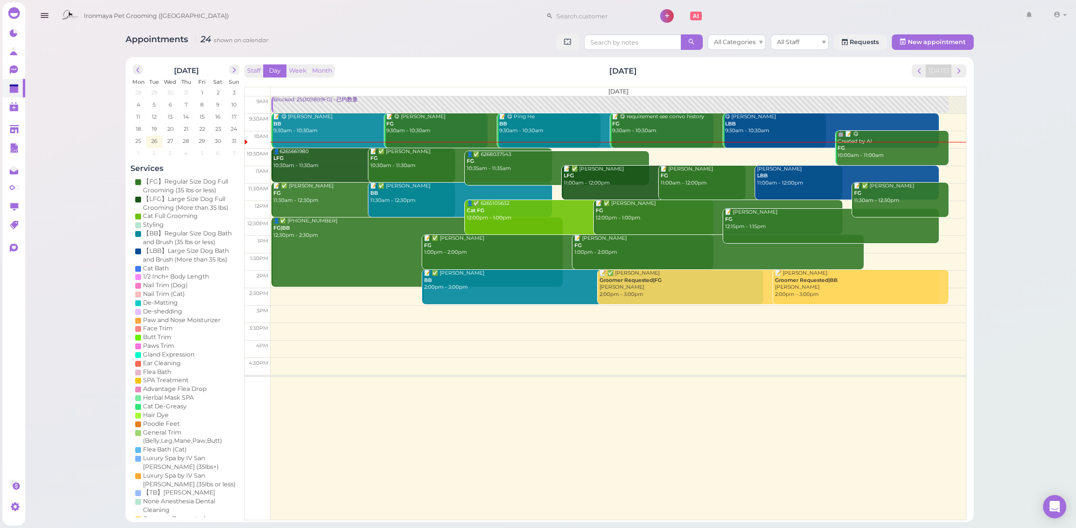
click at [310, 167] on div "👤6265661980 LFG 10:30am - 11:30am" at bounding box center [364, 158] width 182 height 21
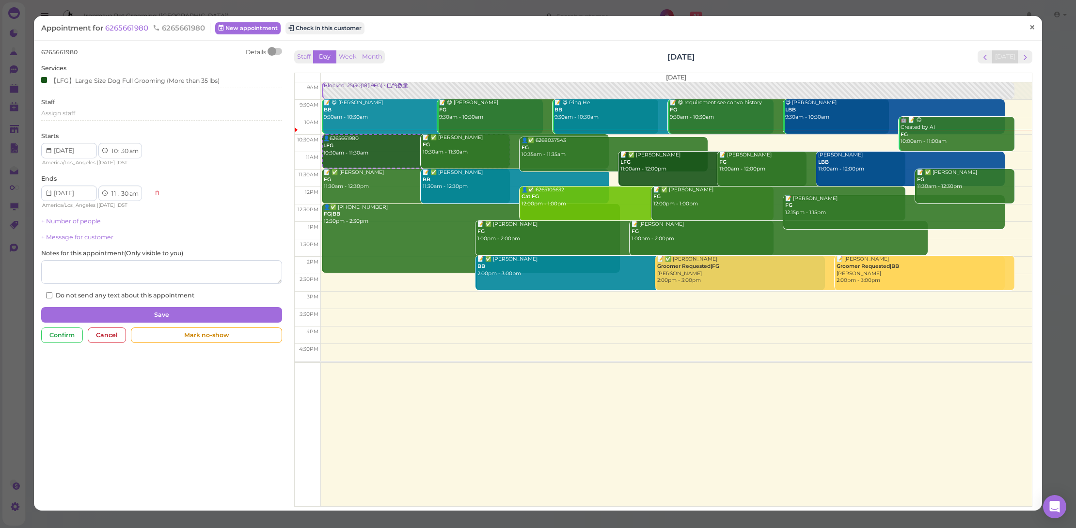
click at [1029, 30] on span "×" at bounding box center [1032, 27] width 6 height 14
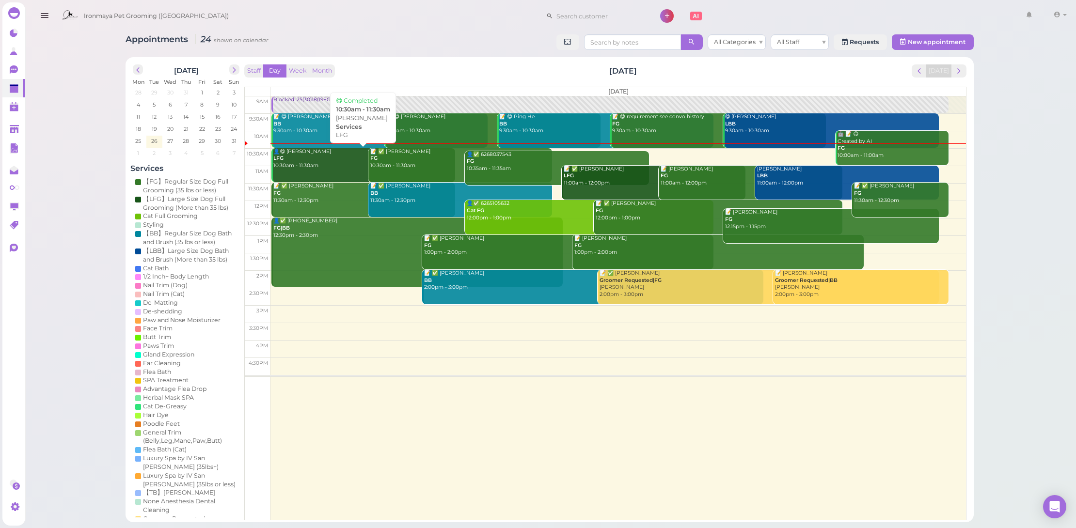
click at [321, 161] on div "👤😋 [PERSON_NAME] LFG 10:30am - 11:30am" at bounding box center [364, 158] width 182 height 21
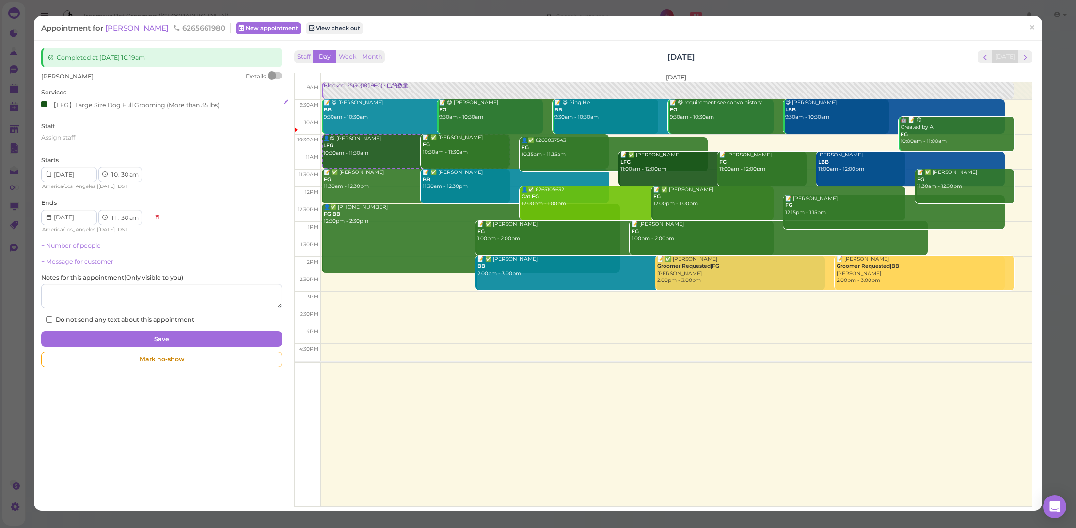
click at [159, 102] on div "【LFG】Large Size Dog Full Grooming (More than 35 lbs)" at bounding box center [130, 104] width 178 height 10
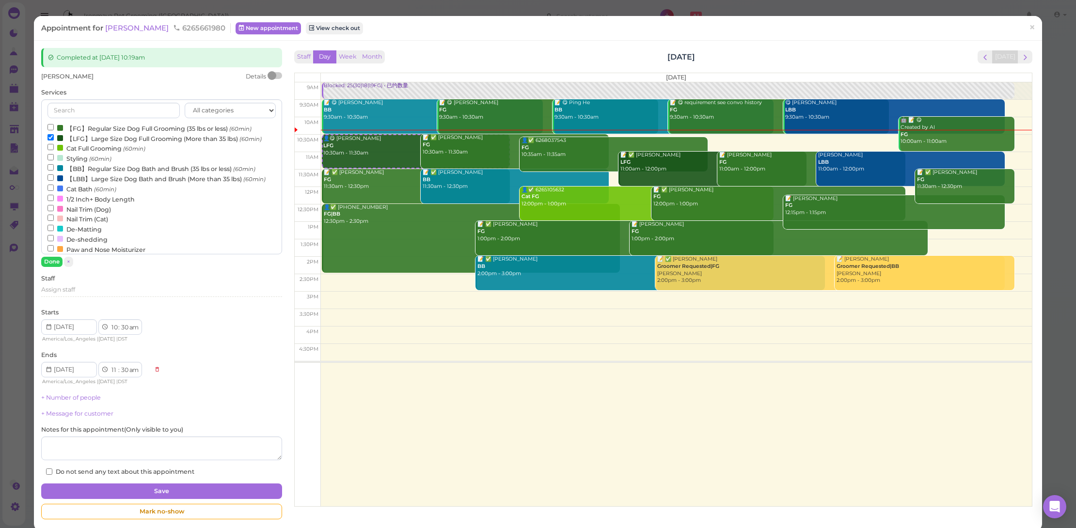
click at [68, 133] on label "【LFG】Large Size Dog Full Grooming (More than 35 lbs) (60min)" at bounding box center [155, 138] width 214 height 10
click at [54, 134] on input "【LFG】Large Size Dog Full Grooming (More than 35 lbs) (60min)" at bounding box center [51, 137] width 6 height 6
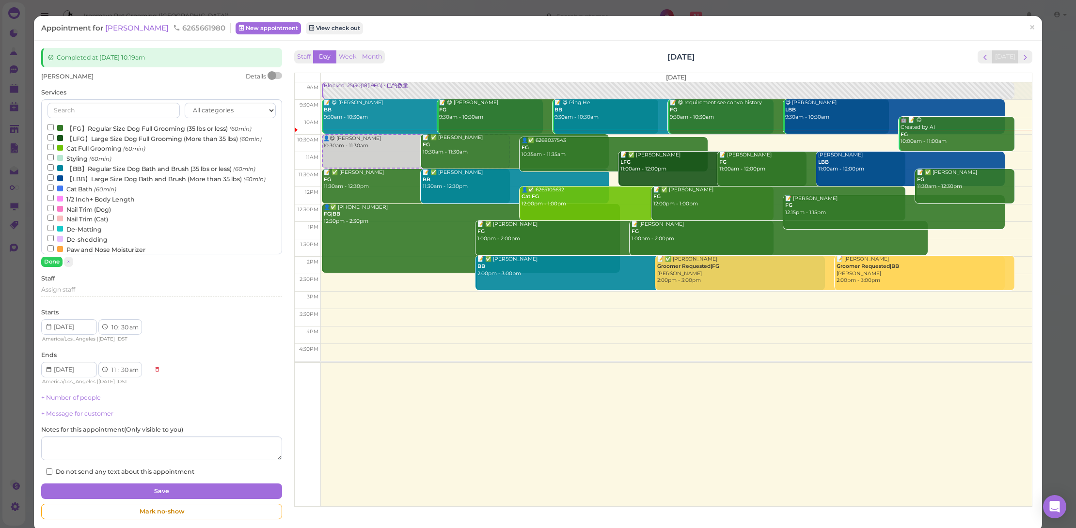
click at [96, 174] on label "【LBB】Large Size Dog Bath and Brush (More than 35 lbs) (60min)" at bounding box center [157, 179] width 218 height 10
click at [54, 175] on input "【LBB】Large Size Dog Bath and Brush (More than 35 lbs) (60min)" at bounding box center [51, 178] width 6 height 6
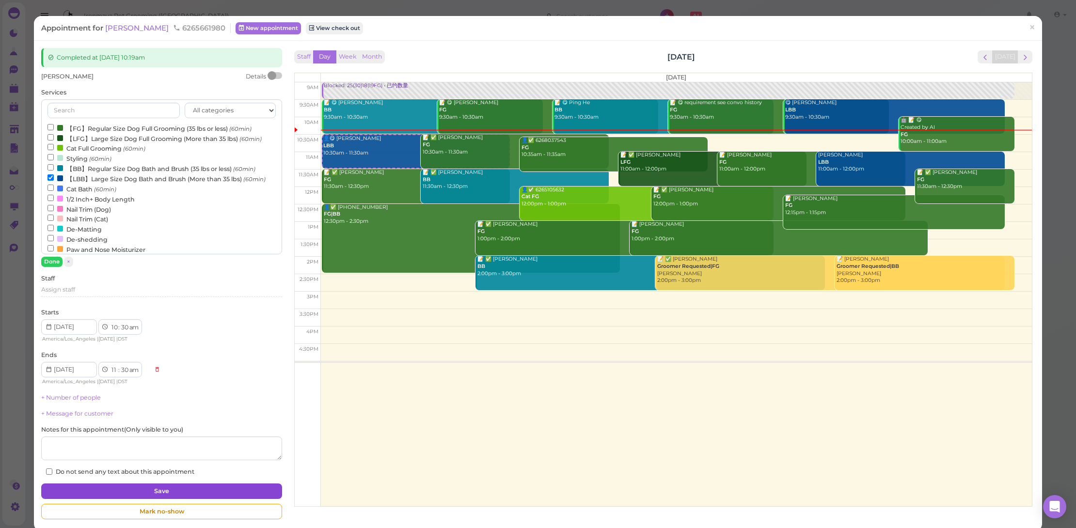
click at [209, 493] on button "Save" at bounding box center [161, 492] width 241 height 16
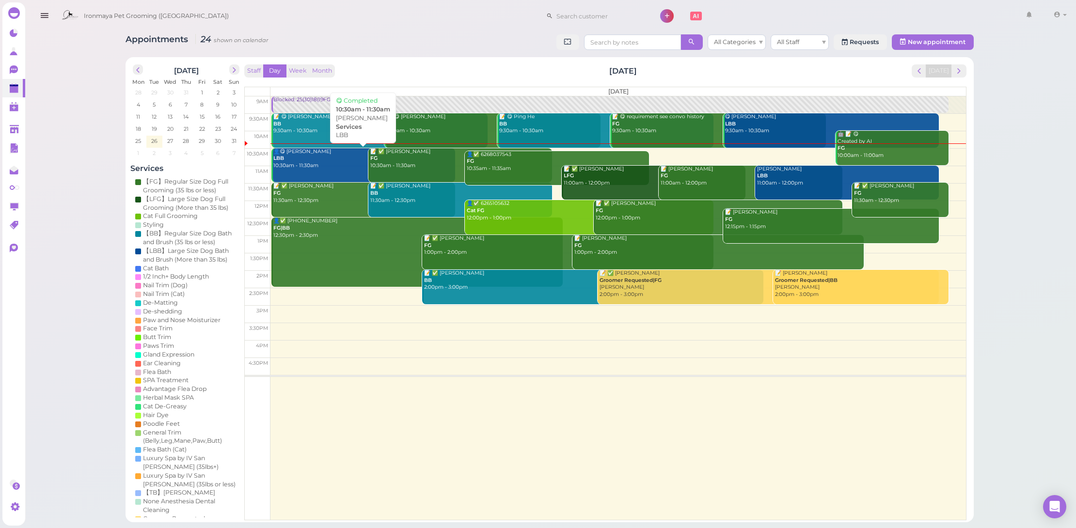
click at [338, 161] on div "👤😋 [PERSON_NAME] LBB 10:30am - 11:30am" at bounding box center [364, 158] width 182 height 21
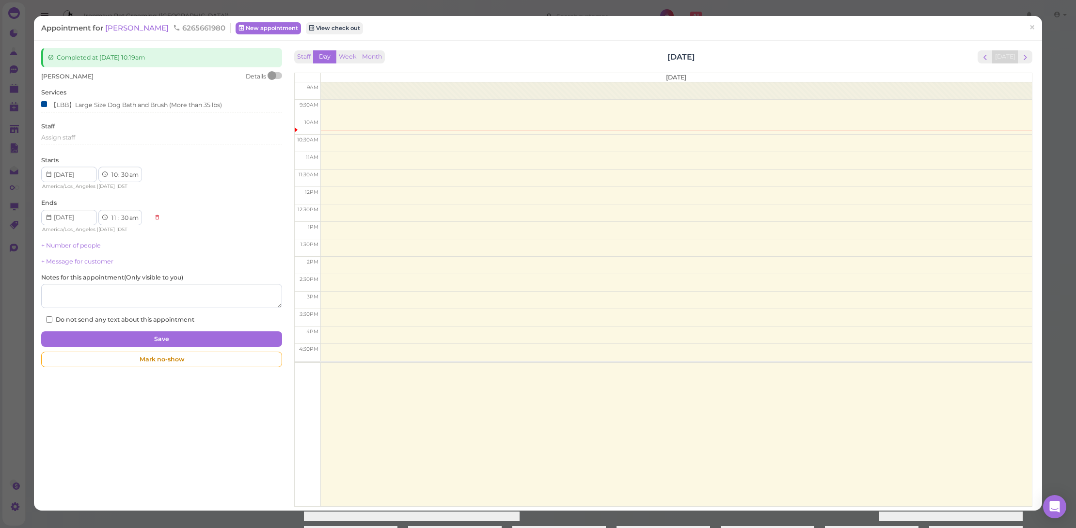
drag, startPoint x: 130, startPoint y: 25, endPoint x: 146, endPoint y: 27, distance: 16.1
click at [130, 25] on span "[PERSON_NAME]" at bounding box center [137, 27] width 65 height 9
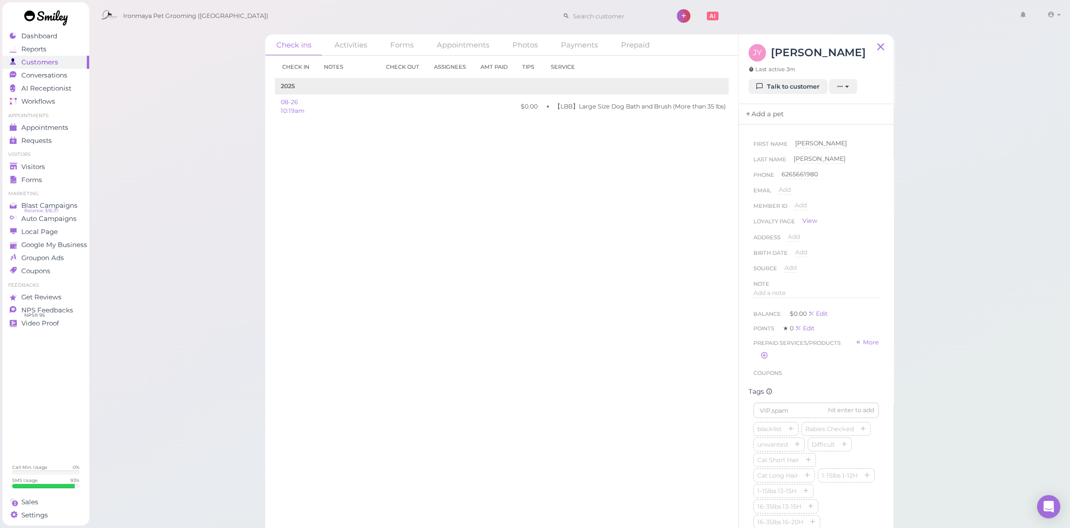
click at [772, 114] on link "Add a pet" at bounding box center [764, 114] width 51 height 20
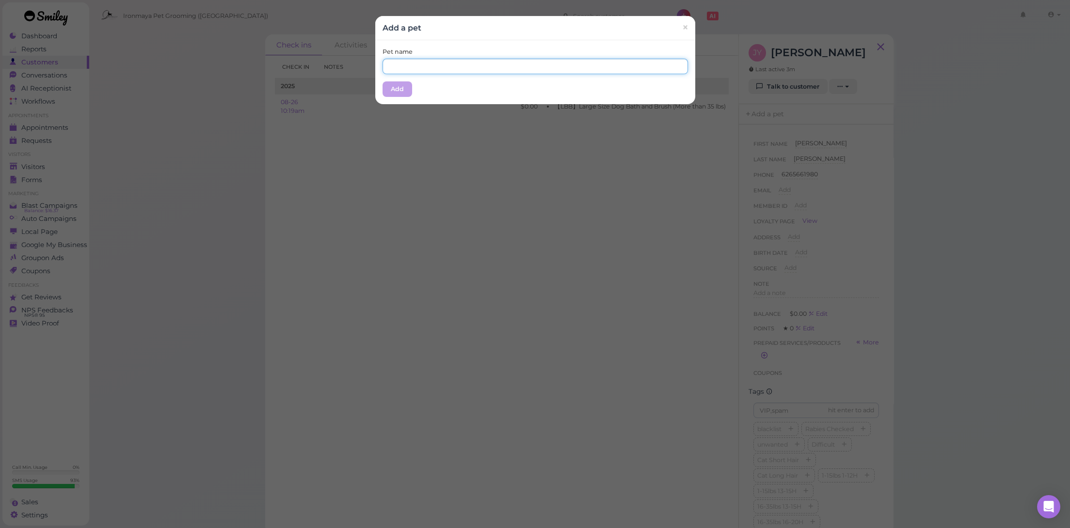
click at [559, 68] on input "text" at bounding box center [535, 67] width 305 height 16
type input "Brulee"
click at [383, 85] on button "Add" at bounding box center [398, 89] width 30 height 16
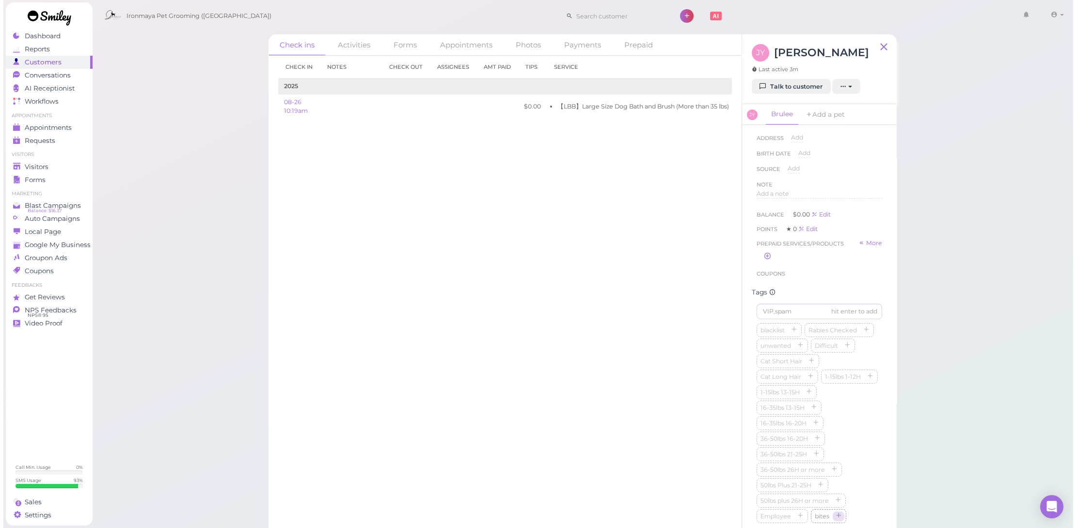
scroll to position [416, 0]
click at [819, 370] on icon "button" at bounding box center [817, 367] width 6 height 7
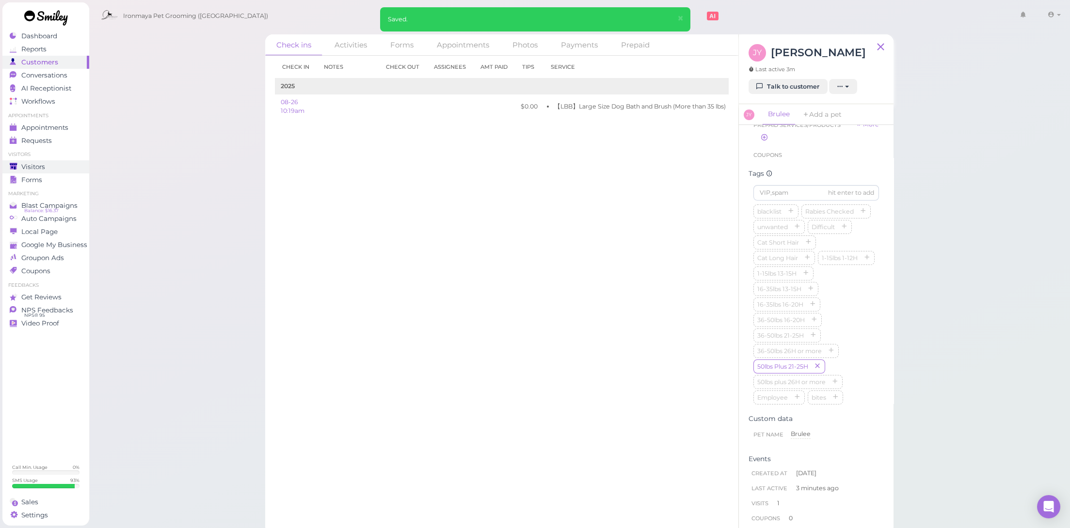
drag, startPoint x: 63, startPoint y: 154, endPoint x: 63, endPoint y: 159, distance: 5.3
click at [62, 154] on li "Visitors" at bounding box center [45, 154] width 87 height 7
click at [63, 160] on link "Visitors" at bounding box center [45, 166] width 87 height 13
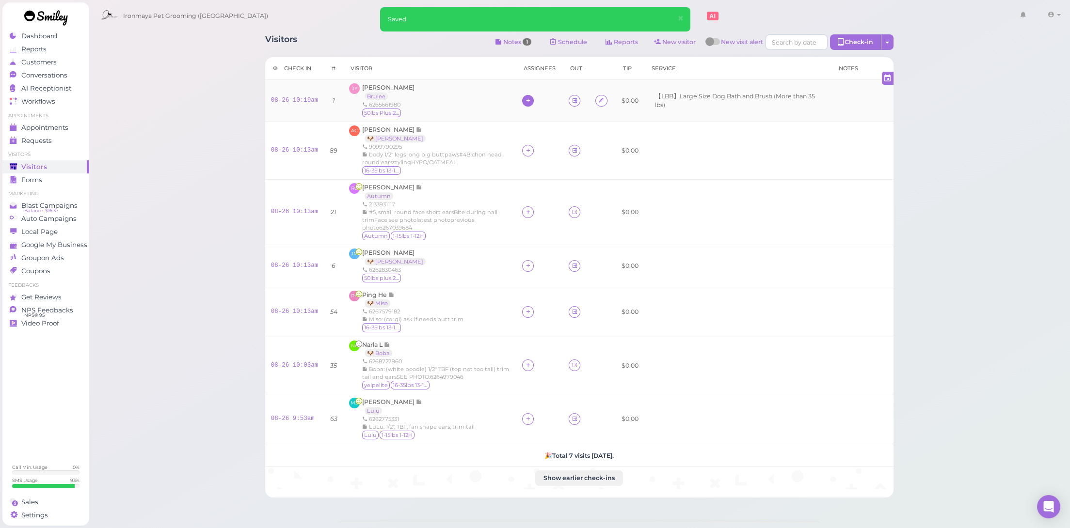
click at [526, 97] on icon at bounding box center [528, 100] width 6 height 7
click at [536, 142] on span "[PERSON_NAME]" at bounding box center [552, 142] width 52 height 7
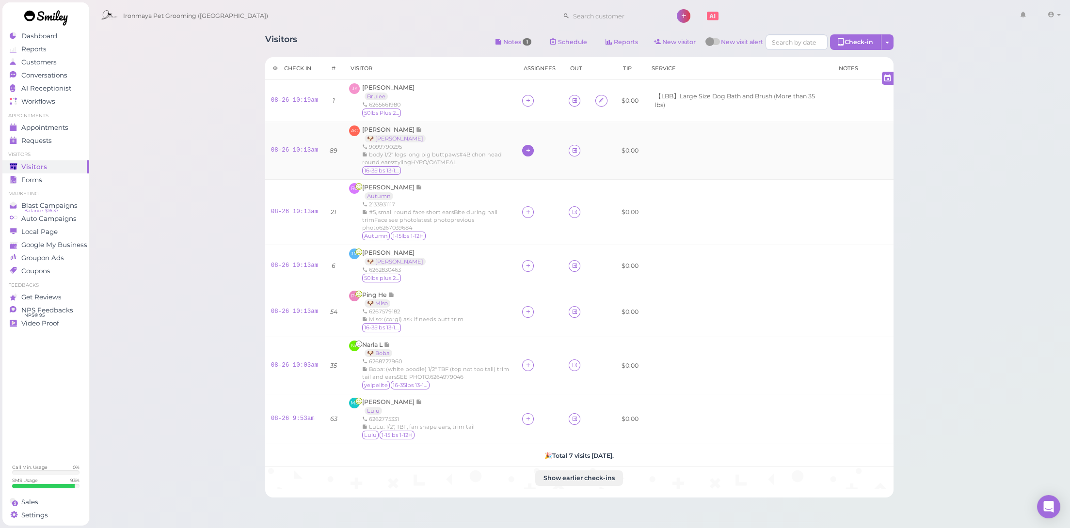
click at [526, 149] on icon at bounding box center [528, 150] width 6 height 7
click at [538, 265] on span "[PERSON_NAME]" at bounding box center [552, 266] width 52 height 7
click at [66, 78] on span "Conversations" at bounding box center [44, 75] width 46 height 8
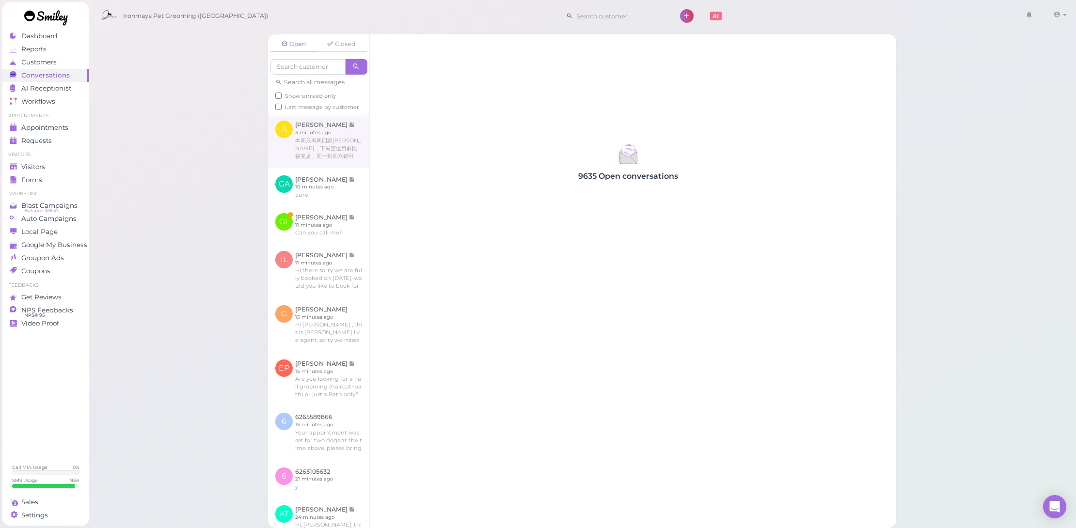
click at [327, 152] on link at bounding box center [318, 140] width 101 height 54
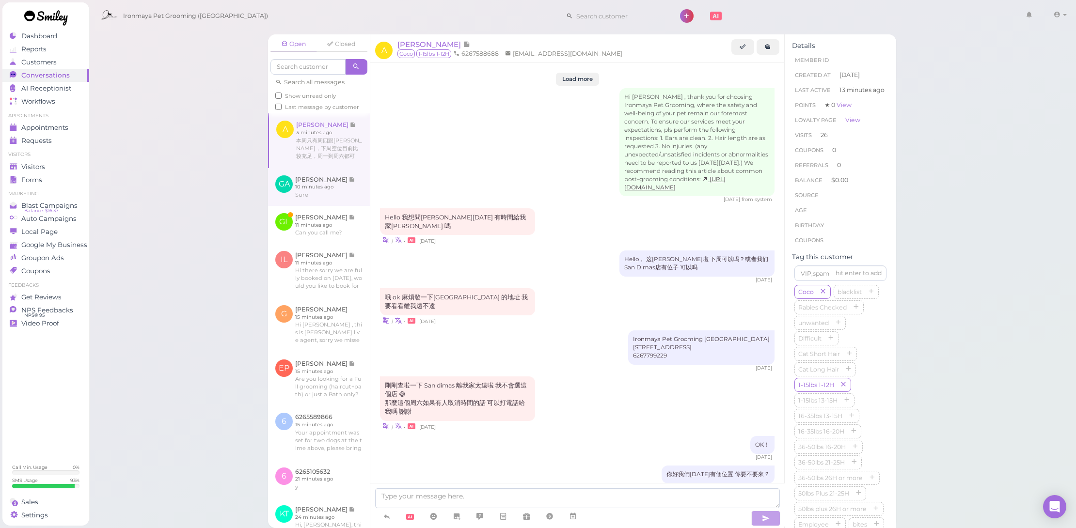
scroll to position [972, 0]
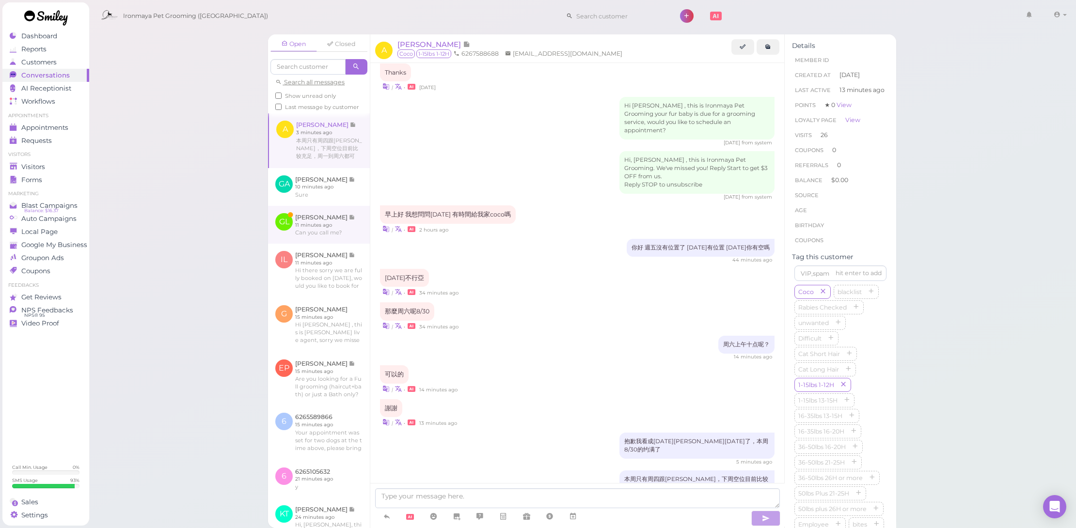
click at [319, 238] on link at bounding box center [319, 225] width 102 height 38
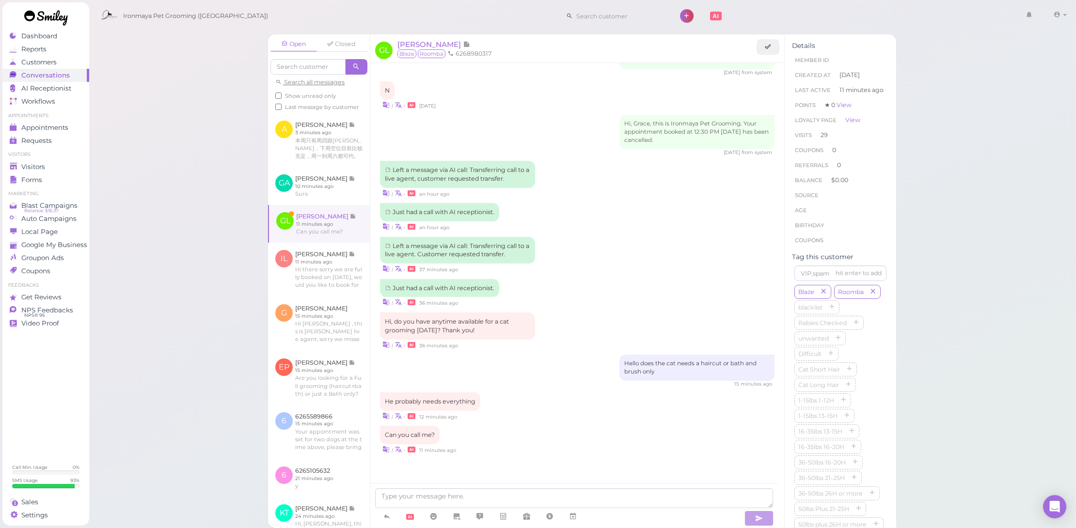
scroll to position [822, 0]
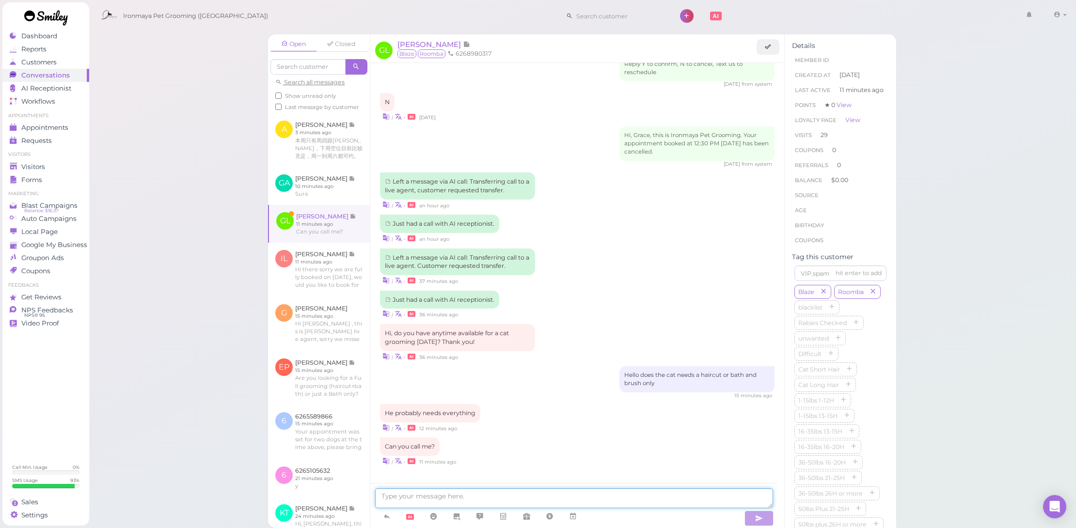
click at [581, 503] on textarea at bounding box center [574, 499] width 398 height 20
type textarea "Tried to call you but can't get connected"
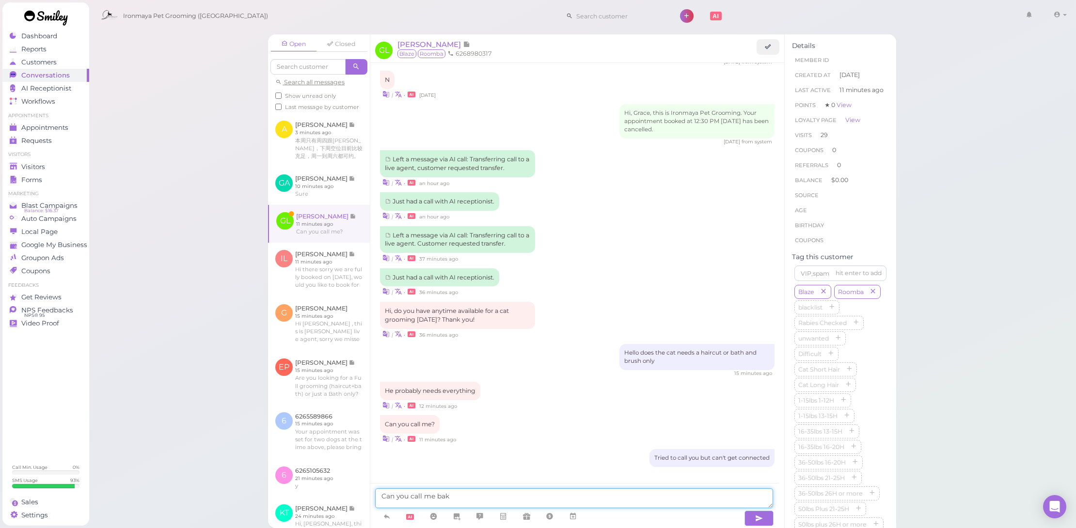
type textarea "Can you call me bak"
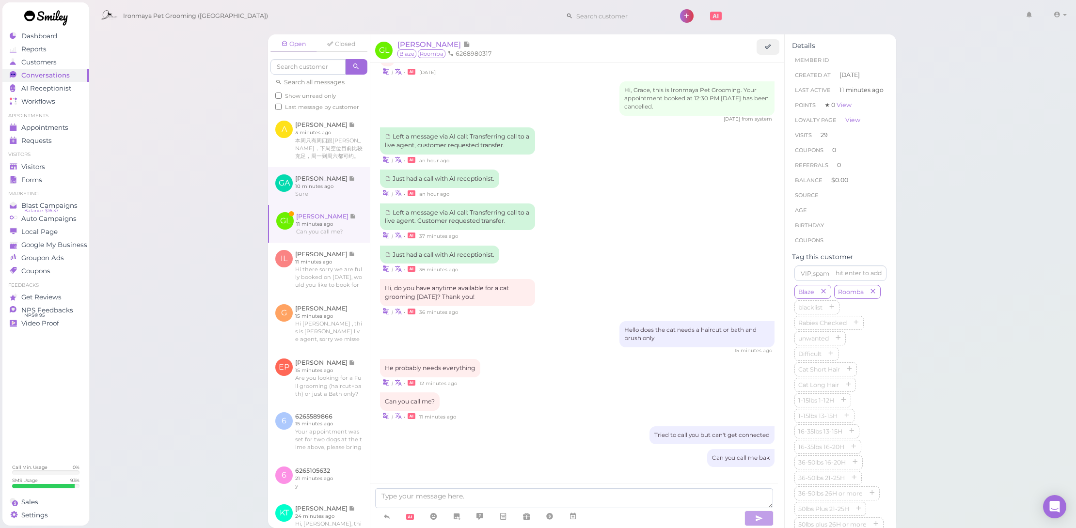
click at [323, 179] on link at bounding box center [319, 186] width 102 height 38
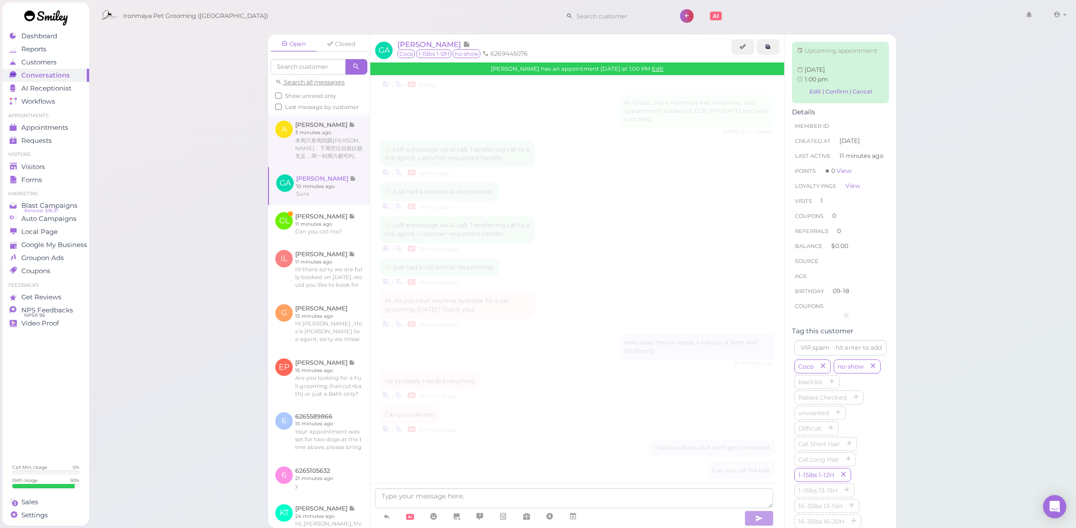
click at [340, 144] on link at bounding box center [319, 139] width 102 height 53
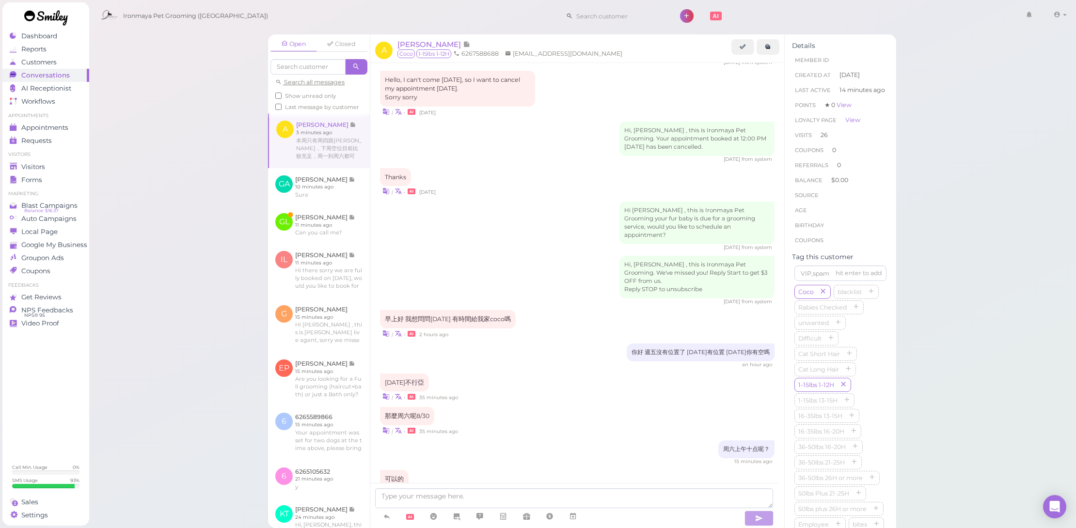
scroll to position [972, 0]
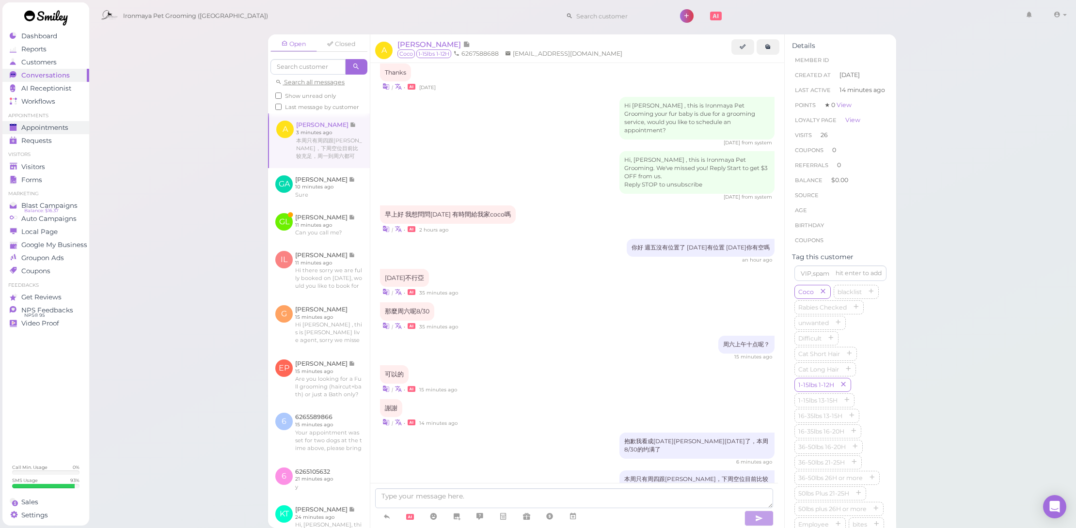
click at [59, 125] on span "Appointments" at bounding box center [44, 128] width 47 height 8
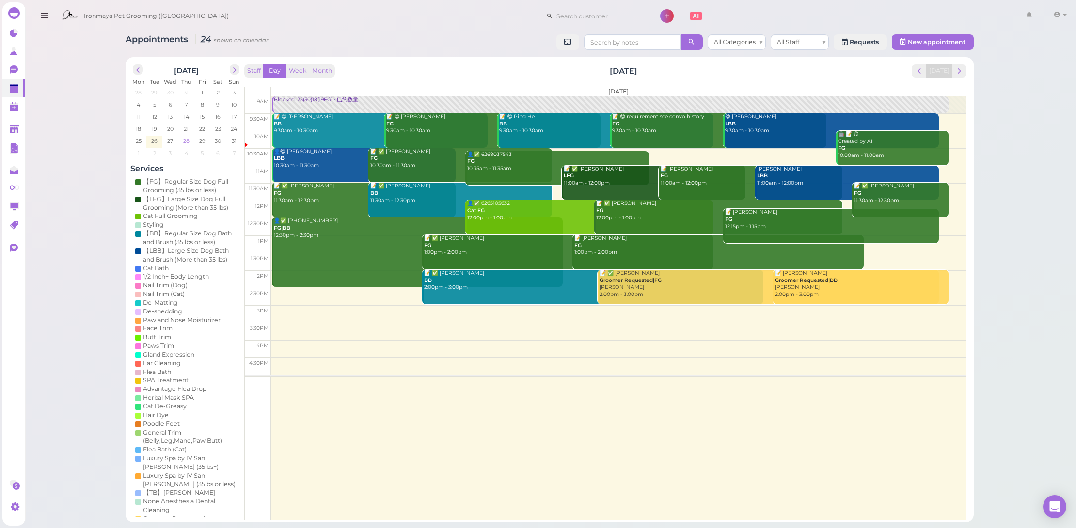
click at [182, 139] on span "28" at bounding box center [186, 141] width 8 height 9
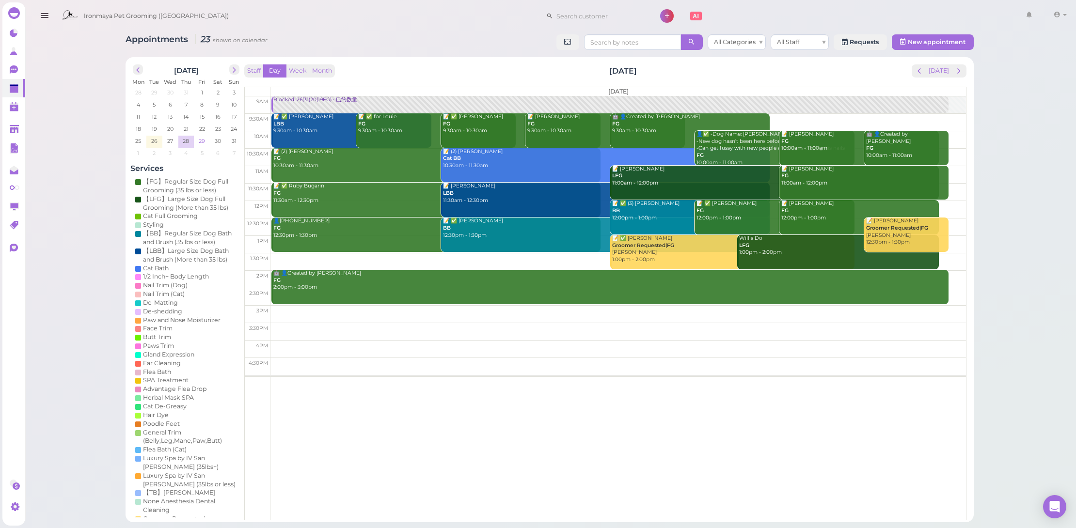
click at [201, 142] on span "29" at bounding box center [202, 141] width 8 height 9
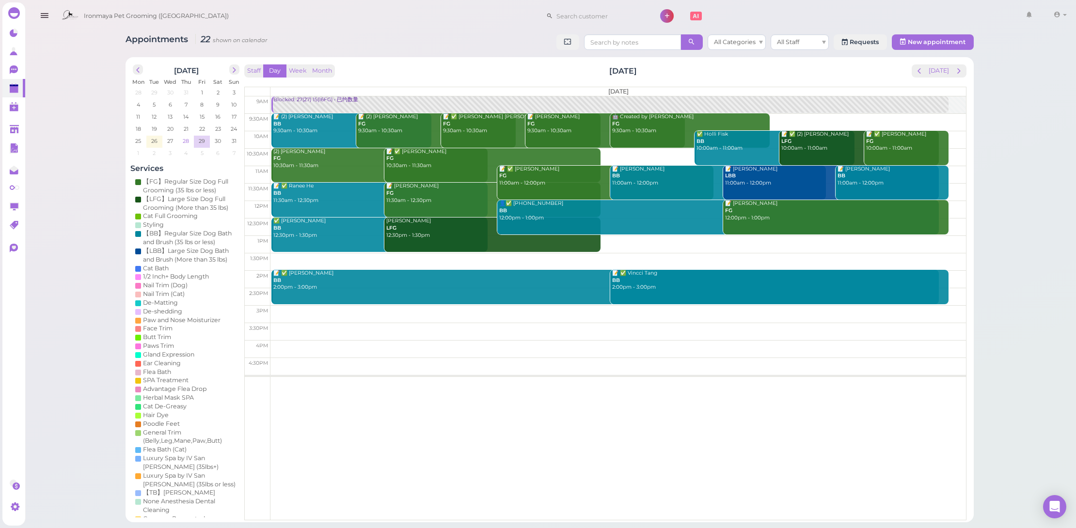
click at [185, 138] on span "28" at bounding box center [186, 141] width 8 height 9
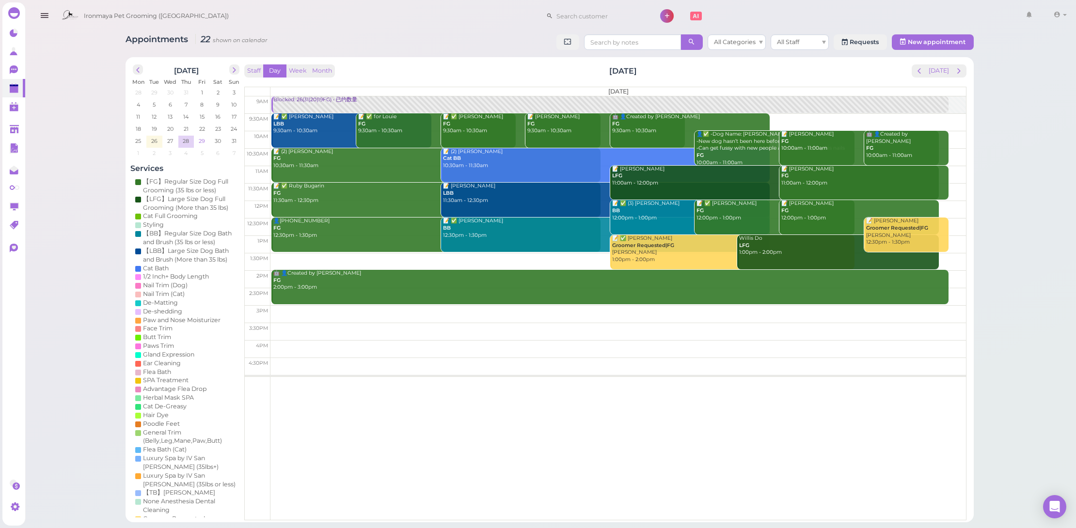
click at [194, 137] on td "29" at bounding box center [202, 141] width 16 height 10
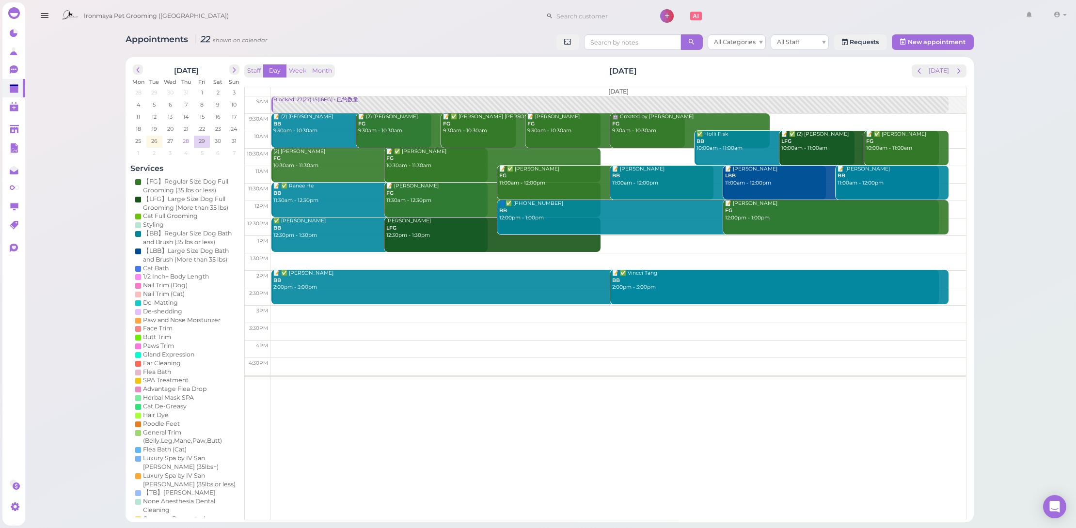
click at [182, 137] on span "28" at bounding box center [186, 141] width 8 height 9
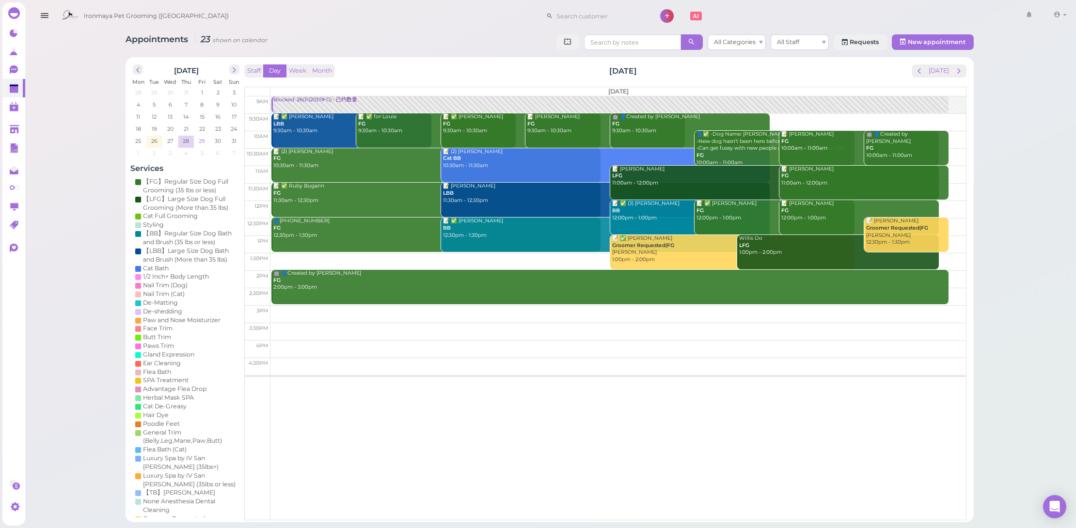
click at [200, 142] on span "29" at bounding box center [202, 141] width 8 height 9
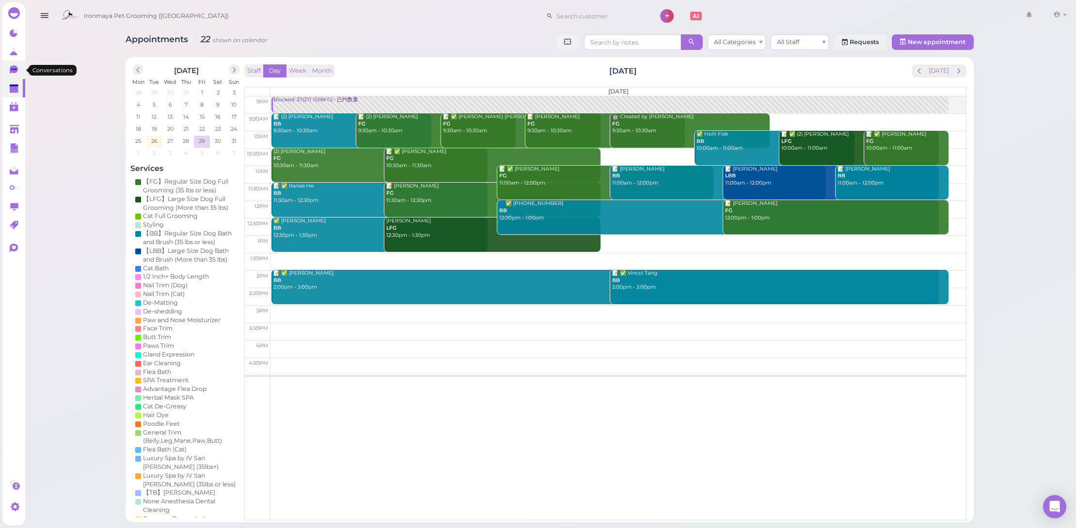
click at [8, 70] on link "0" at bounding box center [13, 70] width 23 height 18
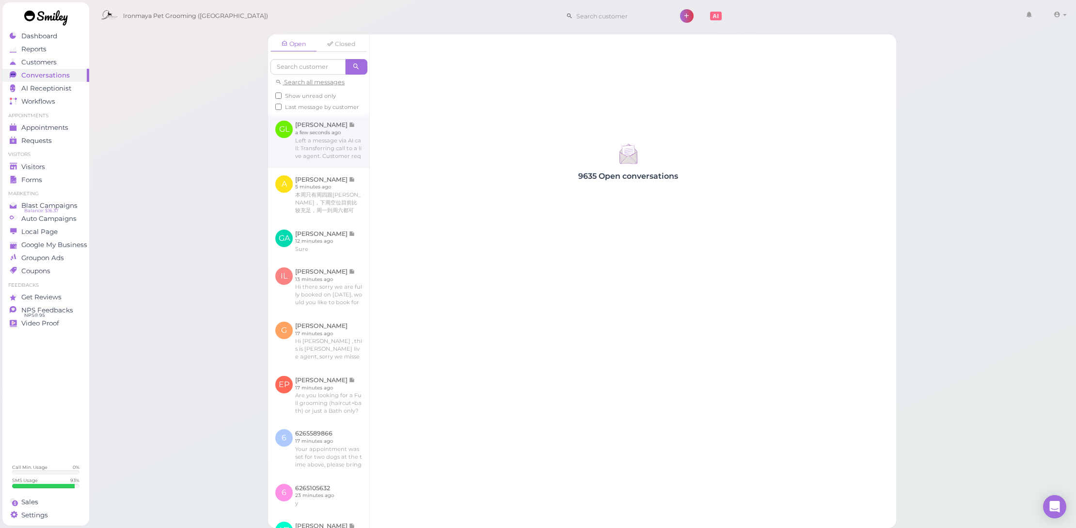
click at [306, 140] on link at bounding box center [318, 140] width 101 height 54
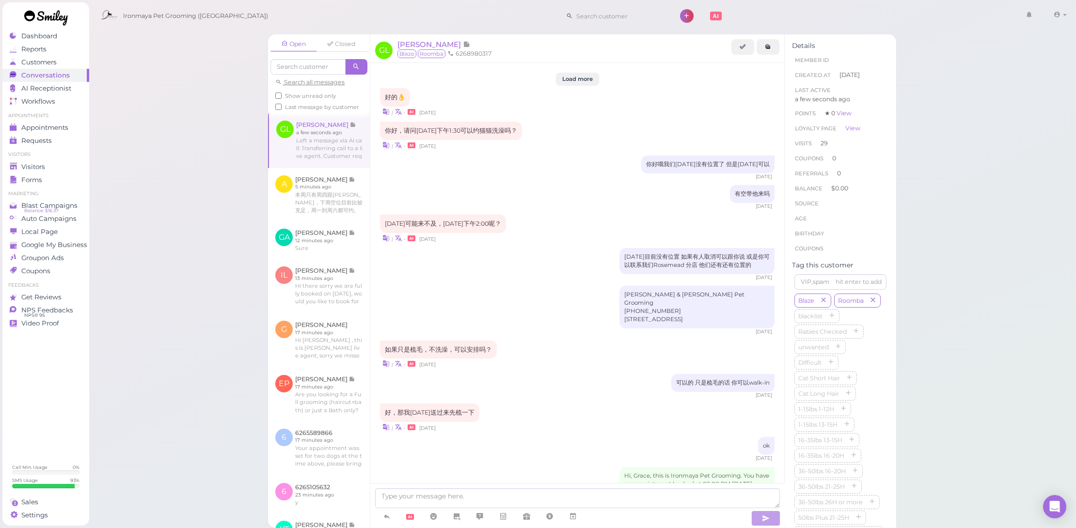
scroll to position [830, 0]
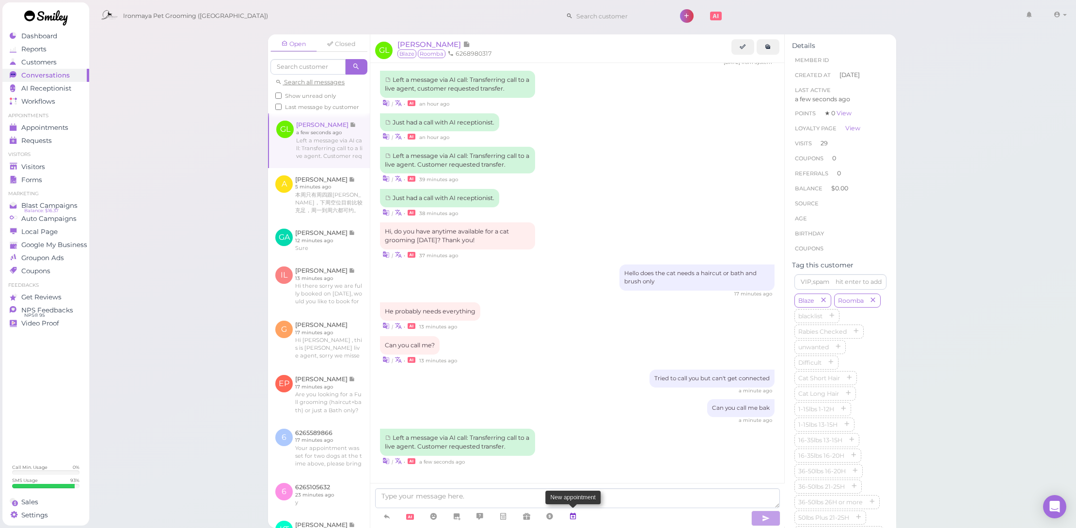
click at [575, 516] on icon at bounding box center [573, 517] width 8 height 10
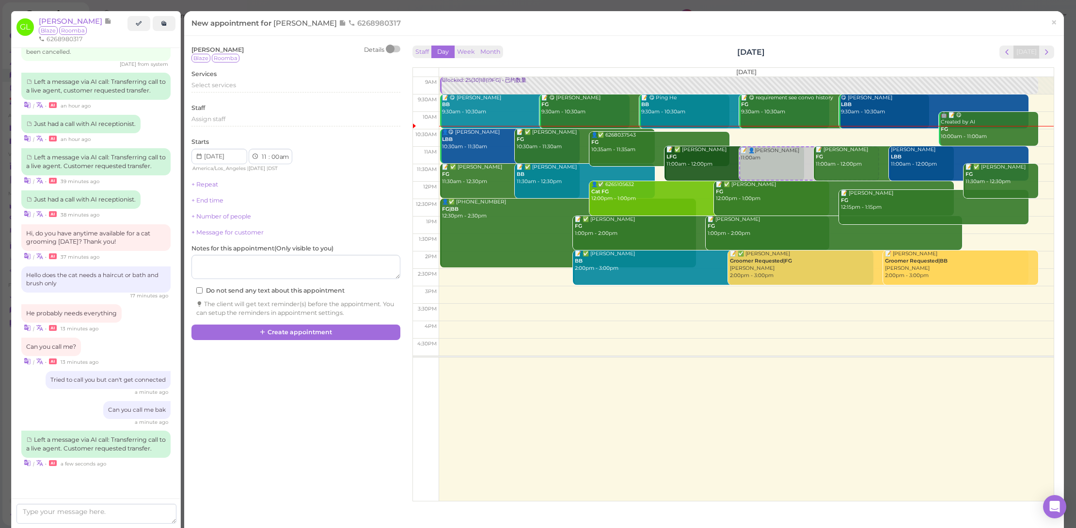
click at [955, 185] on td at bounding box center [746, 190] width 615 height 17
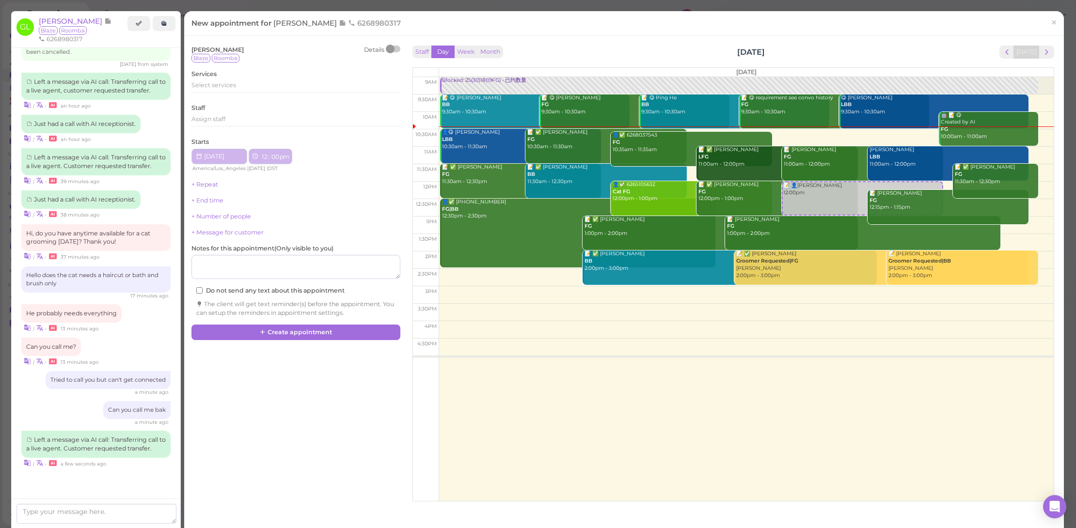
select select "12"
select select "pm"
click at [285, 76] on div "Services Select services" at bounding box center [295, 83] width 209 height 27
click at [284, 87] on div "Select services" at bounding box center [295, 85] width 209 height 9
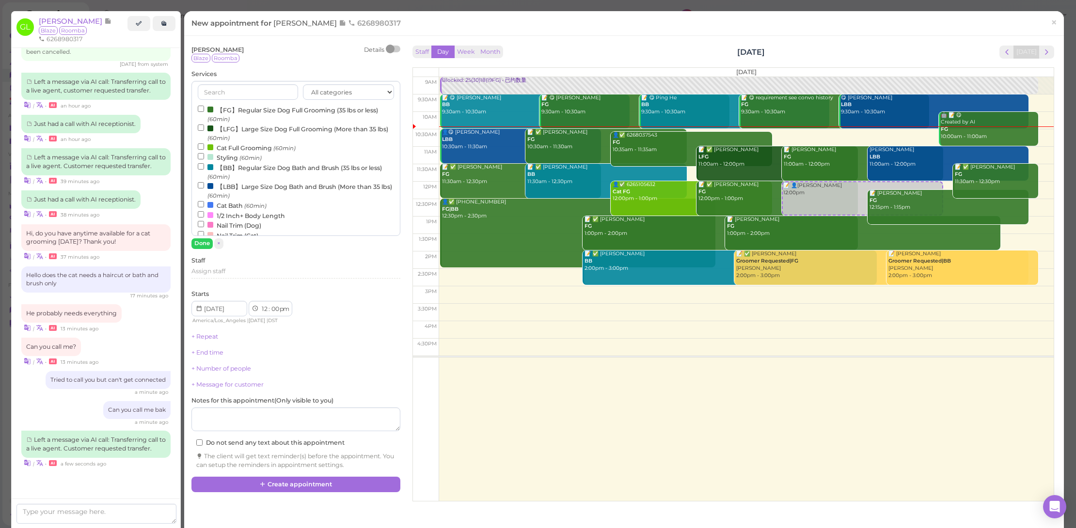
click at [228, 148] on label "Cat Full Grooming (60min)" at bounding box center [247, 148] width 98 height 10
click at [204, 148] on input "Cat Full Grooming (60min)" at bounding box center [201, 147] width 6 height 6
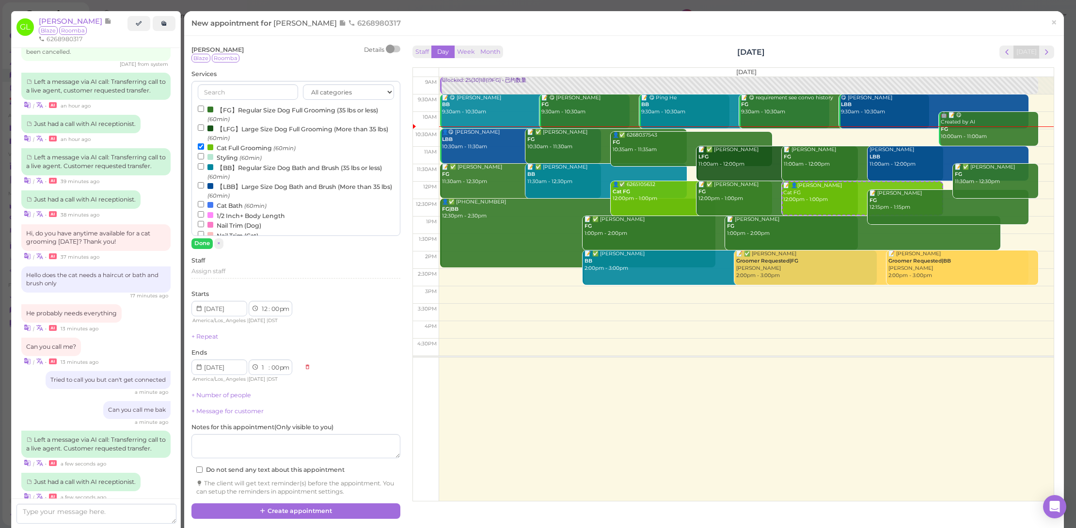
scroll to position [873, 0]
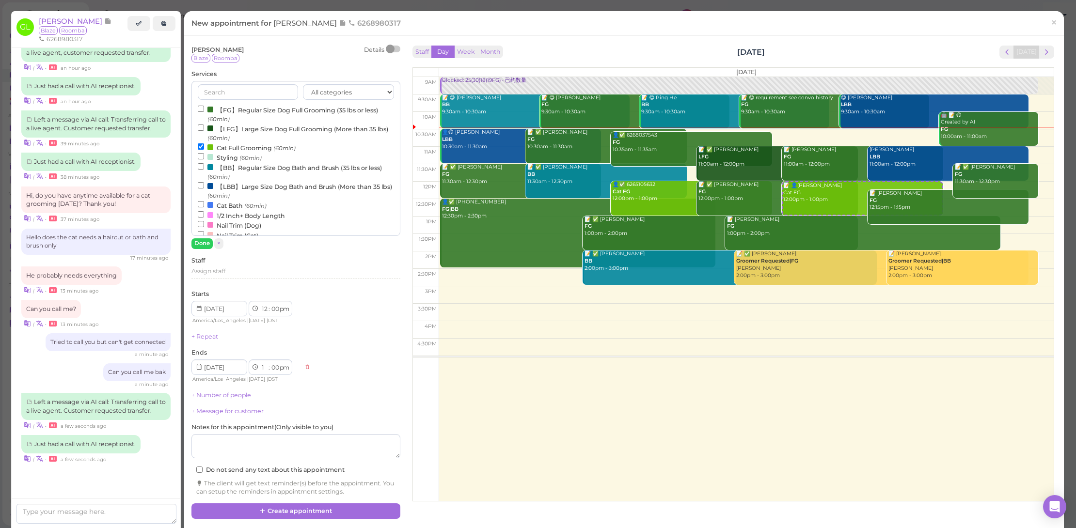
click at [1051, 19] on span "×" at bounding box center [1054, 23] width 6 height 14
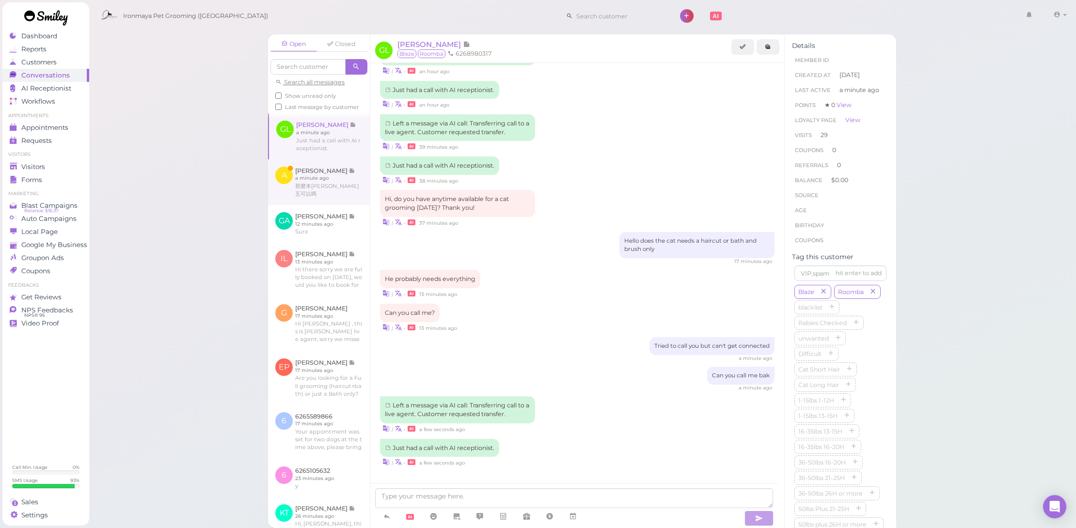
click at [333, 187] on link at bounding box center [319, 182] width 102 height 46
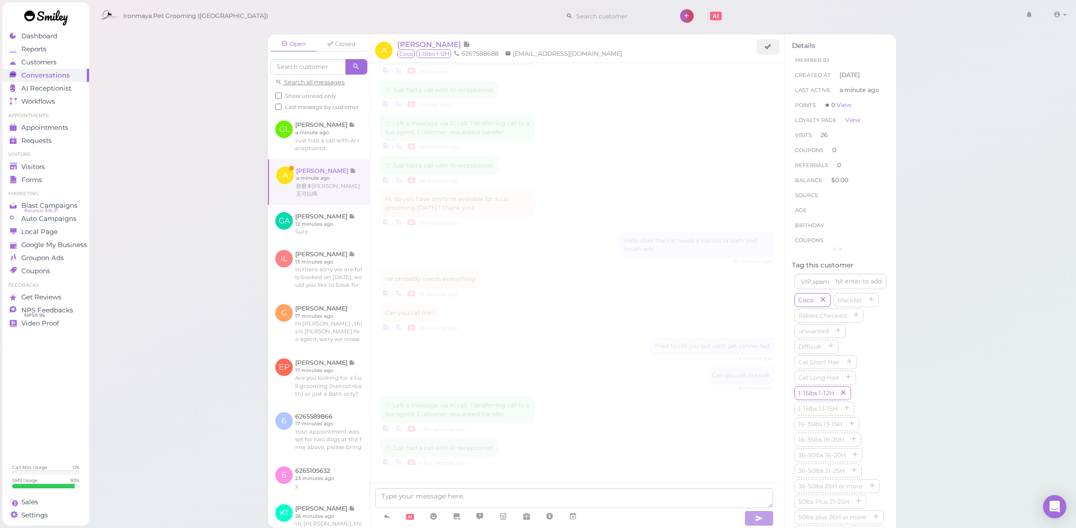
scroll to position [887, 0]
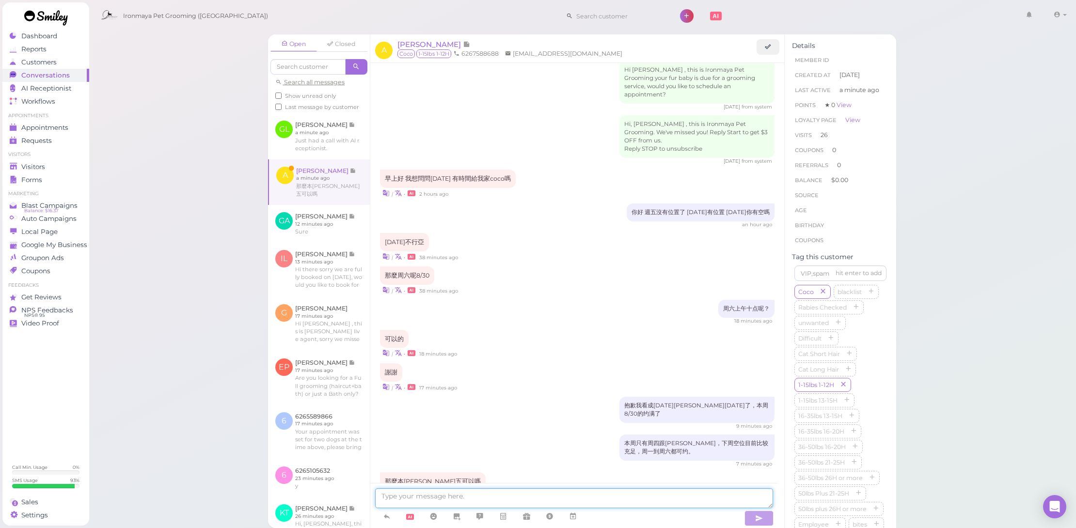
click at [587, 507] on textarea at bounding box center [574, 499] width 398 height 20
click at [591, 503] on textarea at bounding box center [574, 499] width 398 height 20
type textarea "z"
type textarea "週"
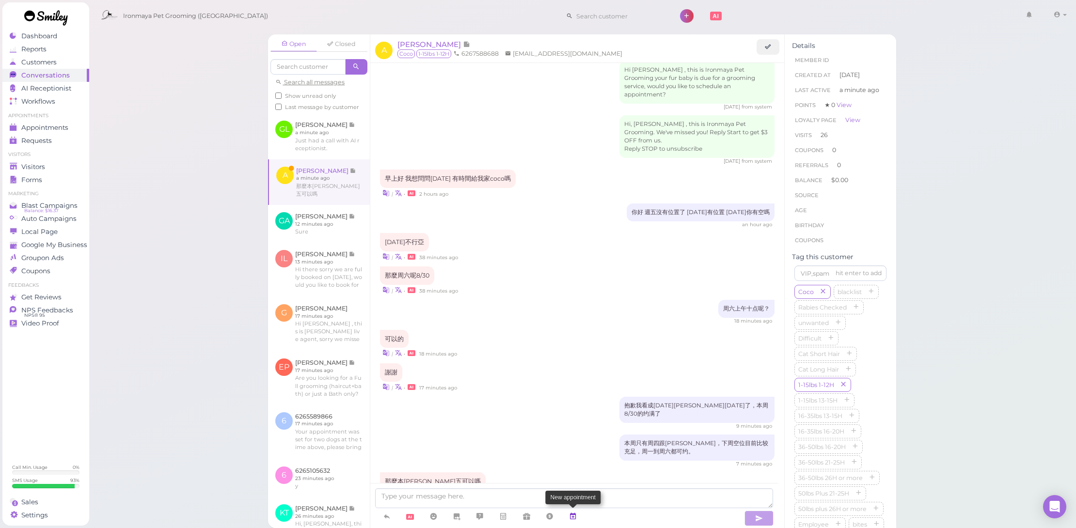
click at [578, 517] on link at bounding box center [572, 517] width 23 height 17
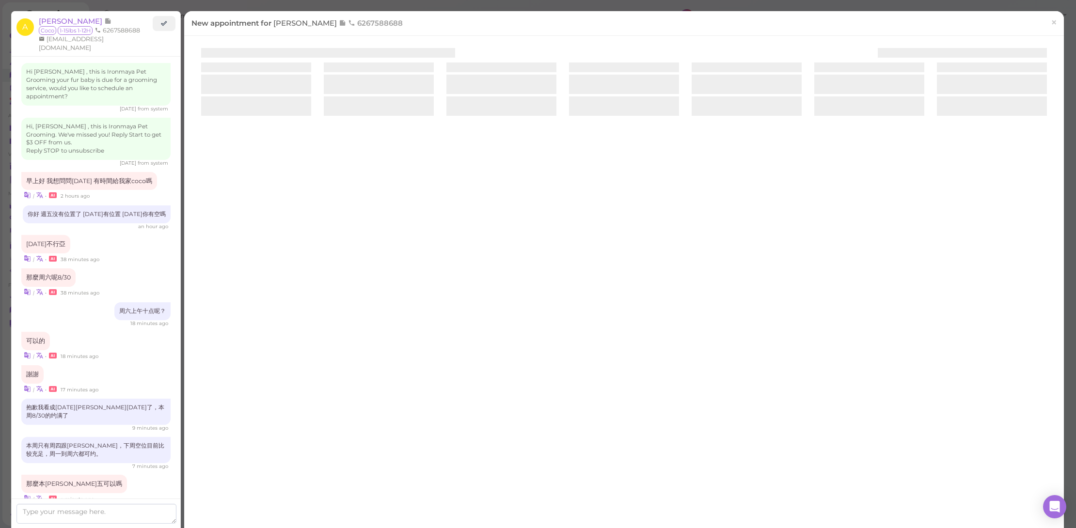
scroll to position [872, 0]
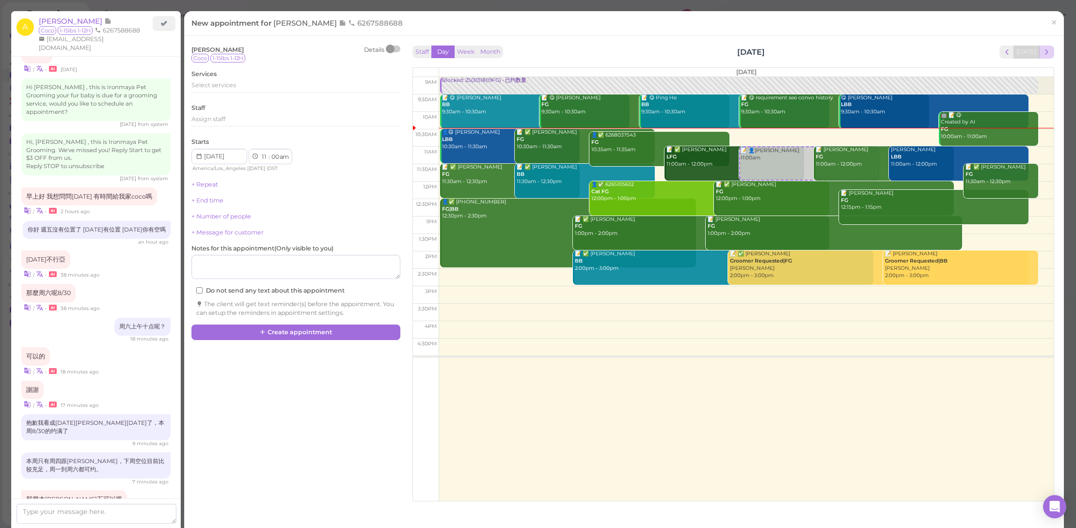
click at [1042, 50] on span "next" at bounding box center [1046, 52] width 9 height 9
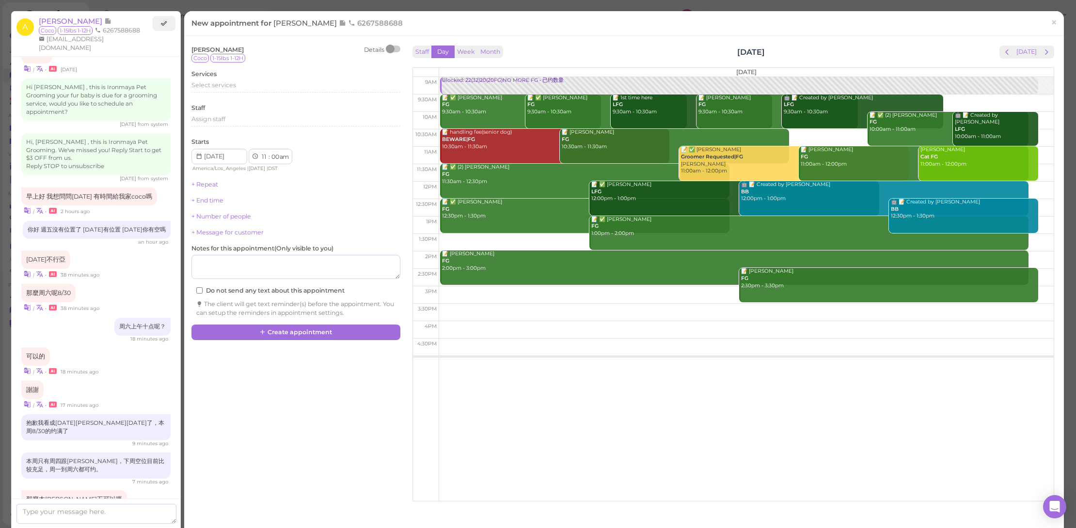
click at [1042, 51] on span "next" at bounding box center [1046, 52] width 9 height 9
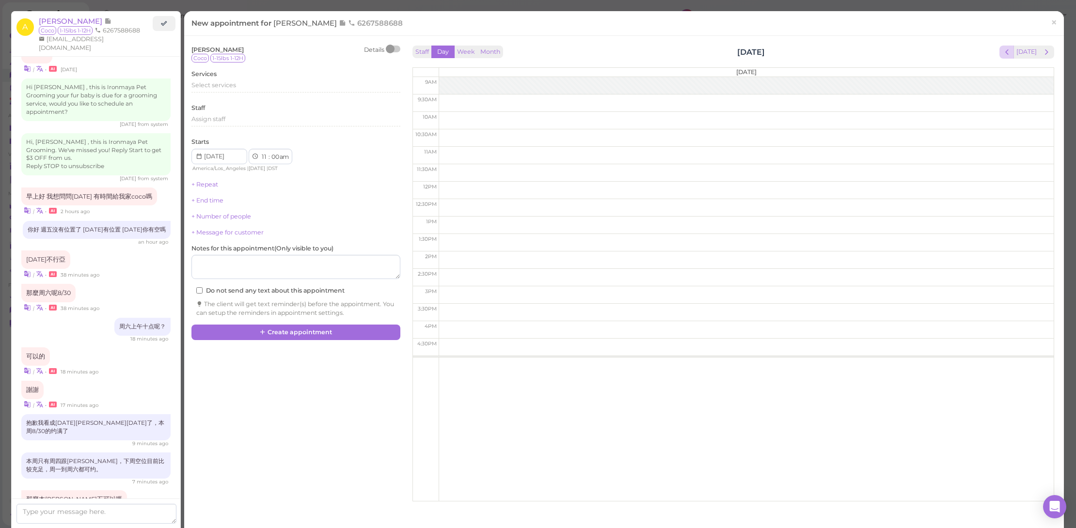
click at [1006, 51] on span "prev" at bounding box center [1007, 52] width 9 height 9
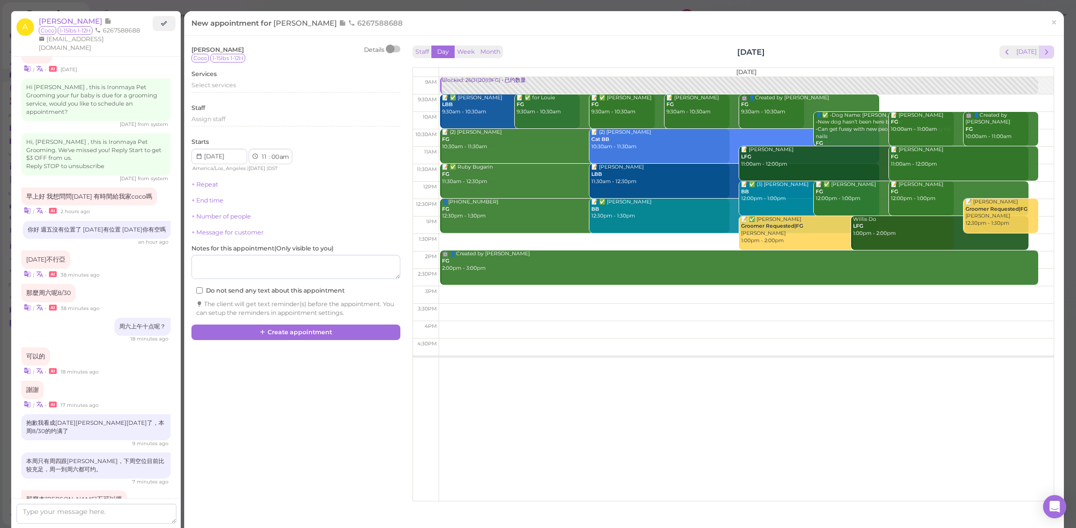
click at [1042, 52] on span "next" at bounding box center [1046, 52] width 9 height 9
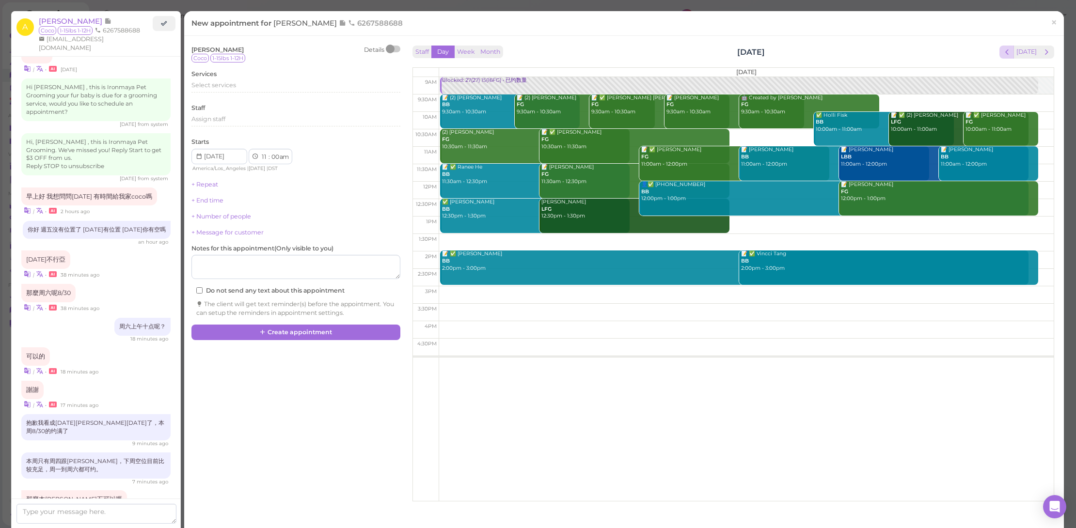
click at [1005, 48] on span "prev" at bounding box center [1007, 52] width 9 height 9
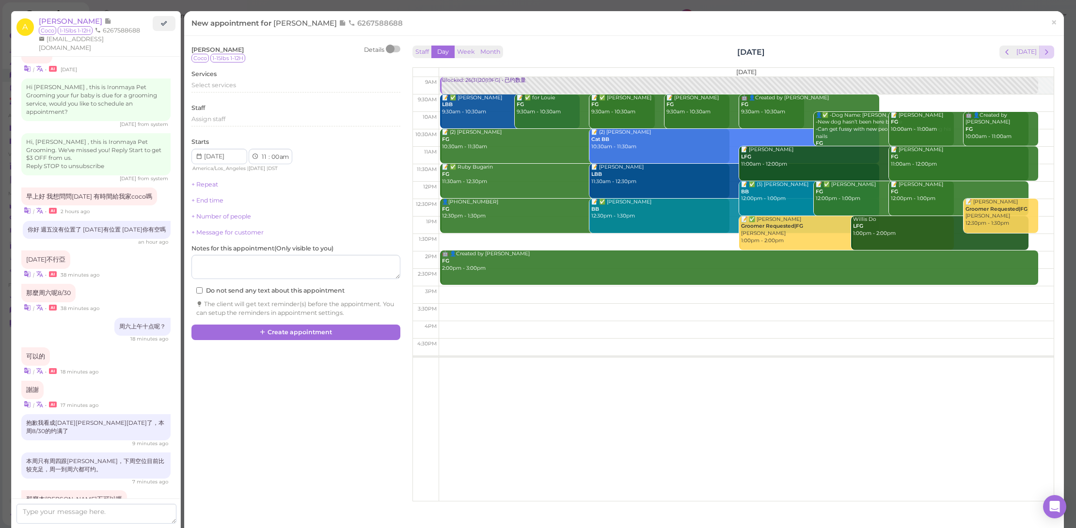
click at [1044, 49] on span "next" at bounding box center [1046, 52] width 9 height 9
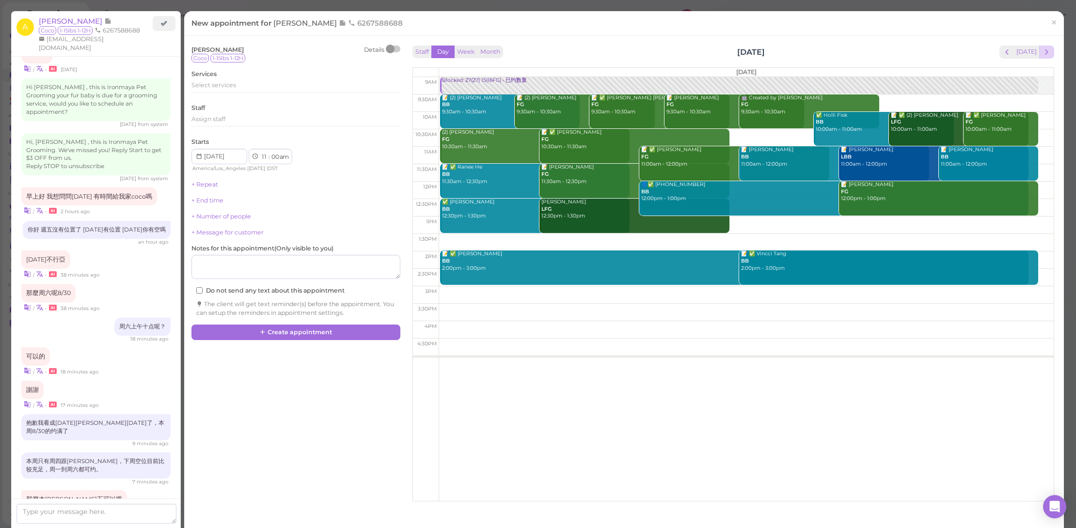
click at [1042, 53] on span "next" at bounding box center [1046, 52] width 9 height 9
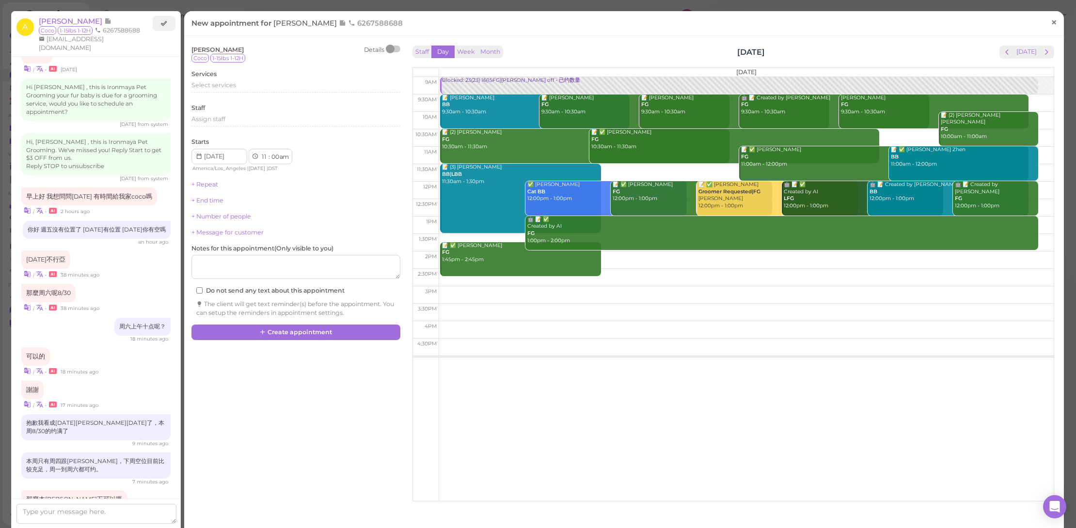
click at [1045, 23] on link "×" at bounding box center [1054, 23] width 18 height 23
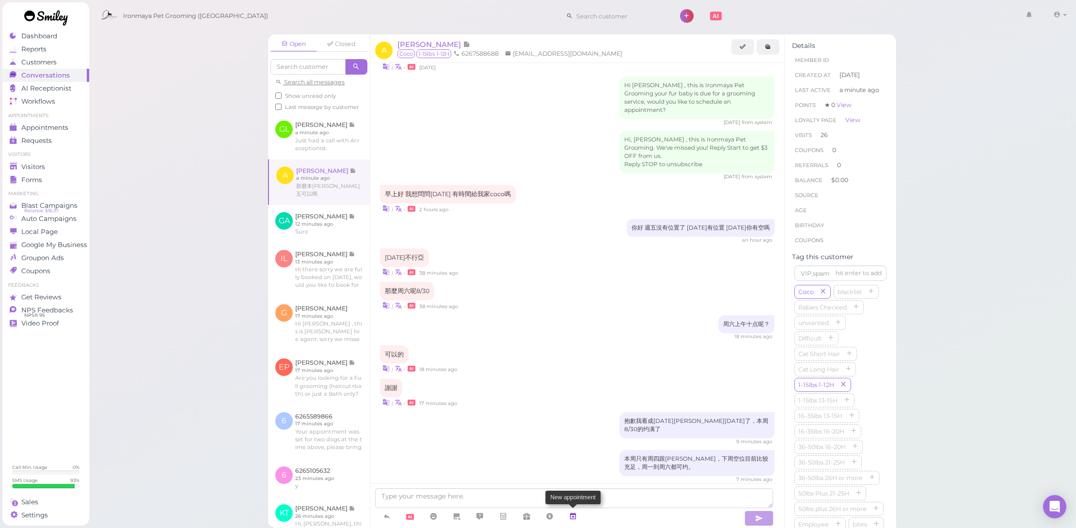
click at [577, 514] on icon at bounding box center [573, 517] width 8 height 10
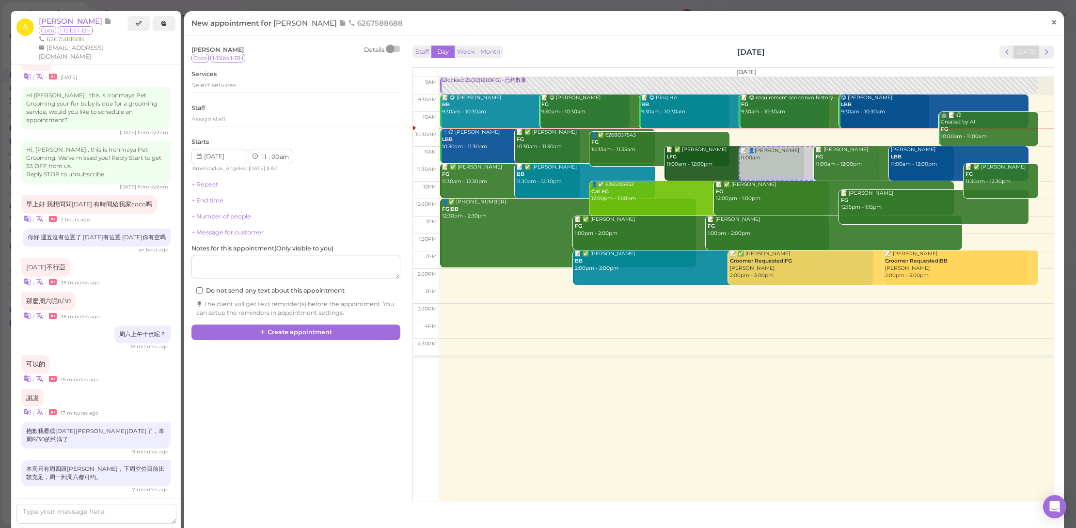
click at [1051, 27] on span "×" at bounding box center [1054, 23] width 6 height 14
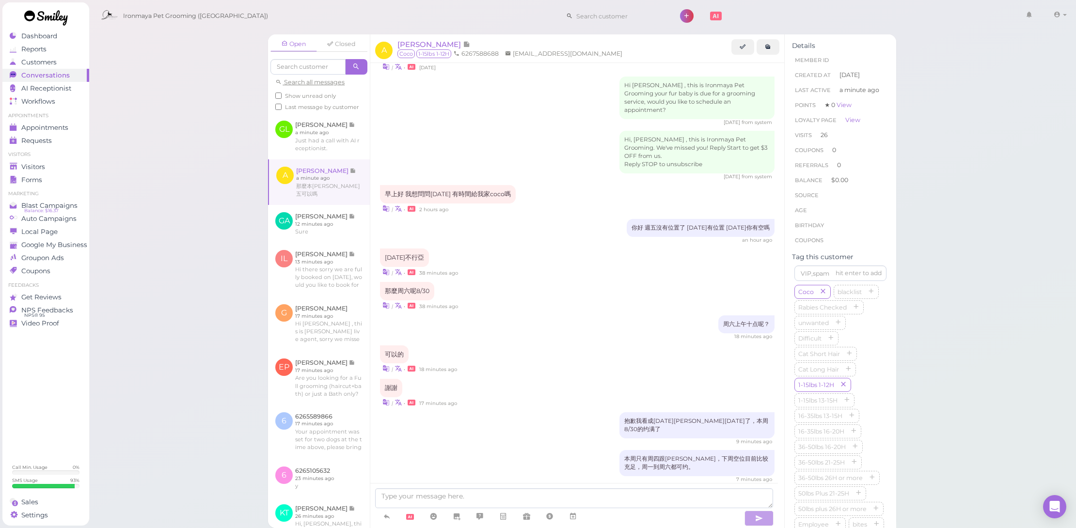
scroll to position [887, 0]
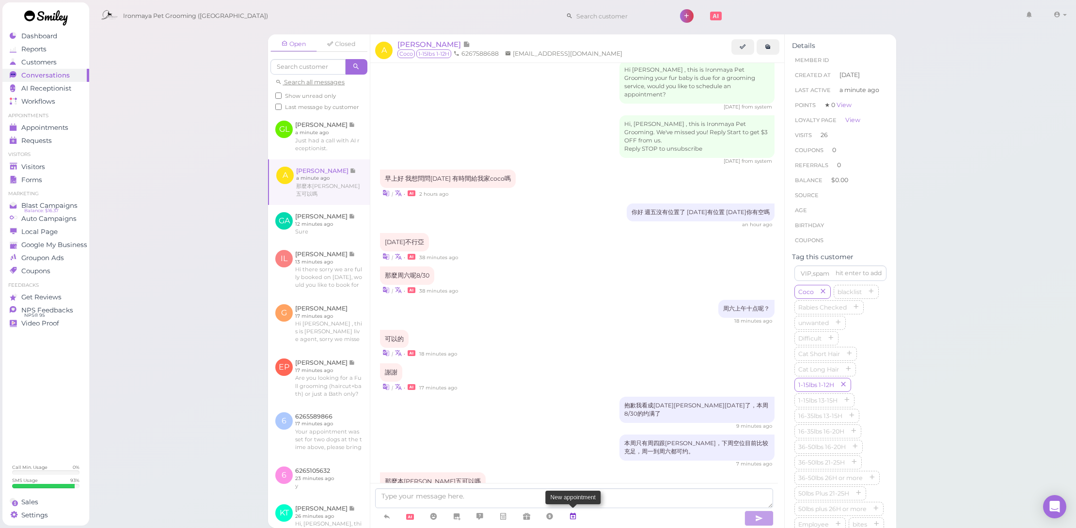
click at [570, 513] on icon at bounding box center [573, 517] width 8 height 10
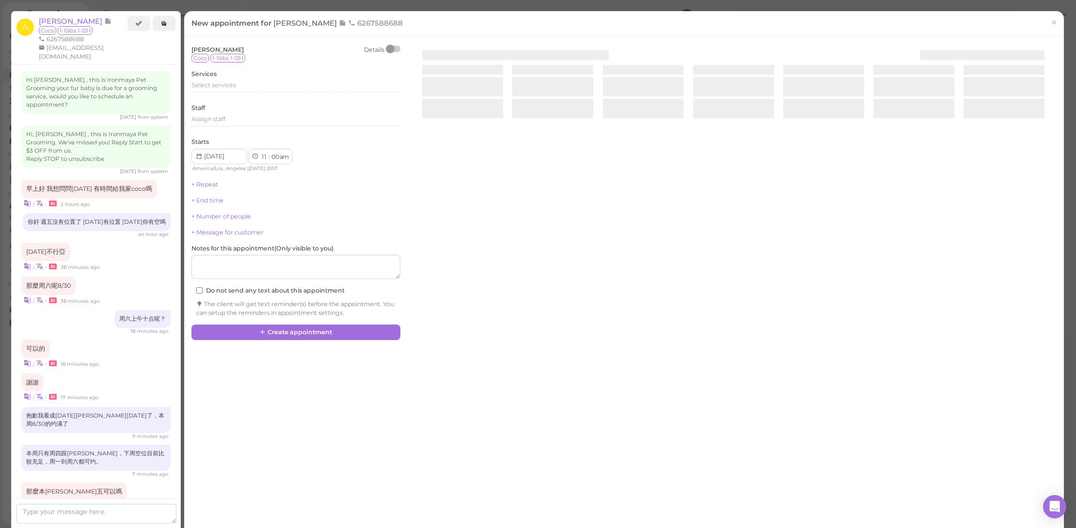
scroll to position [872, 0]
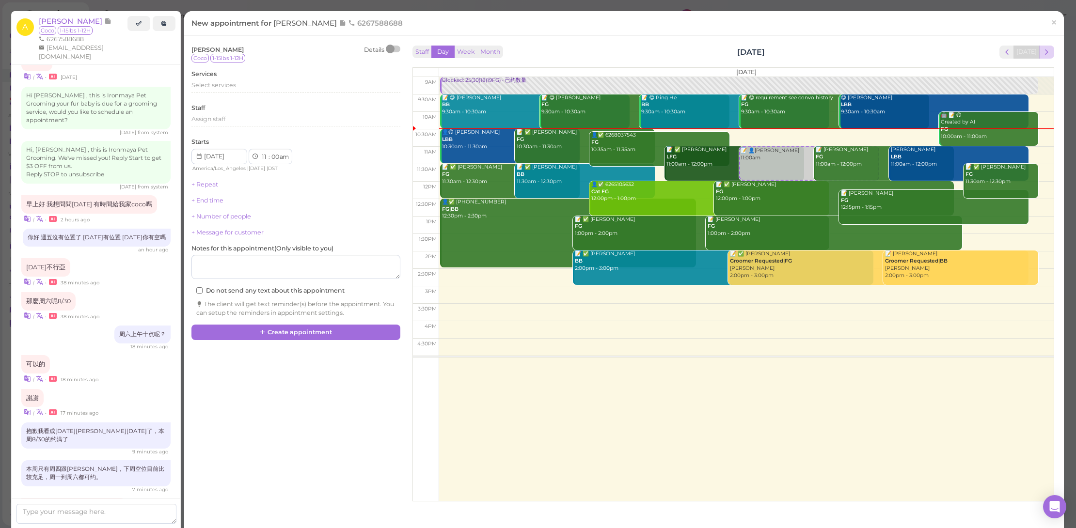
click at [1042, 53] on span "next" at bounding box center [1046, 52] width 9 height 9
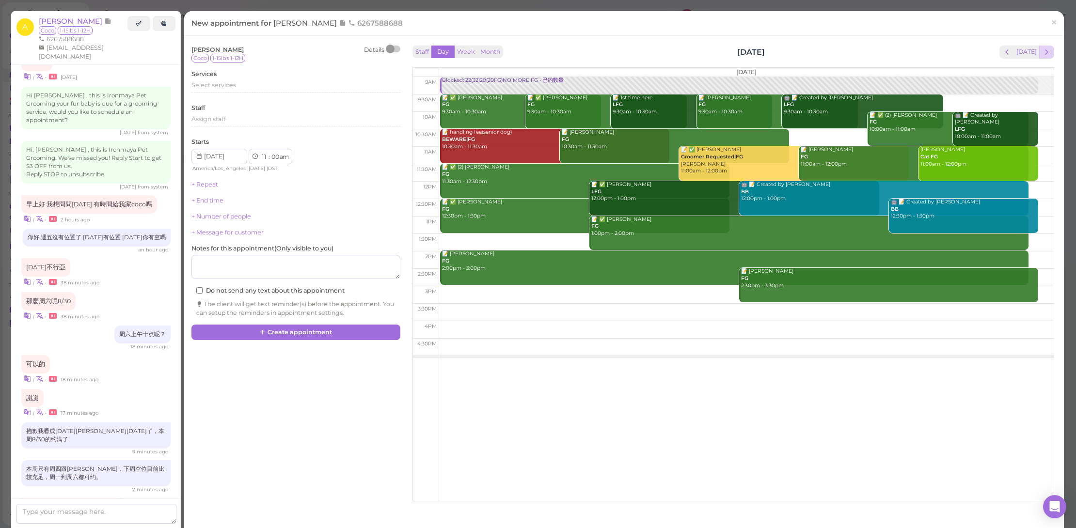
click at [1042, 54] on span "next" at bounding box center [1046, 52] width 9 height 9
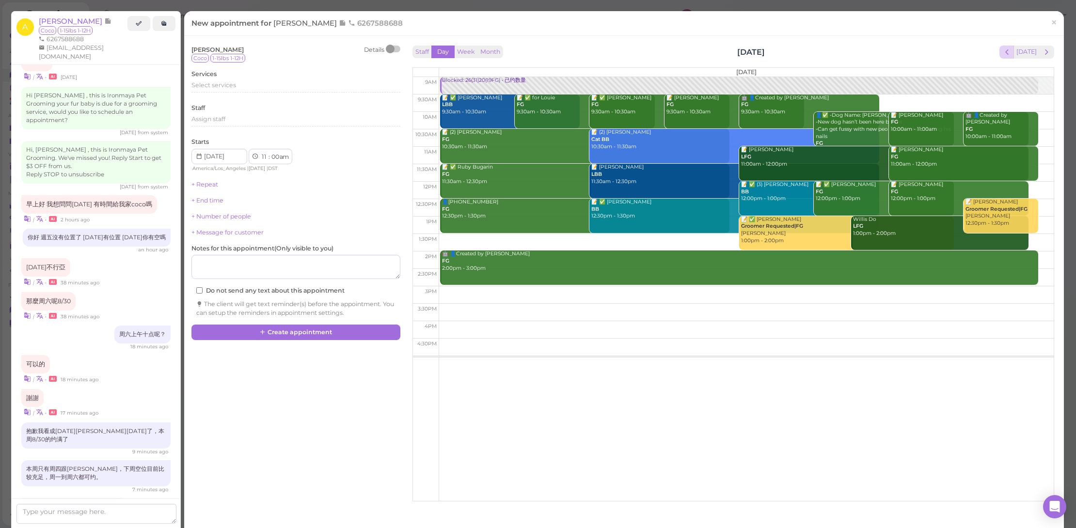
click at [1006, 51] on span "prev" at bounding box center [1007, 52] width 9 height 9
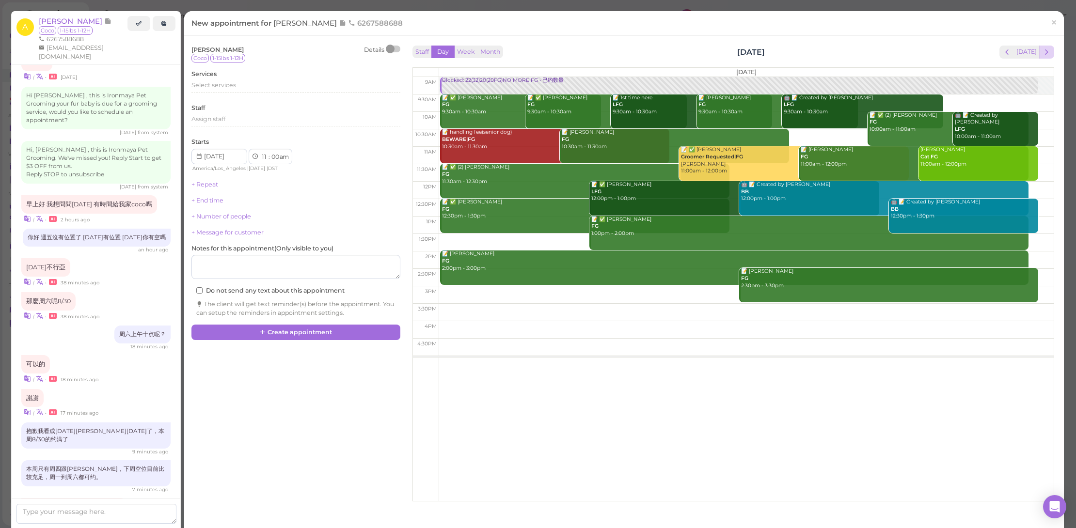
click at [1043, 48] on span "next" at bounding box center [1046, 52] width 9 height 9
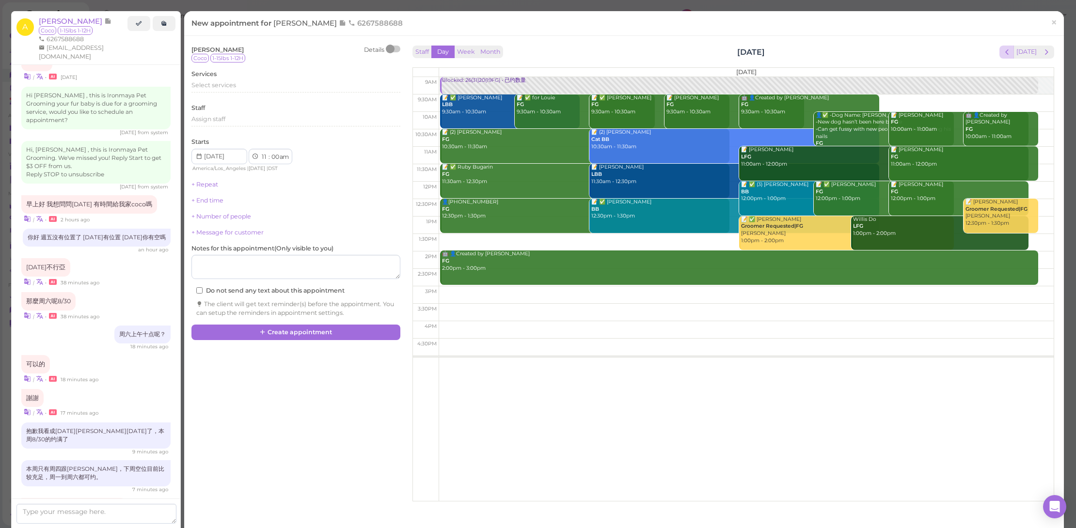
click at [1003, 55] on span "prev" at bounding box center [1007, 52] width 9 height 9
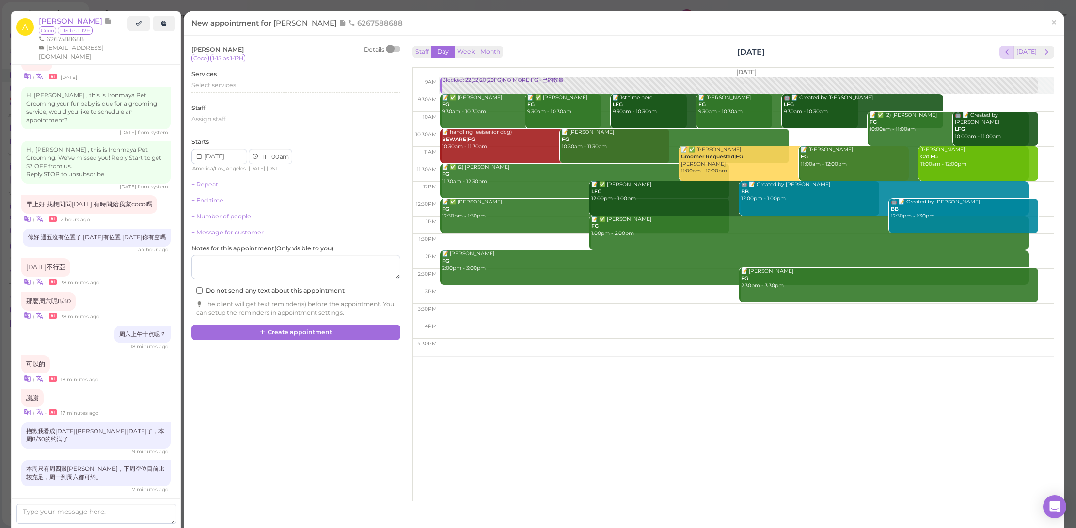
click at [1001, 45] on div "Staff Day Week Month [DATE] [DATE] [DATE] 9am 9:30am 10am 10:30am 11am 11:30am …" at bounding box center [733, 271] width 647 height 456
click at [1051, 23] on span "×" at bounding box center [1054, 23] width 6 height 14
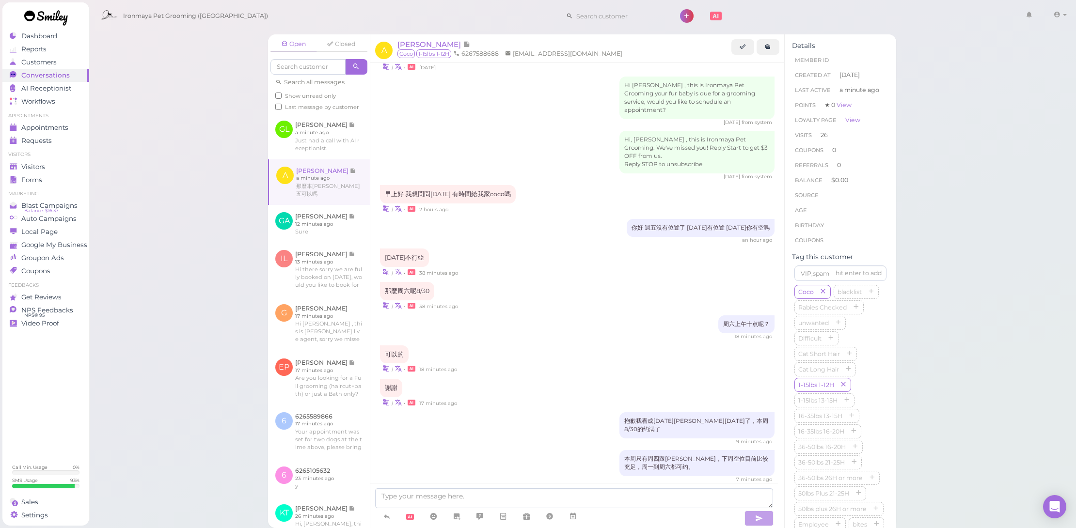
click at [546, 488] on div "那麼本[PERSON_NAME]五可以嗎 | • a minute ago" at bounding box center [577, 502] width 395 height 29
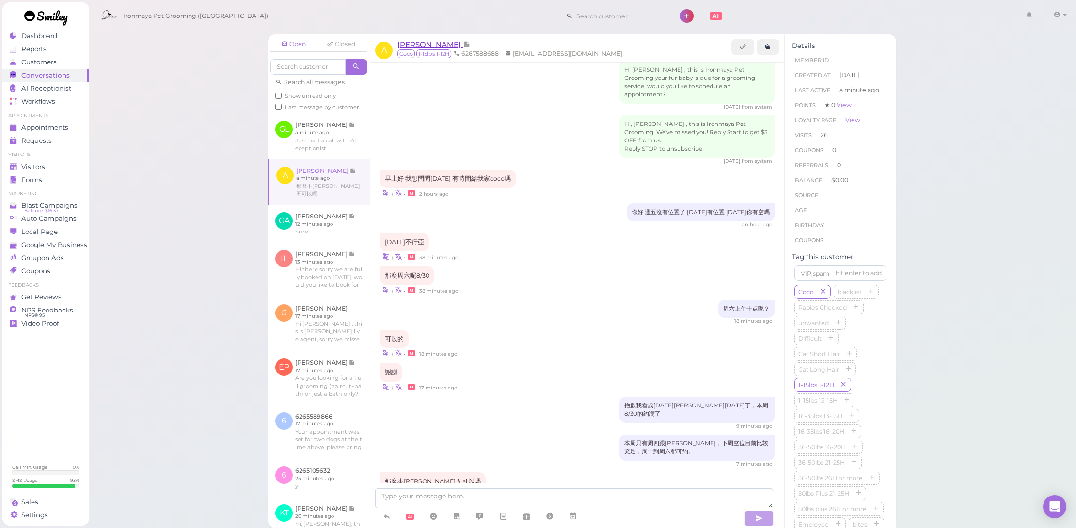
click at [422, 41] on span "[PERSON_NAME]" at bounding box center [430, 44] width 65 height 9
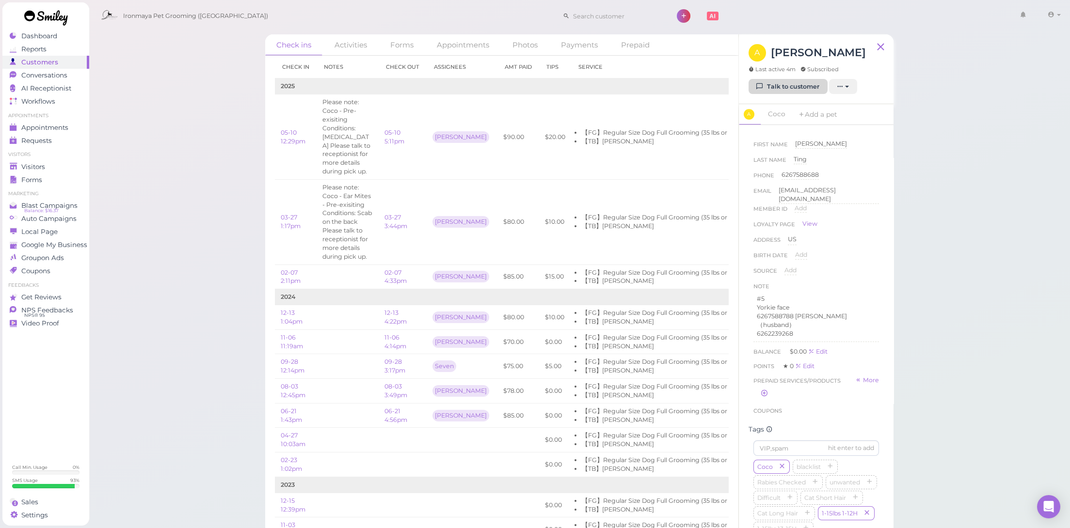
click at [767, 84] on link "Talk to customer" at bounding box center [788, 87] width 79 height 16
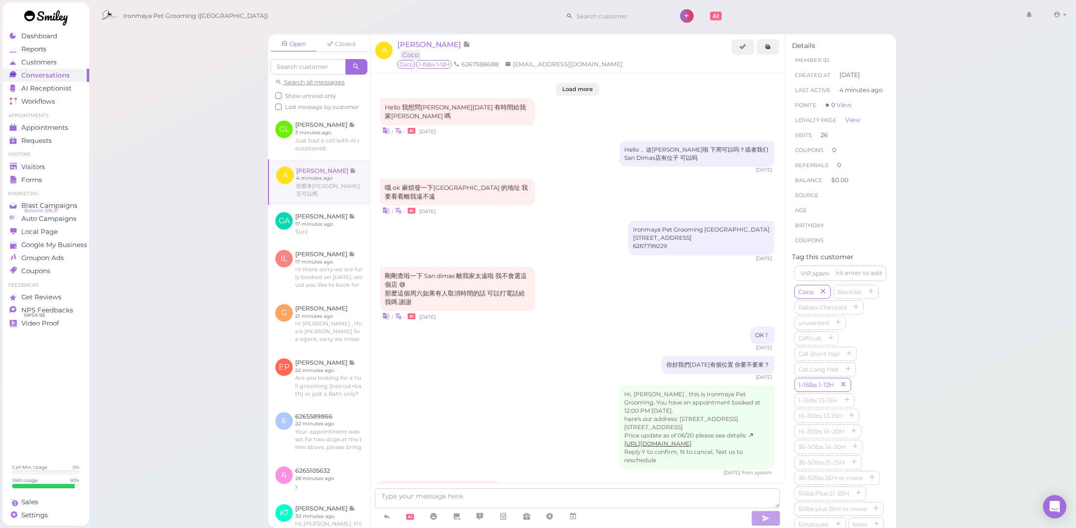
scroll to position [887, 0]
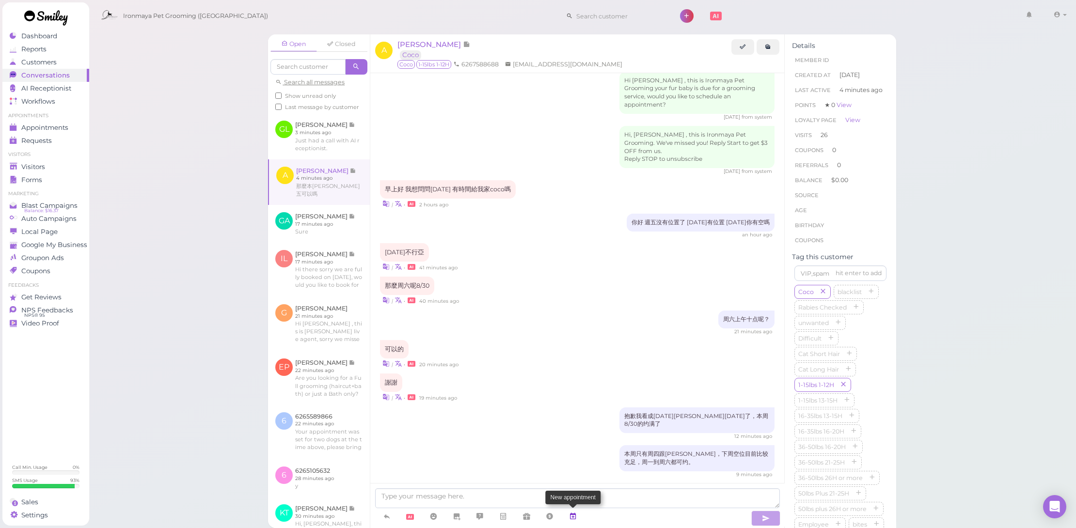
click at [576, 523] on link at bounding box center [572, 517] width 23 height 17
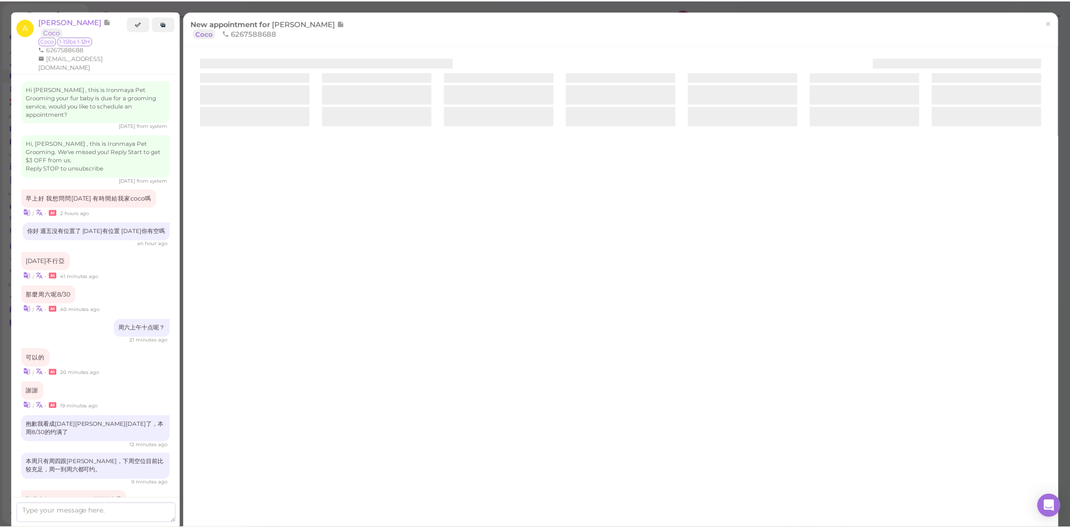
scroll to position [879, 0]
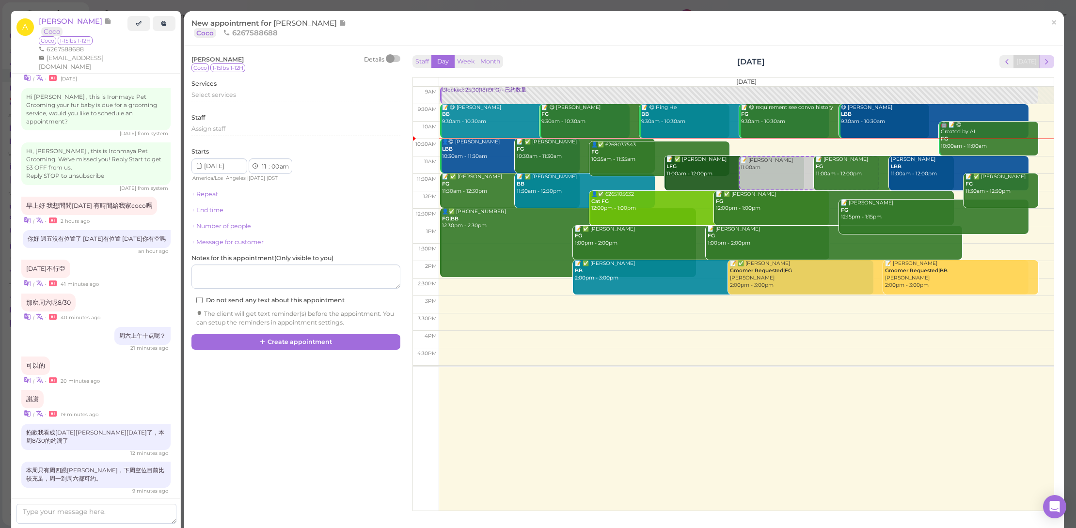
click at [1042, 58] on span "next" at bounding box center [1046, 61] width 9 height 9
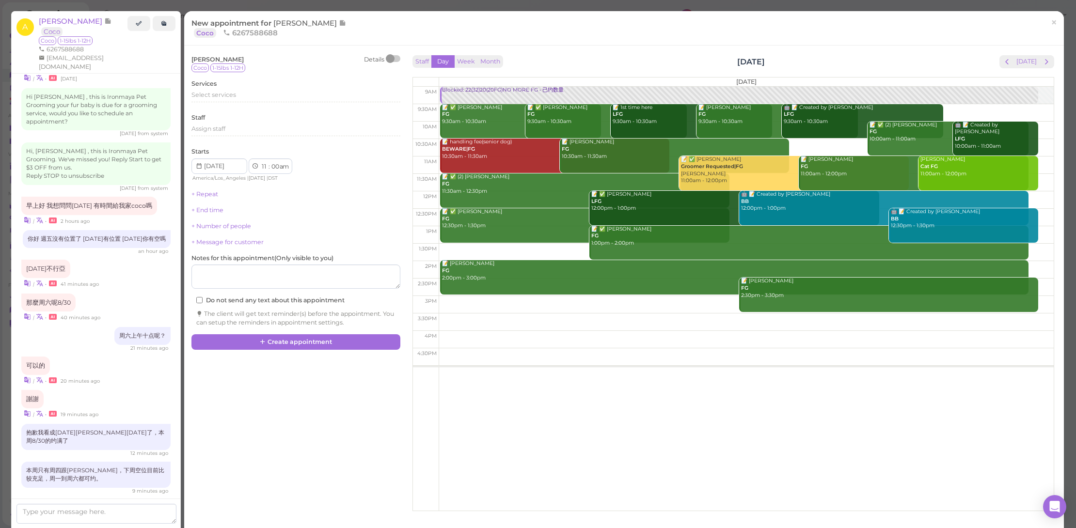
click at [1042, 57] on span "next" at bounding box center [1046, 61] width 9 height 9
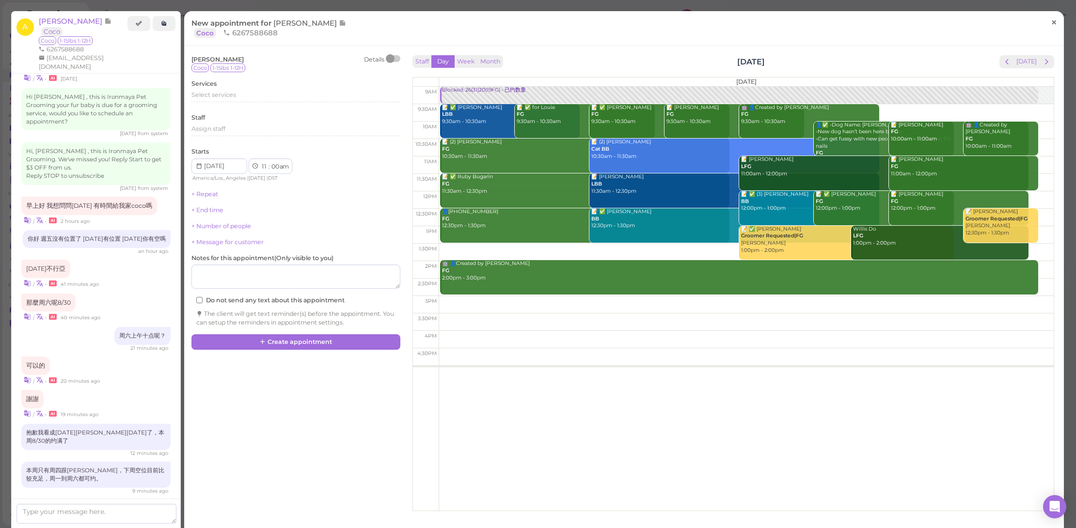
click at [1051, 22] on span "×" at bounding box center [1054, 23] width 6 height 14
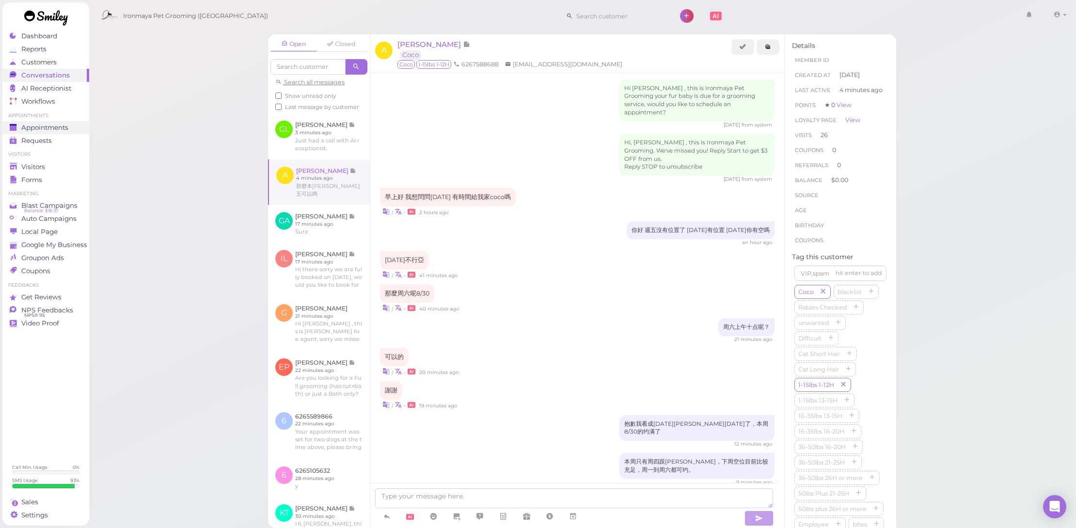
click at [39, 124] on span "Appointments" at bounding box center [44, 128] width 47 height 8
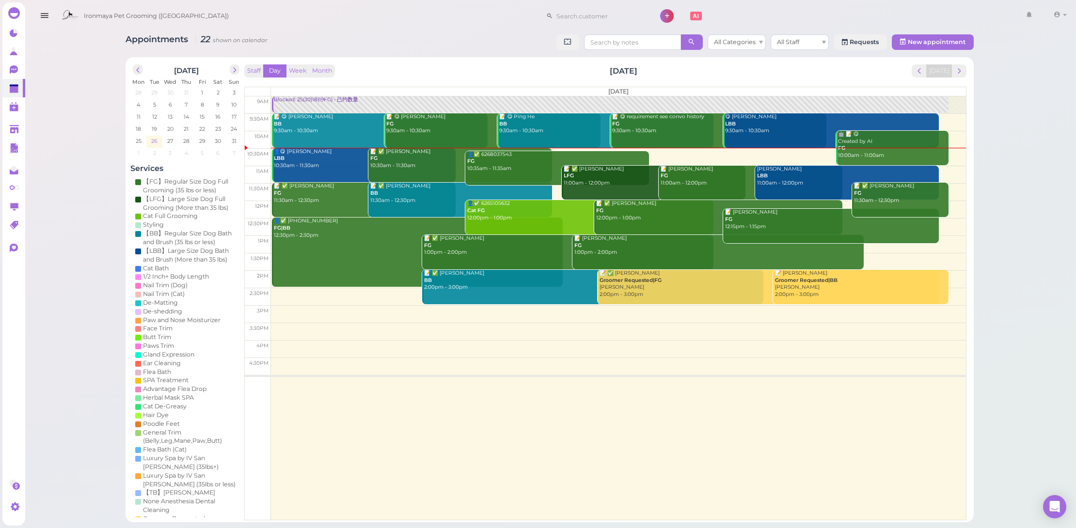
click at [155, 142] on span "26" at bounding box center [154, 141] width 8 height 9
click at [421, 158] on div "📝 ✅ Yunbing Li FG 10:30am - 11:30am" at bounding box center [461, 158] width 182 height 21
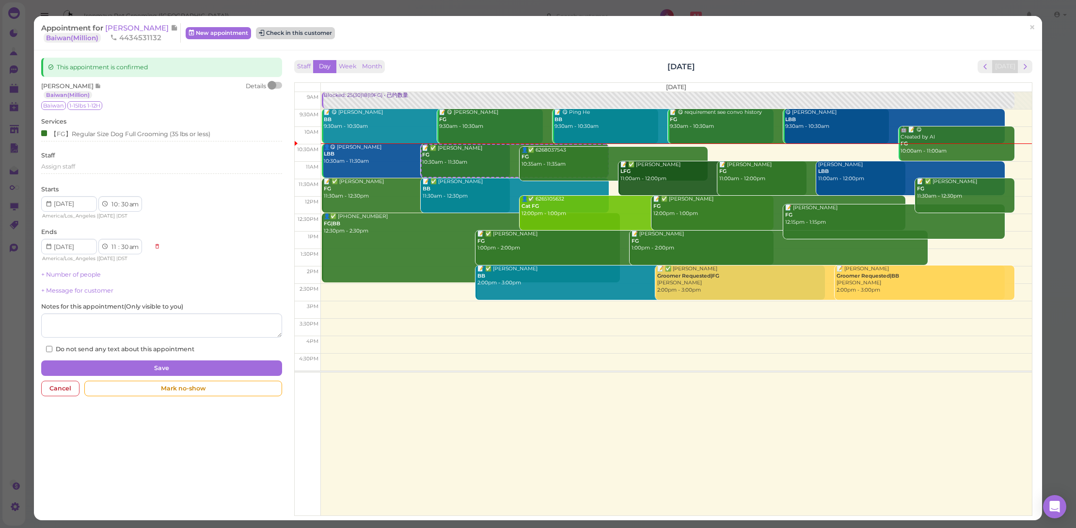
click at [284, 28] on button "Check in this customer" at bounding box center [295, 33] width 79 height 12
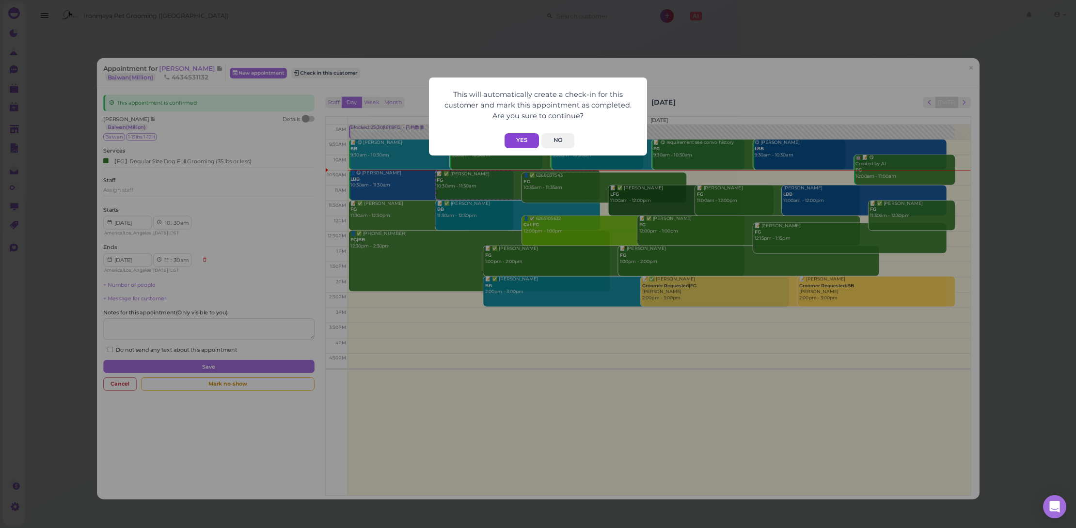
click at [533, 144] on button "Yes" at bounding box center [522, 140] width 34 height 15
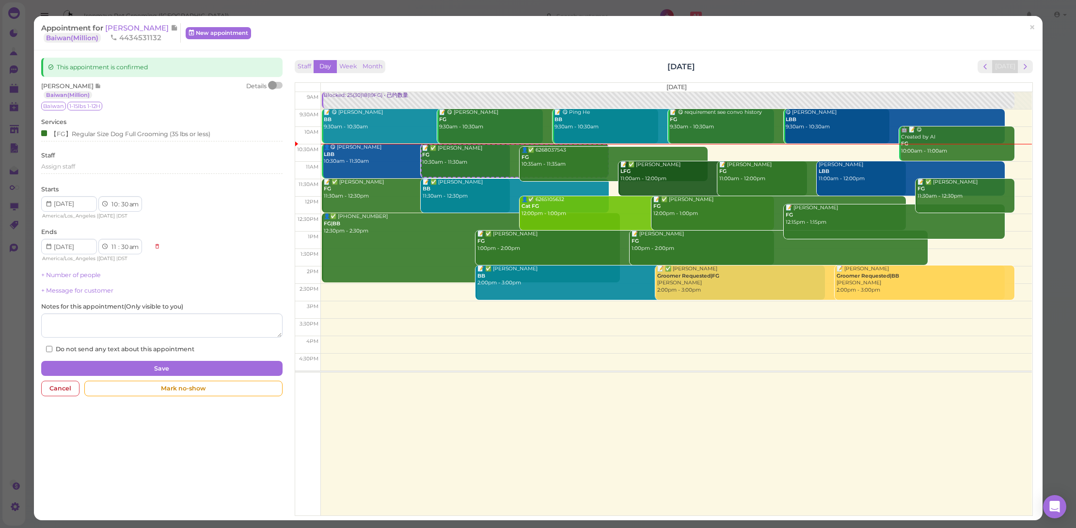
click at [273, 80] on div "This appointment is confirmed Yunbing Li Baiwan(Million) Details Baiwan 1-15lbs…" at bounding box center [161, 230] width 251 height 344
click at [274, 82] on div at bounding box center [276, 85] width 14 height 7
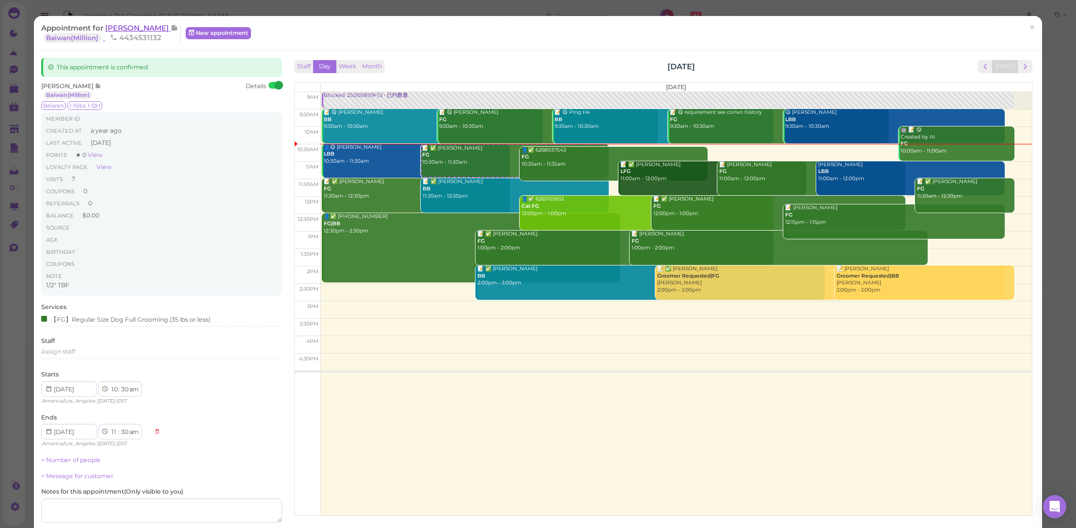
click at [140, 30] on span "[PERSON_NAME]" at bounding box center [137, 27] width 65 height 9
